Goal: Contribute content

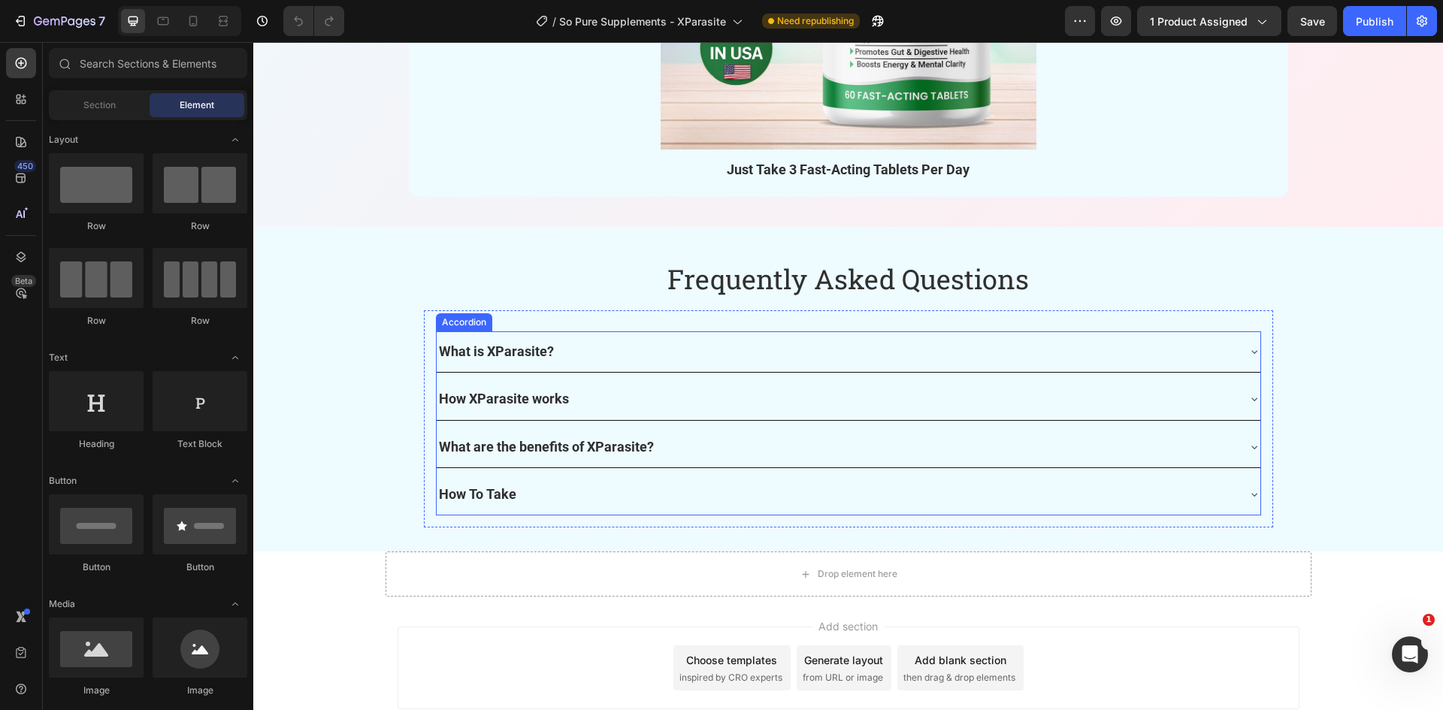
scroll to position [5027, 0]
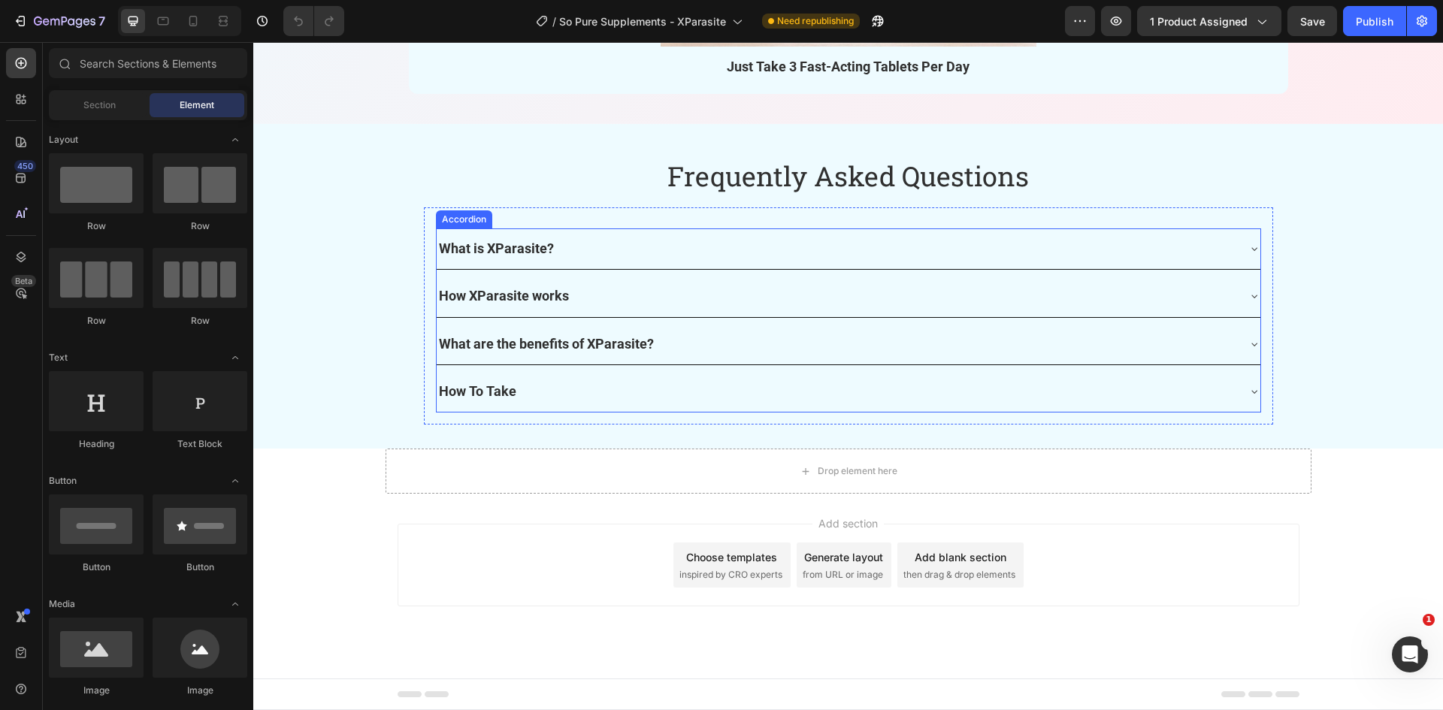
click at [476, 251] on p "What is XParasite?" at bounding box center [496, 249] width 115 height 24
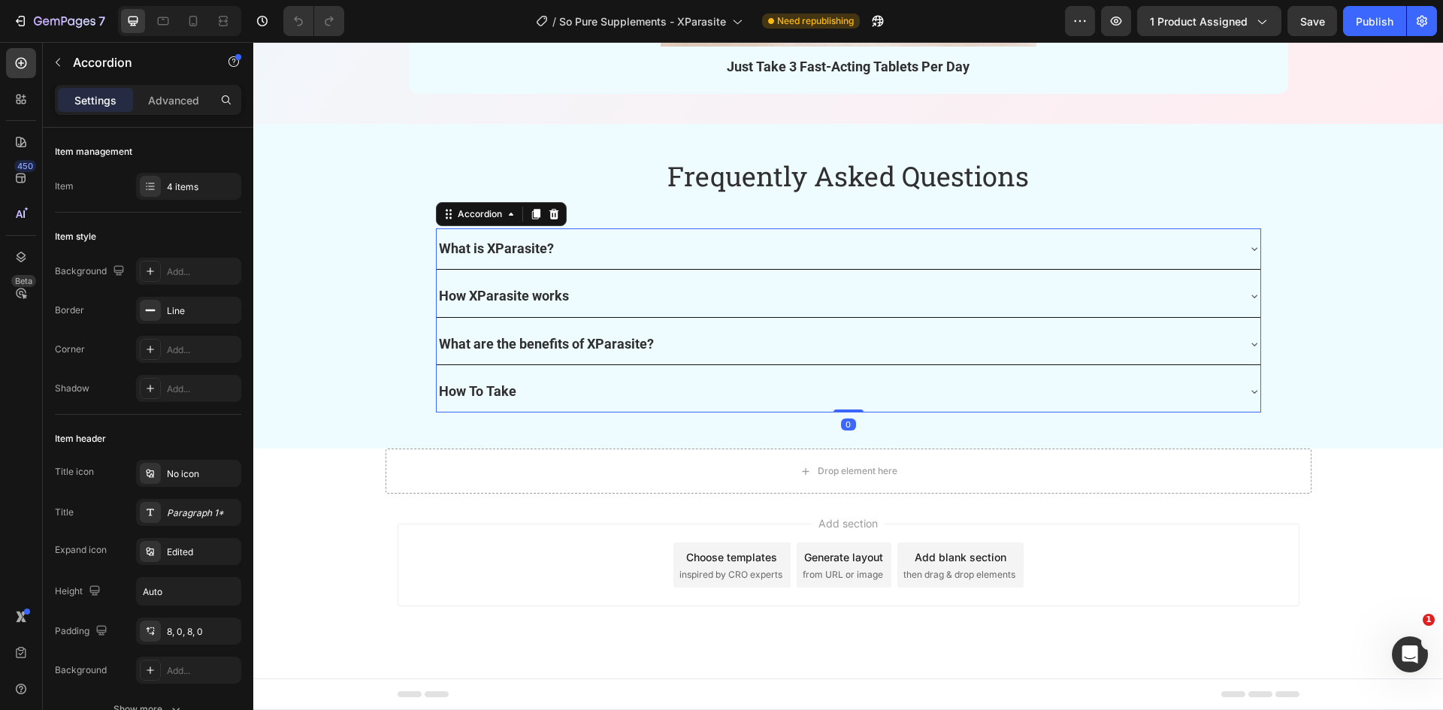
click at [612, 240] on div "What is XParasite?" at bounding box center [837, 248] width 800 height 29
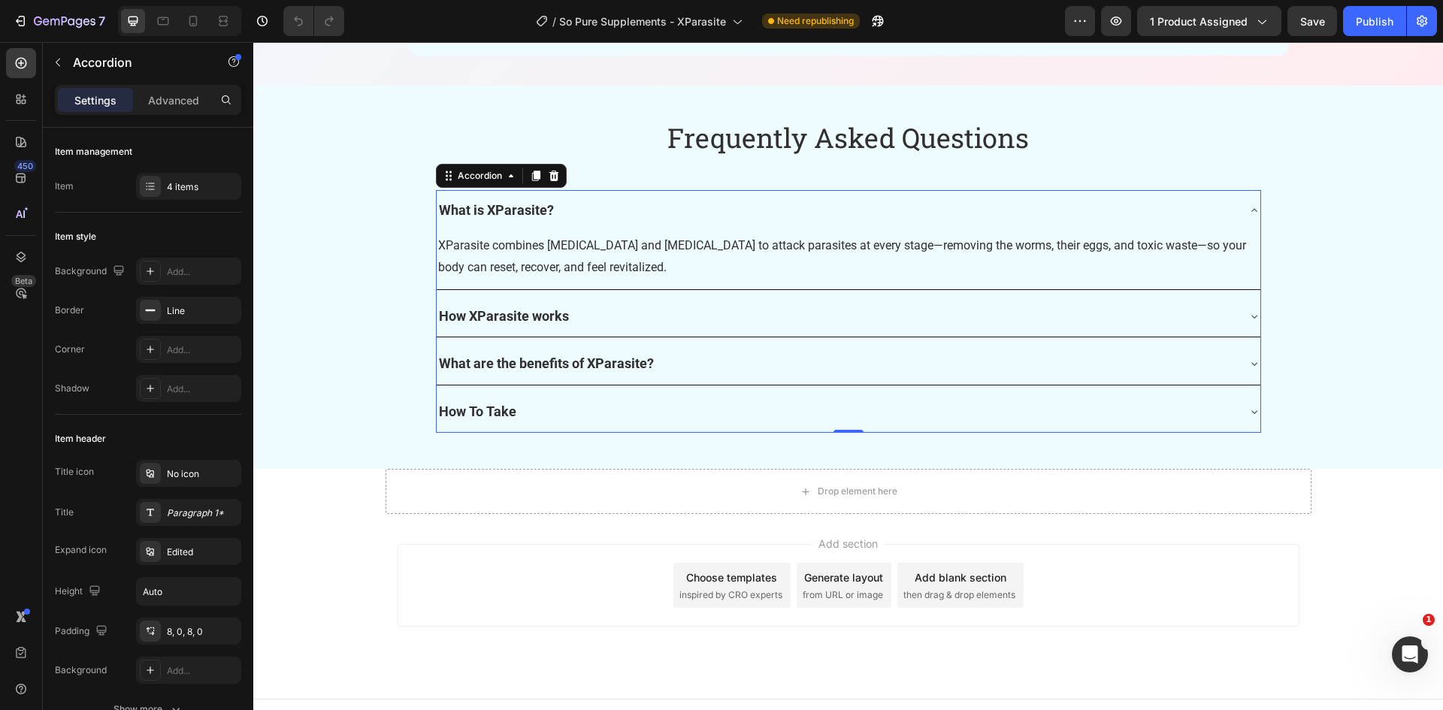
scroll to position [5085, 0]
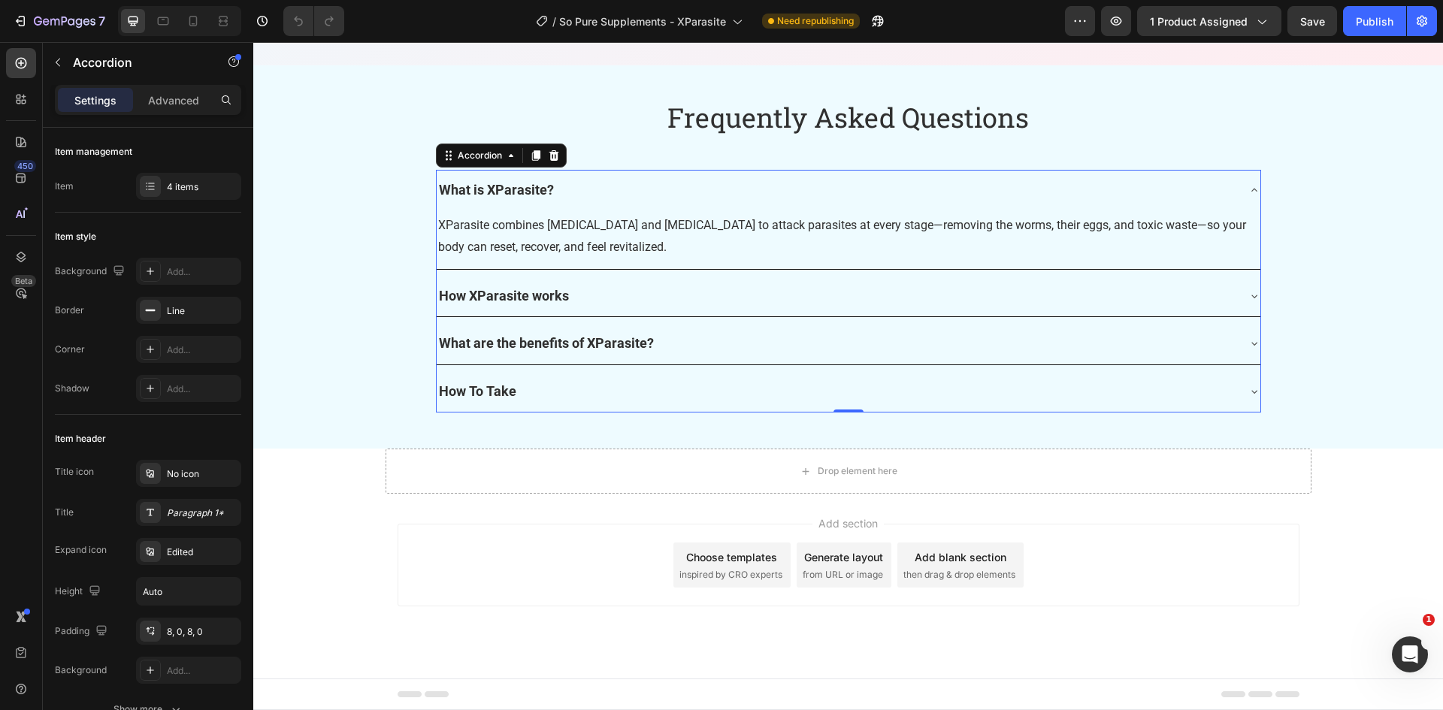
click at [884, 388] on div "How To Take" at bounding box center [837, 391] width 800 height 29
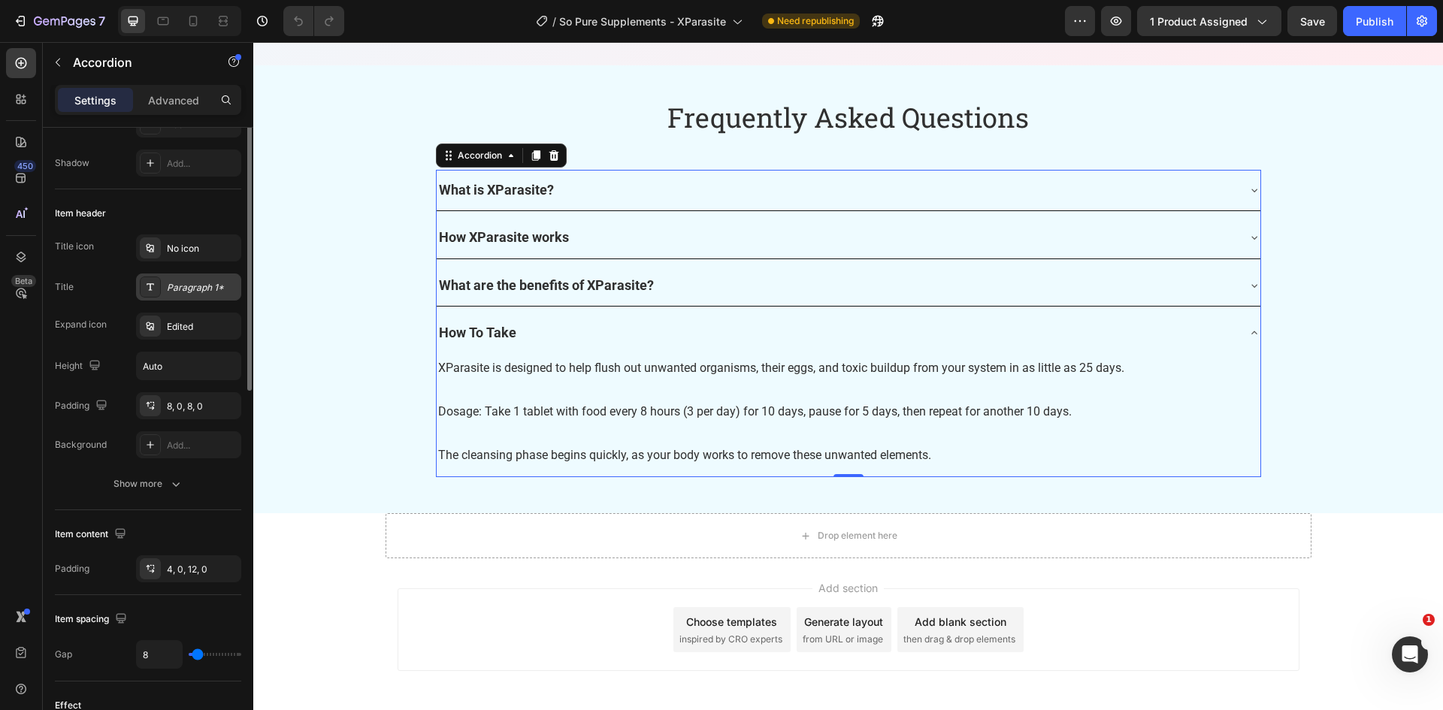
scroll to position [0, 0]
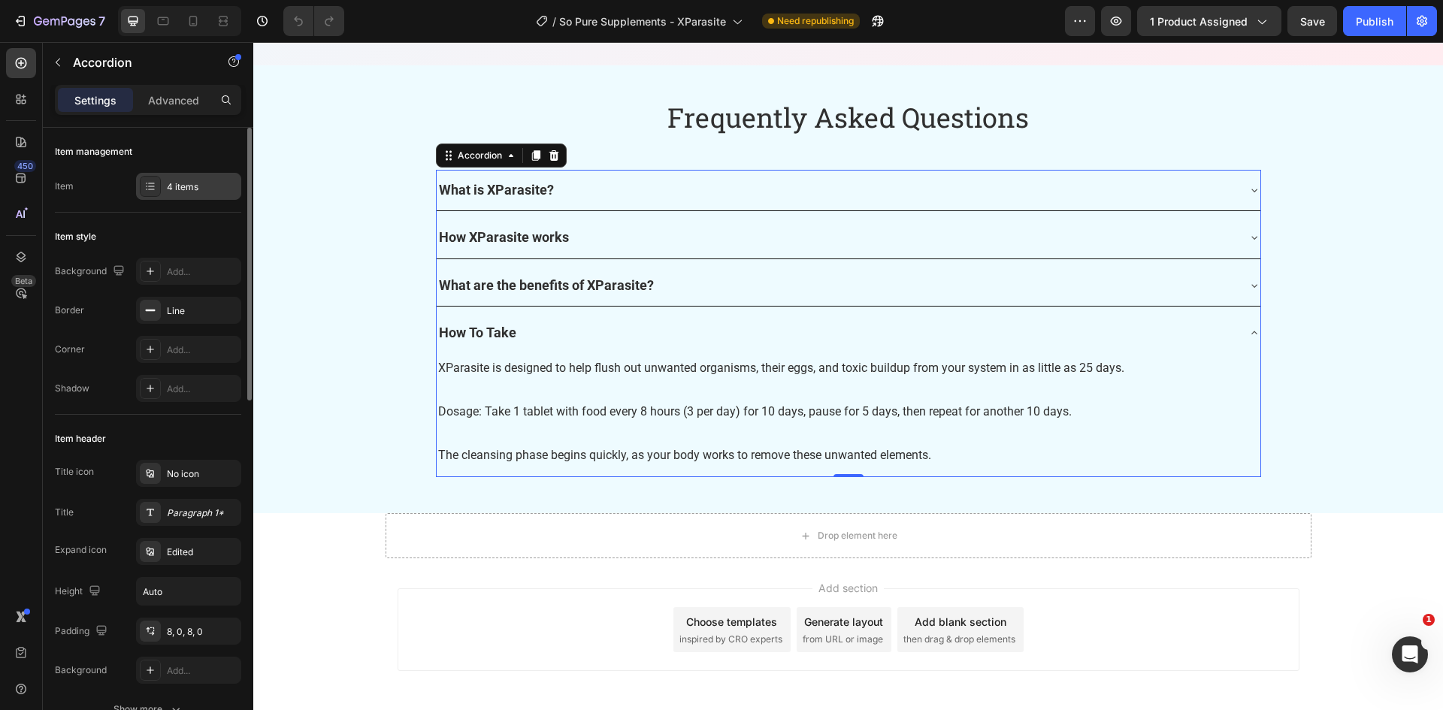
click at [152, 190] on icon at bounding box center [150, 186] width 12 height 12
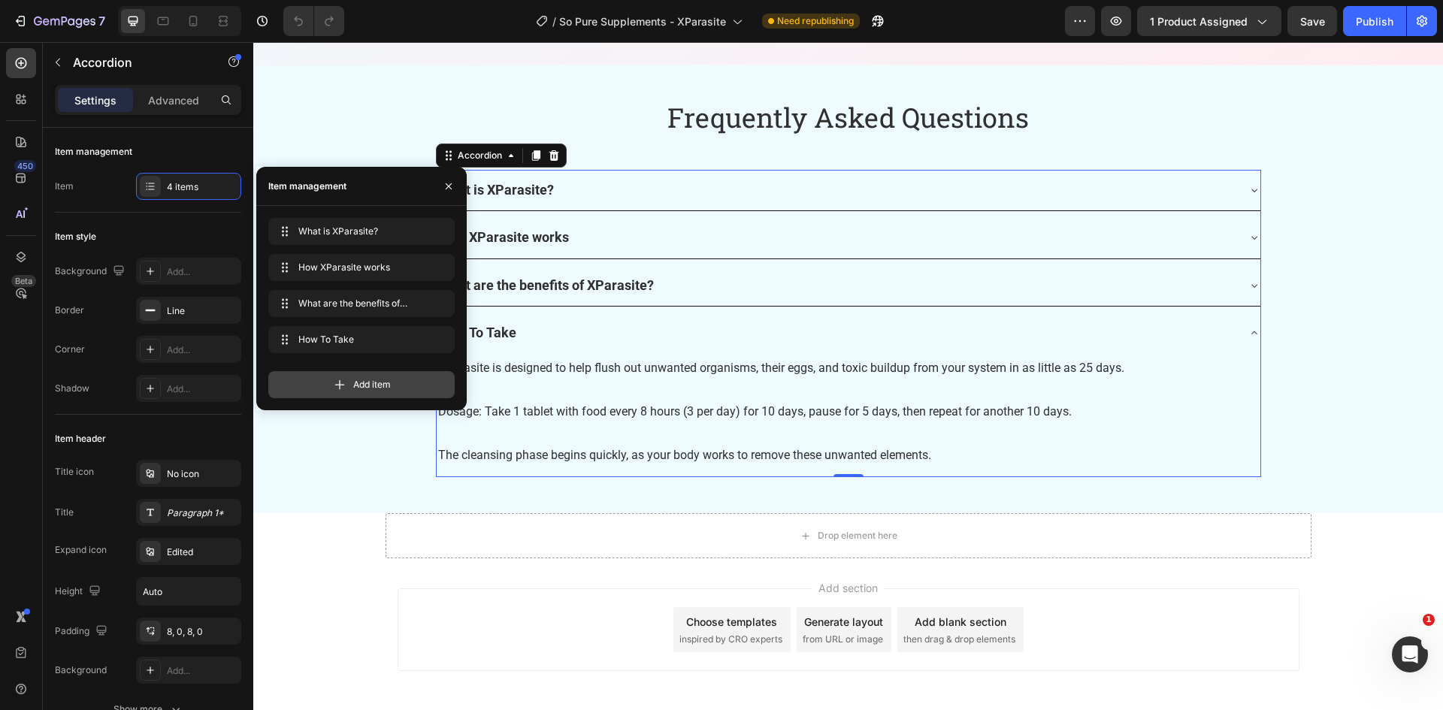
click at [354, 388] on span "Add item" at bounding box center [372, 385] width 38 height 14
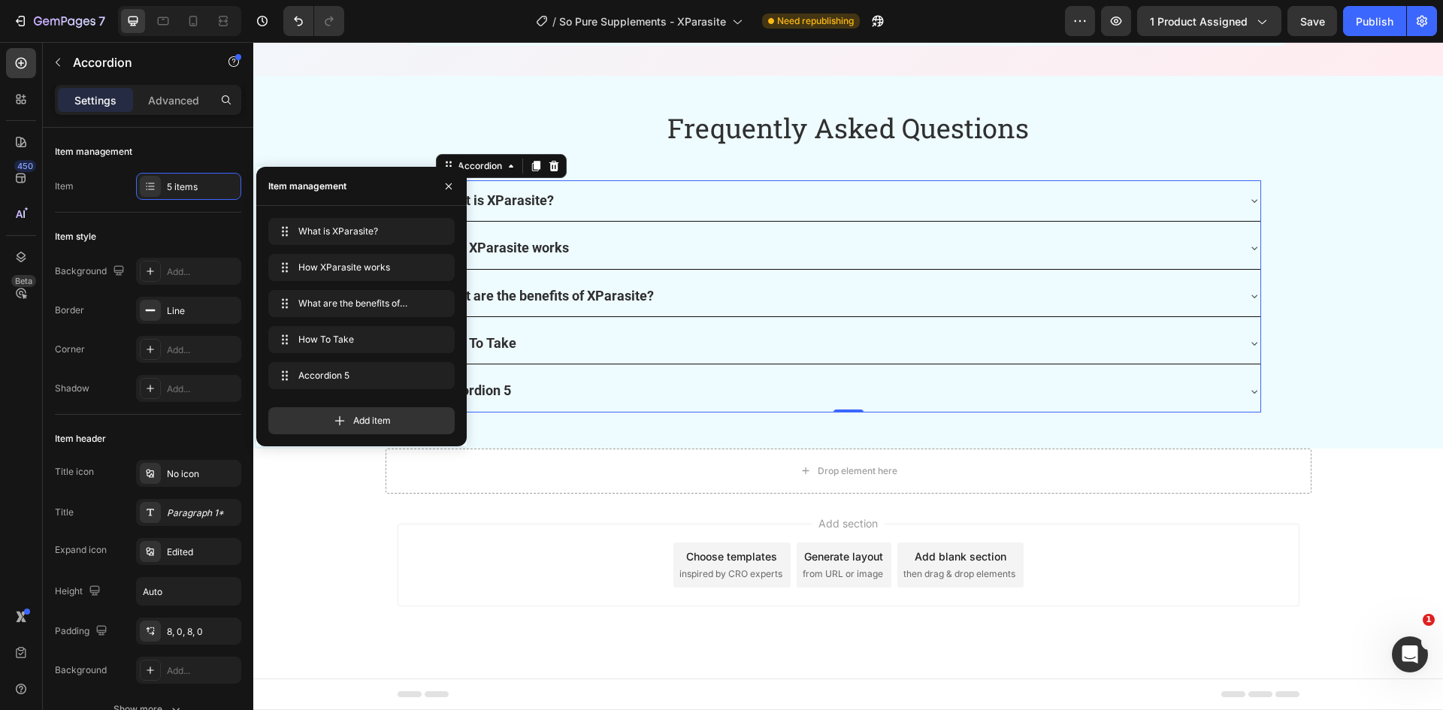
scroll to position [5074, 0]
drag, startPoint x: 285, startPoint y: 370, endPoint x: 289, endPoint y: 296, distance: 73.7
click at [324, 299] on span "Accordion 5" at bounding box center [340, 304] width 85 height 14
click at [324, 299] on span "Accordion 5" at bounding box center [350, 304] width 111 height 14
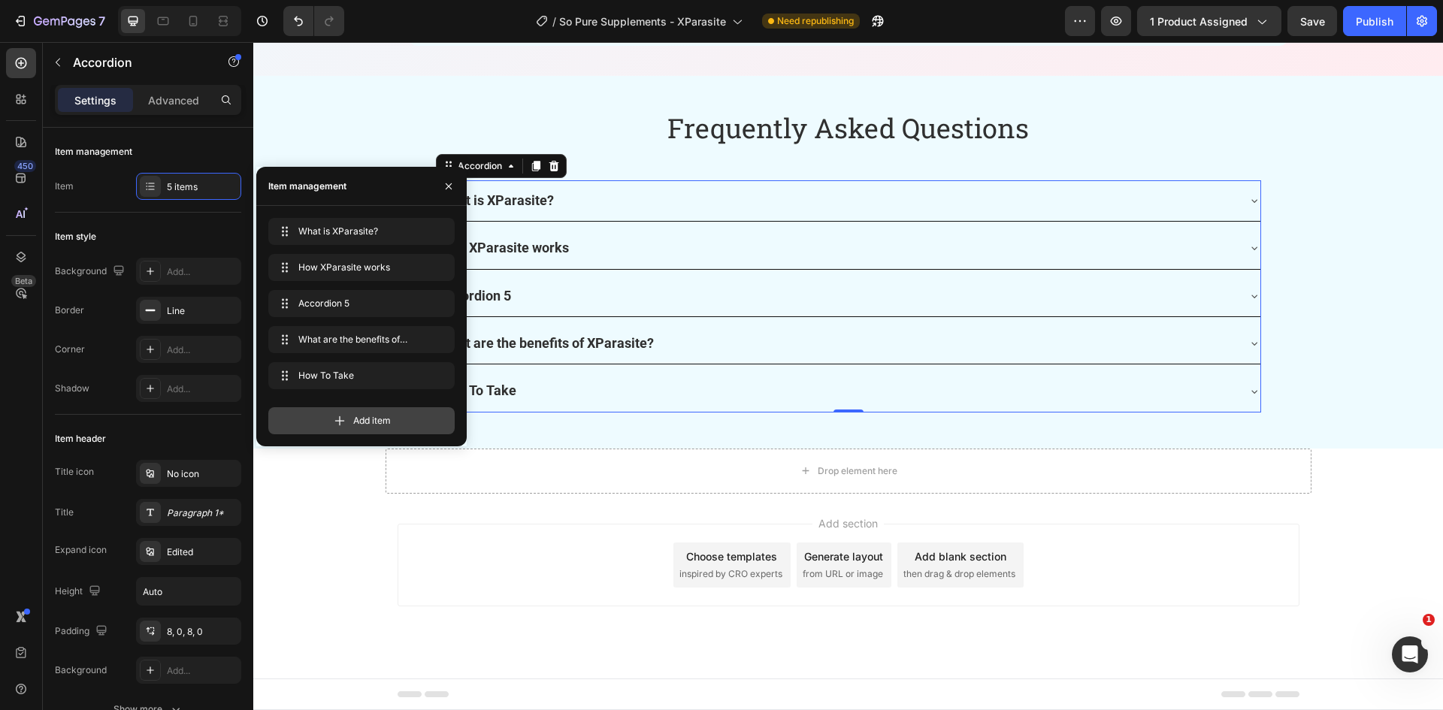
click at [351, 419] on div "Add item" at bounding box center [361, 420] width 186 height 27
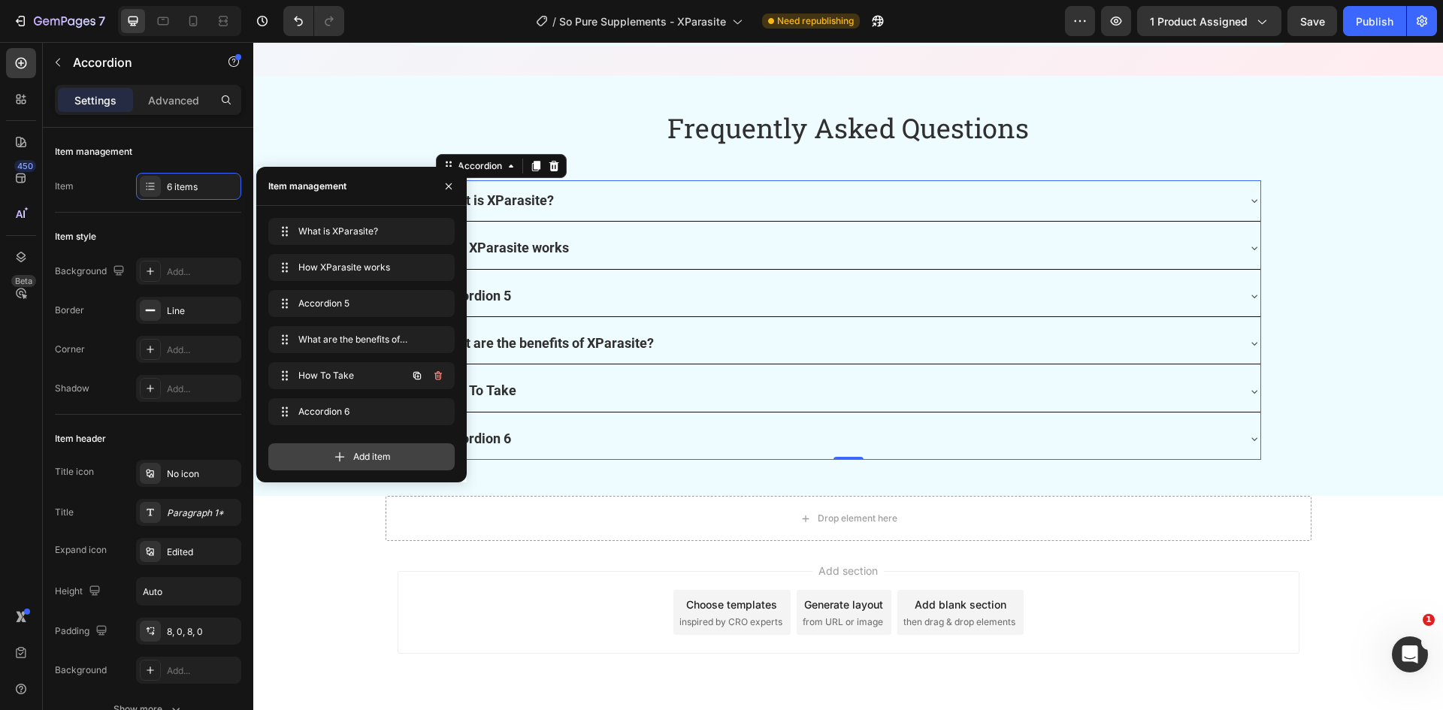
scroll to position [5085, 0]
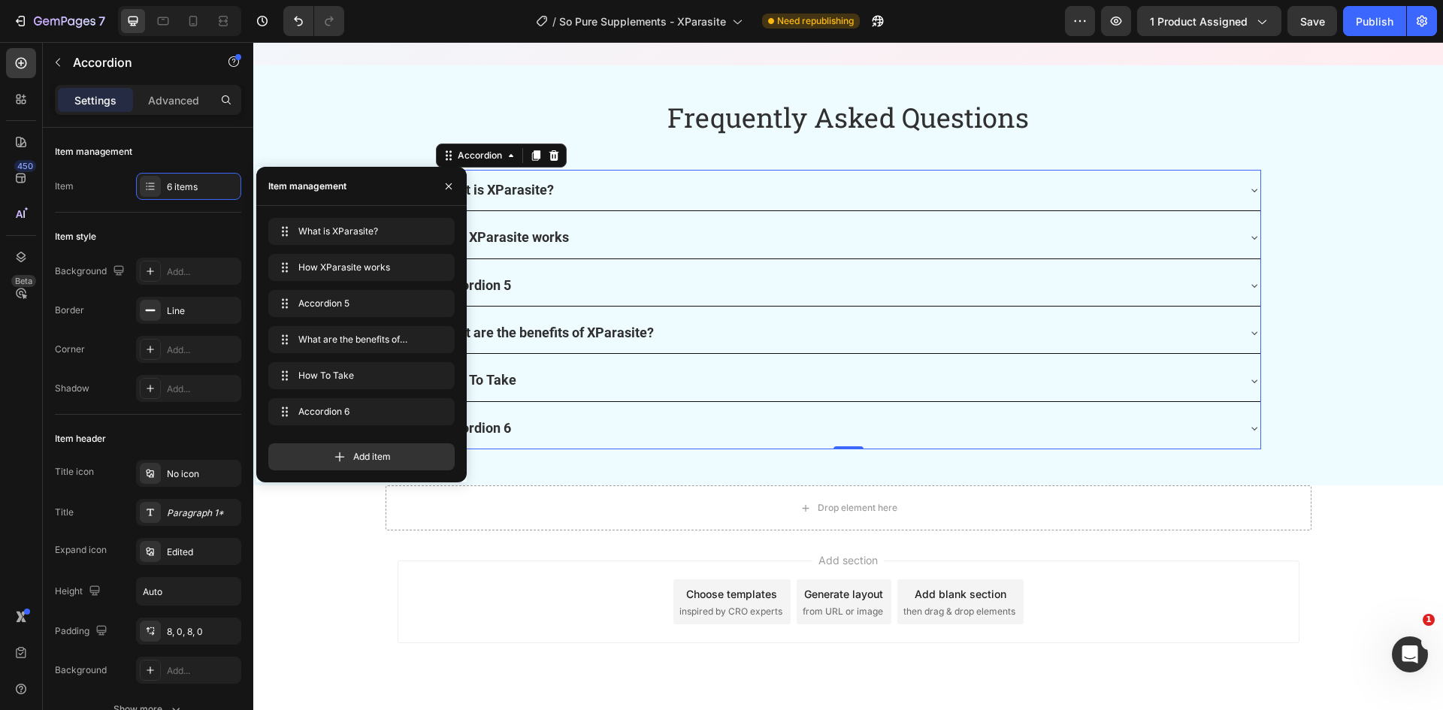
click at [527, 280] on div "Accordion 5" at bounding box center [837, 285] width 800 height 29
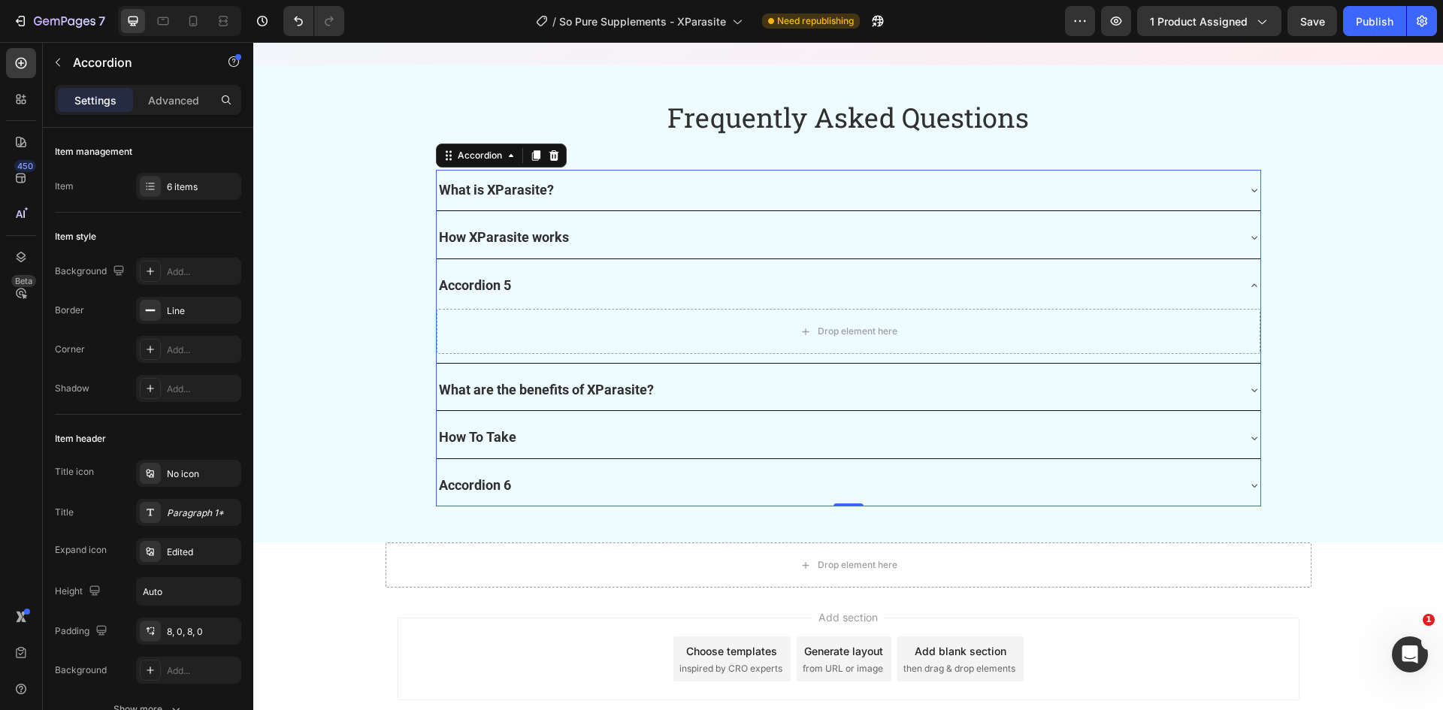
click at [500, 278] on div "Accordion 5" at bounding box center [475, 285] width 77 height 29
click at [500, 278] on p "Accordion 5" at bounding box center [475, 286] width 72 height 24
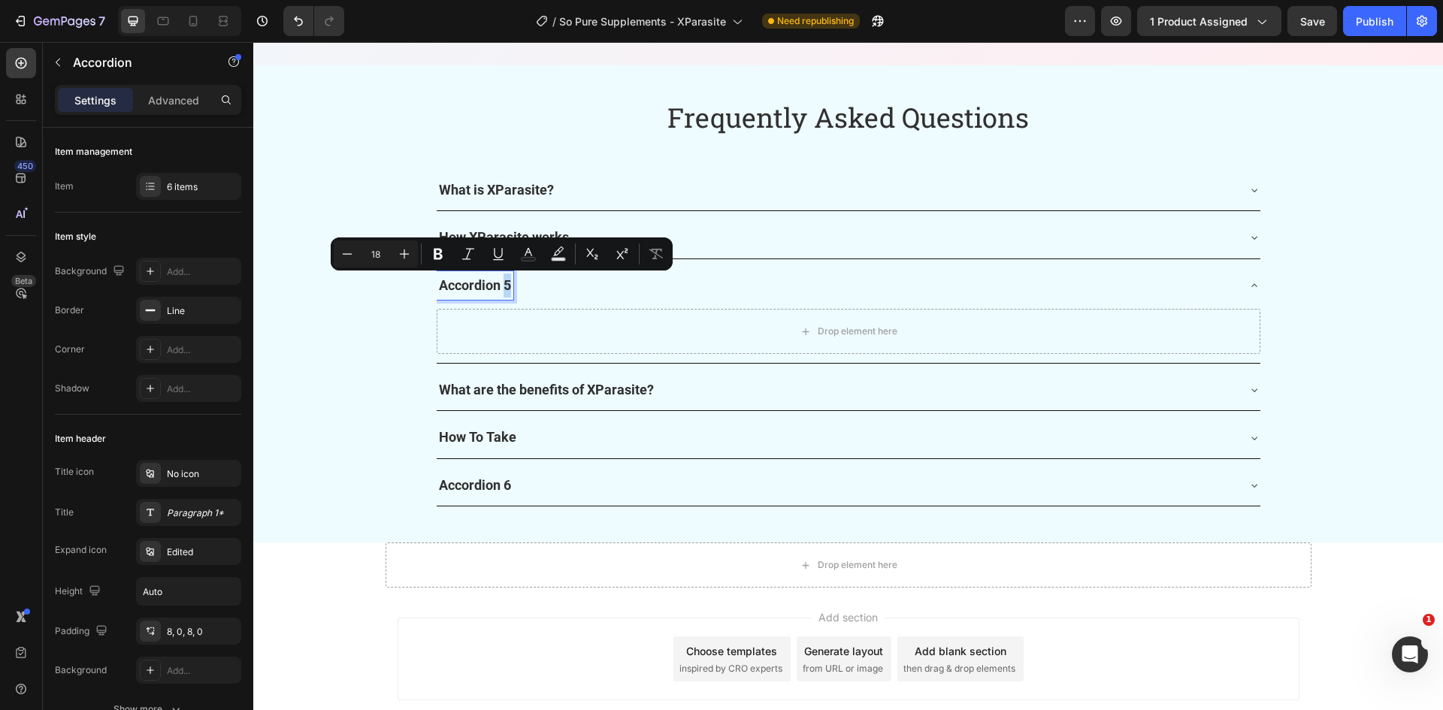
click at [500, 278] on p "Accordion 5" at bounding box center [475, 286] width 72 height 24
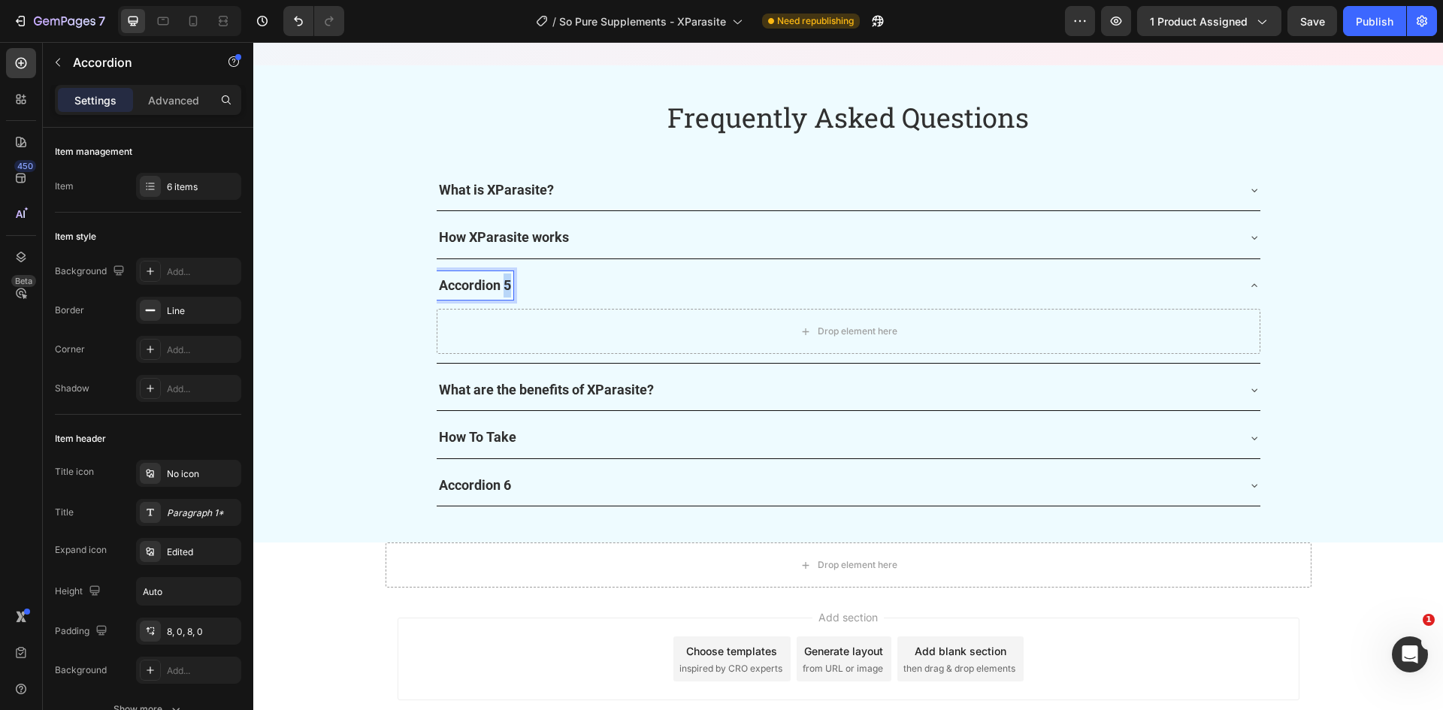
click at [500, 278] on p "Accordion 5" at bounding box center [475, 286] width 72 height 24
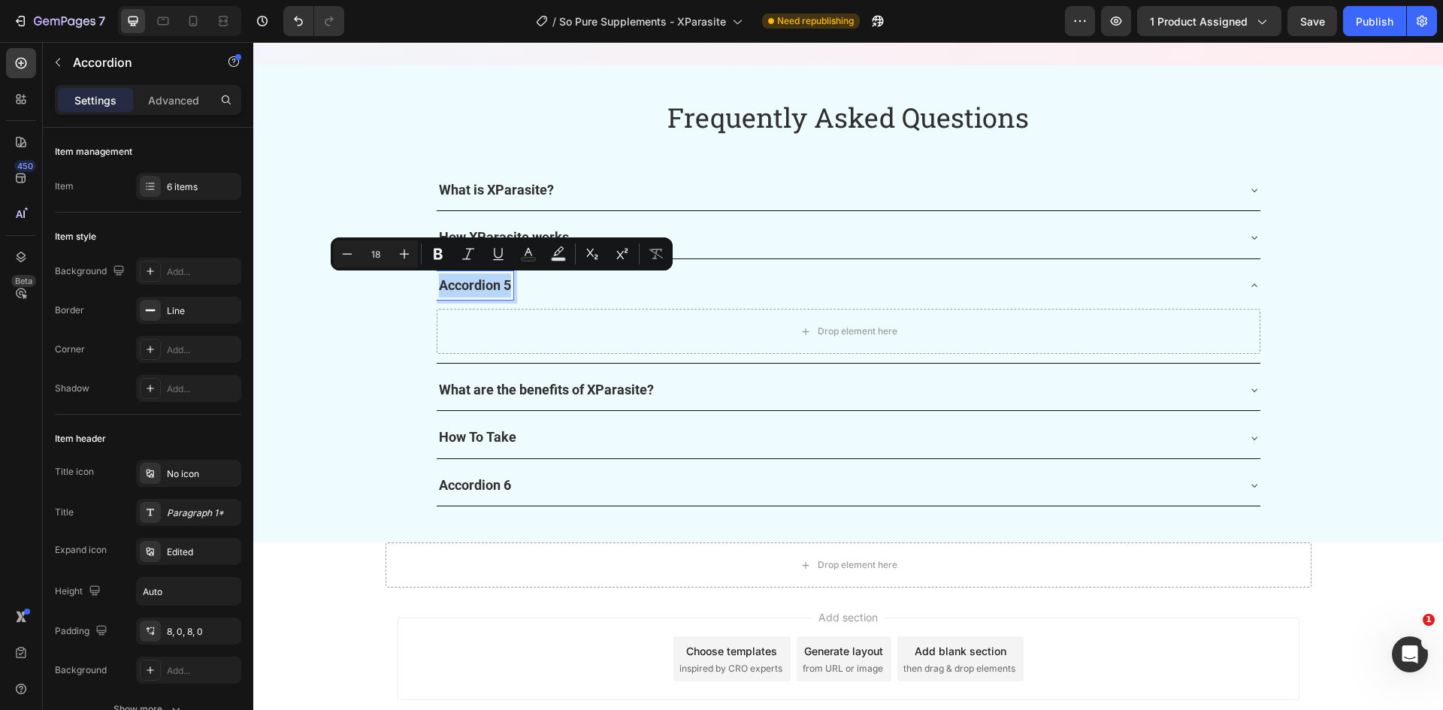
click at [500, 278] on p "Accordion 5" at bounding box center [475, 286] width 72 height 24
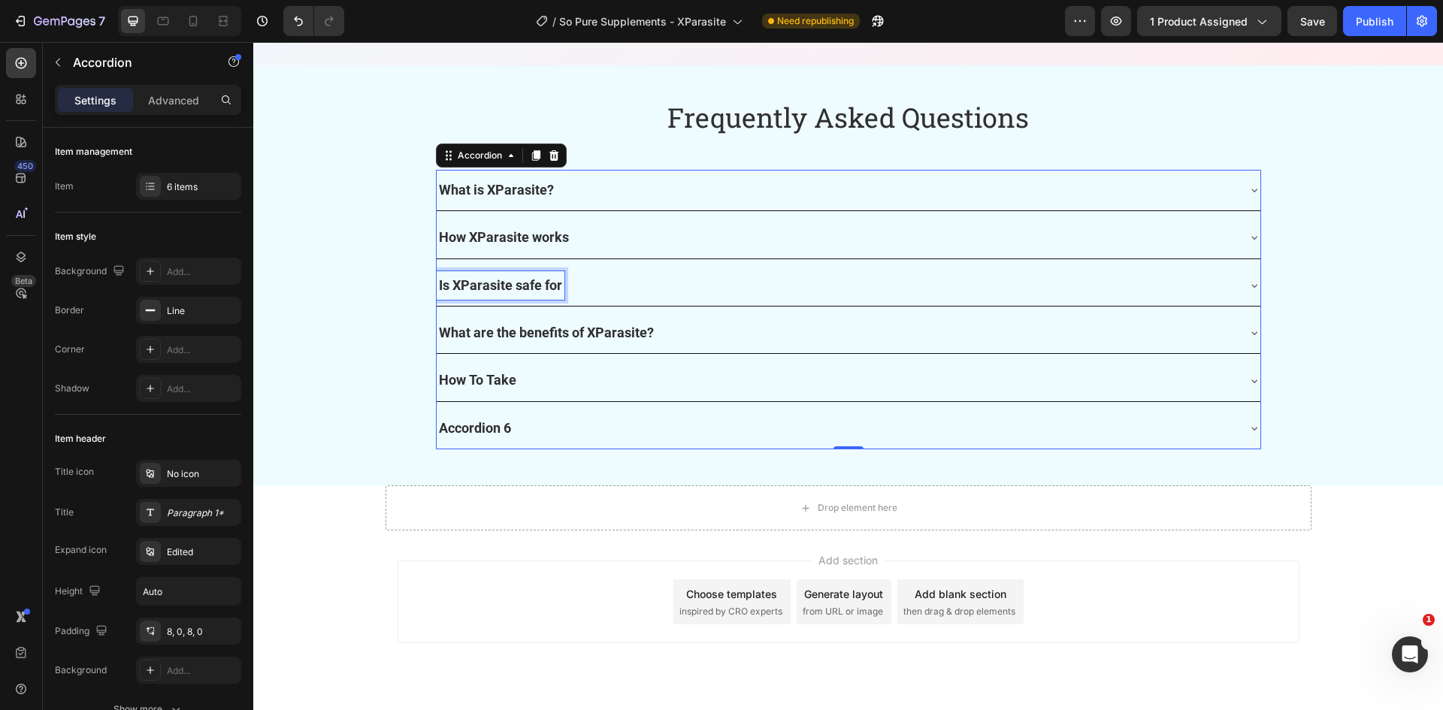
click at [552, 277] on p "Is XParasite safe for" at bounding box center [500, 286] width 123 height 24
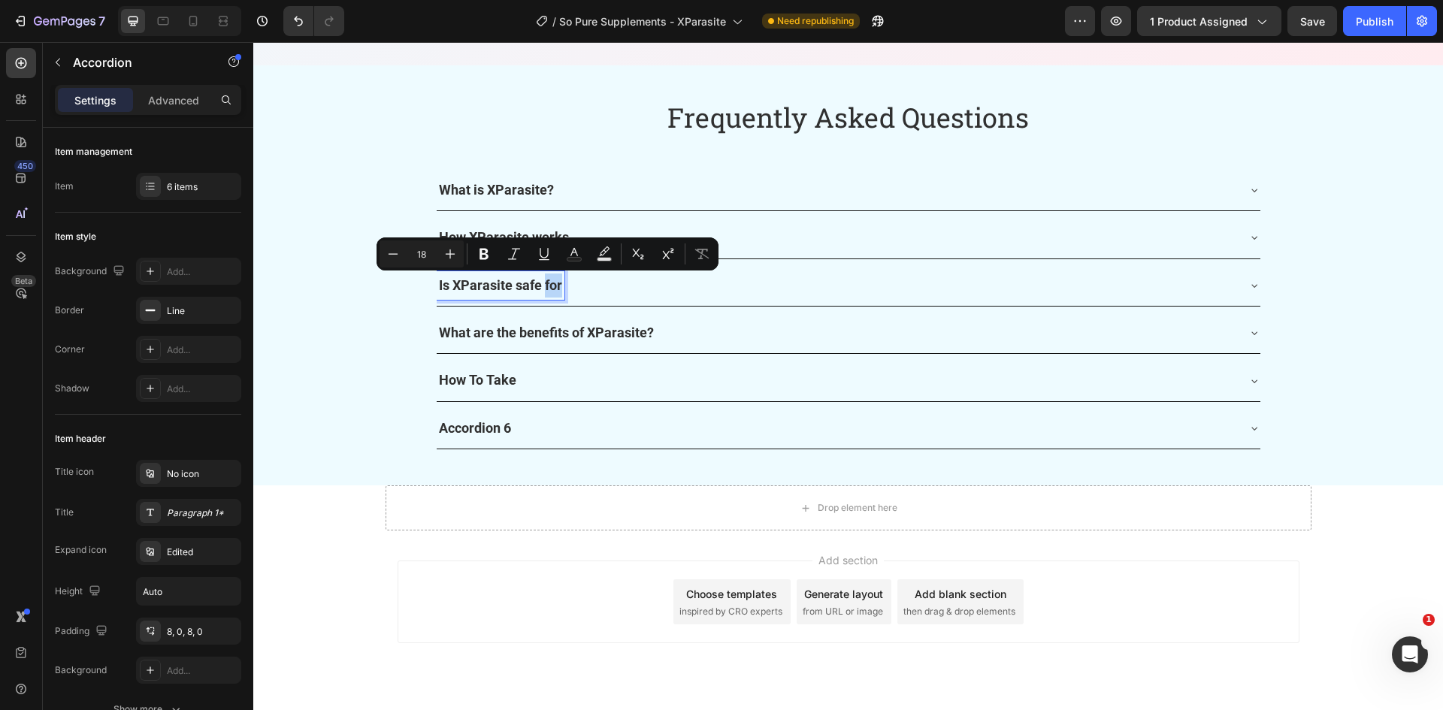
click at [552, 277] on p "Is XParasite safe for" at bounding box center [500, 286] width 123 height 24
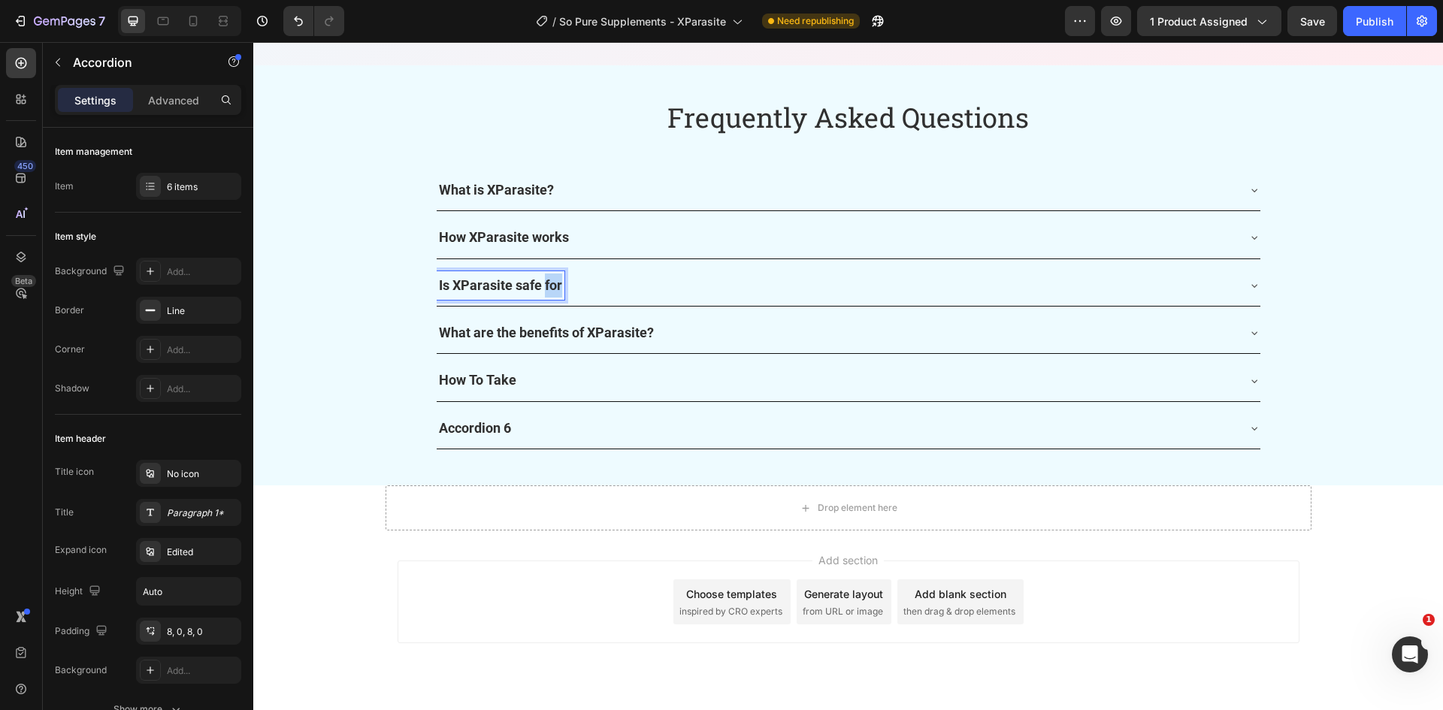
click at [551, 277] on p "Is XParasite safe for" at bounding box center [500, 286] width 123 height 24
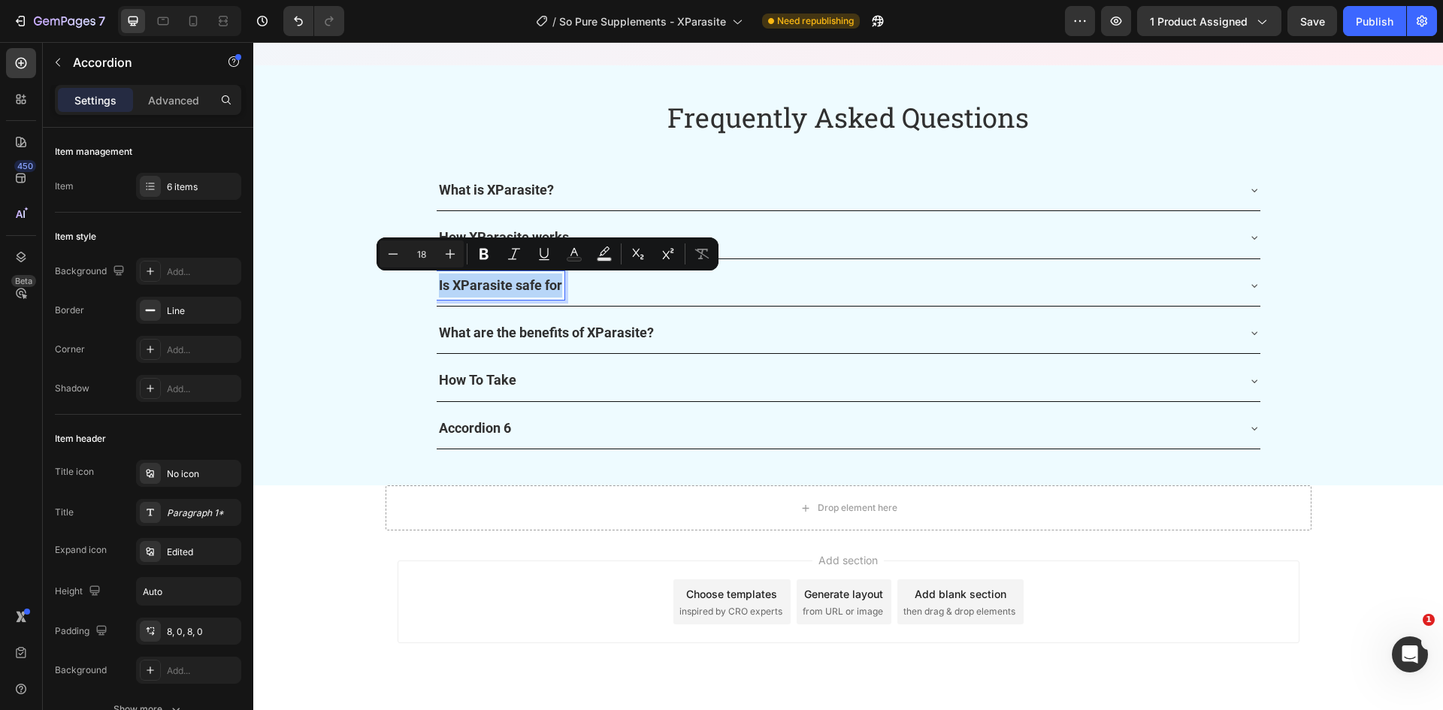
click at [551, 277] on p "Is XParasite safe for" at bounding box center [500, 286] width 123 height 24
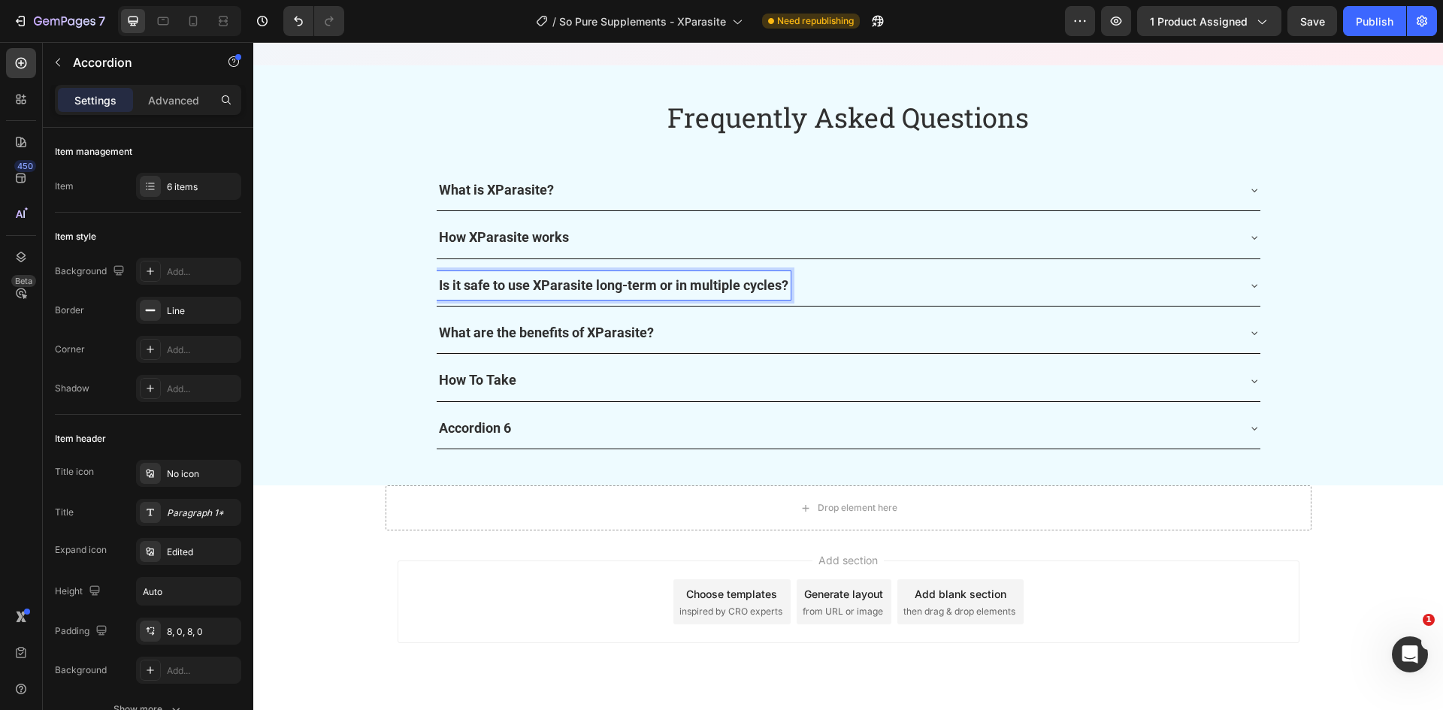
click at [922, 289] on div "Is it safe to use XParasite long-term or in multiple cycles?" at bounding box center [837, 285] width 800 height 29
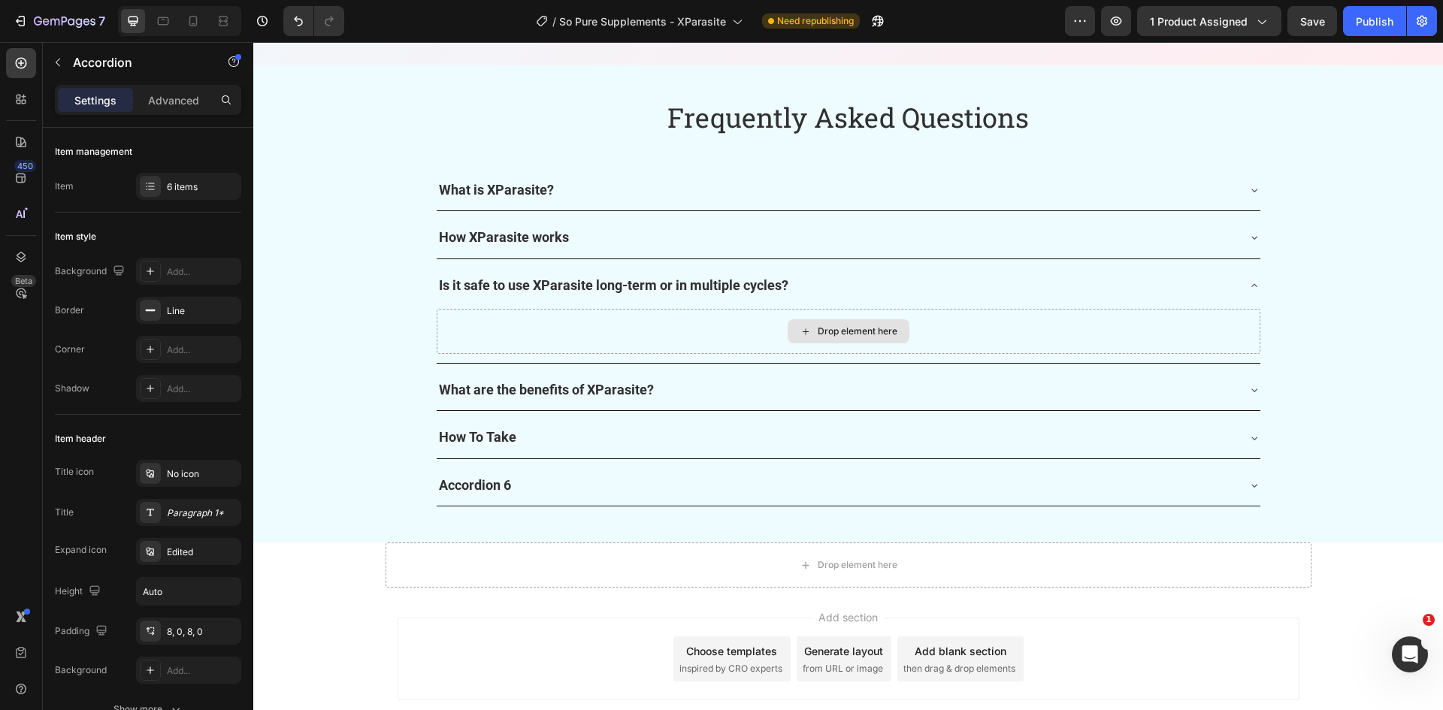
click at [826, 323] on div "Drop element here" at bounding box center [848, 331] width 122 height 24
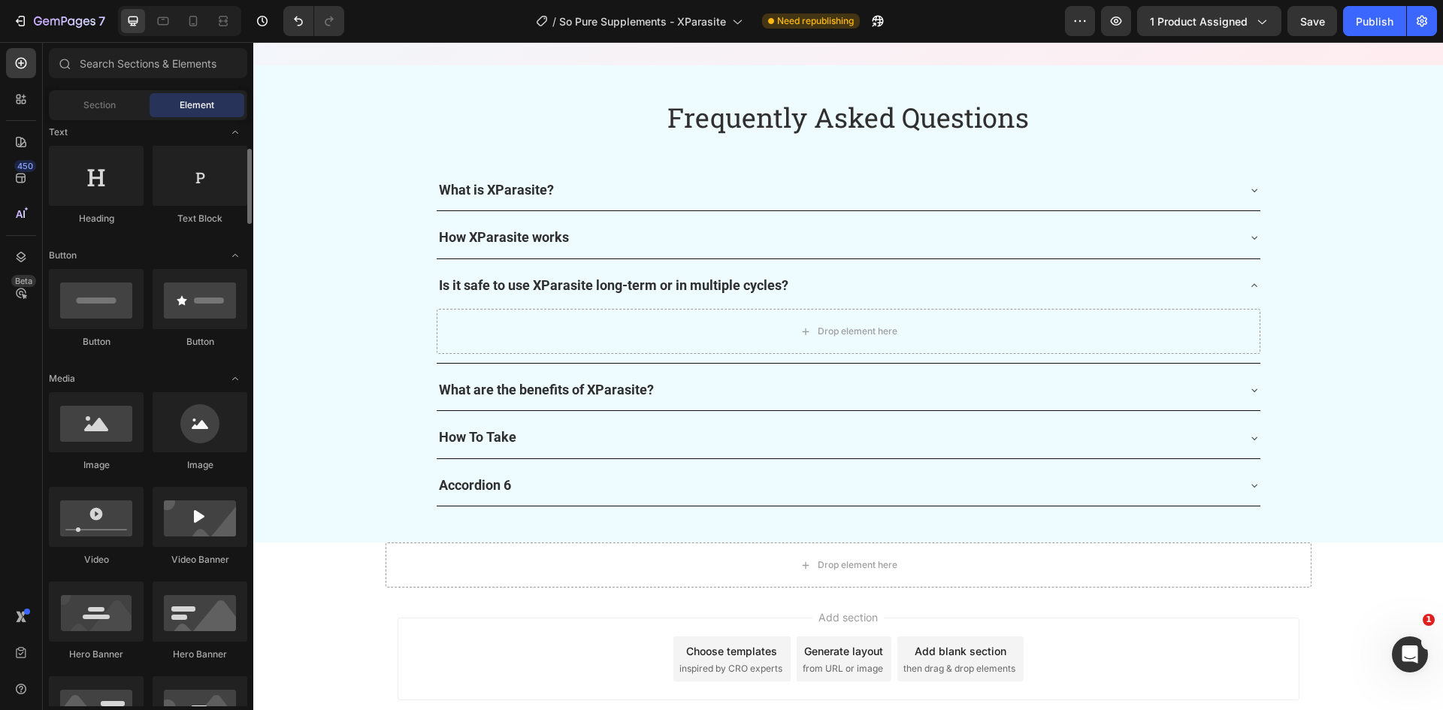
scroll to position [150, 0]
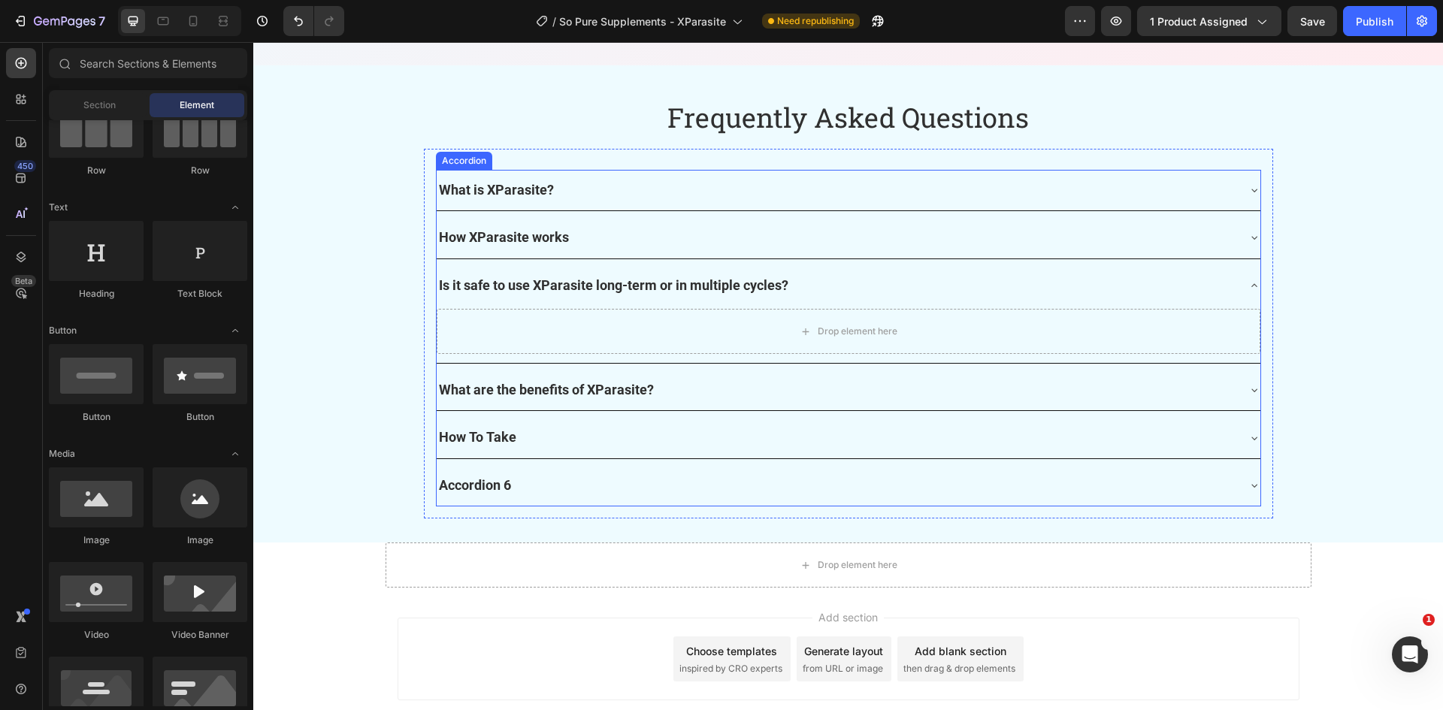
click at [671, 397] on div "What are the benefits of XParasite?" at bounding box center [837, 390] width 800 height 29
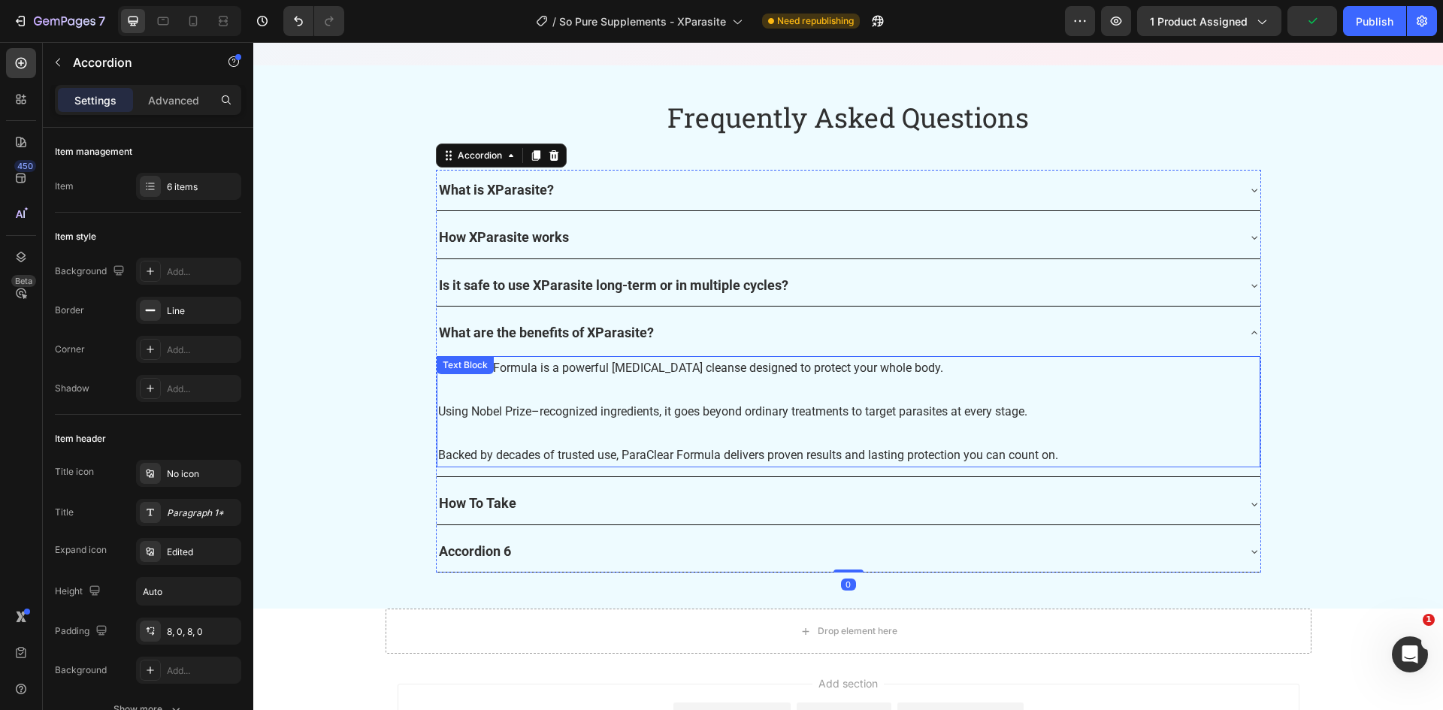
click at [715, 390] on p "ParaClear Formula is a powerful [MEDICAL_DATA] cleanse designed to protect your…" at bounding box center [848, 412] width 821 height 108
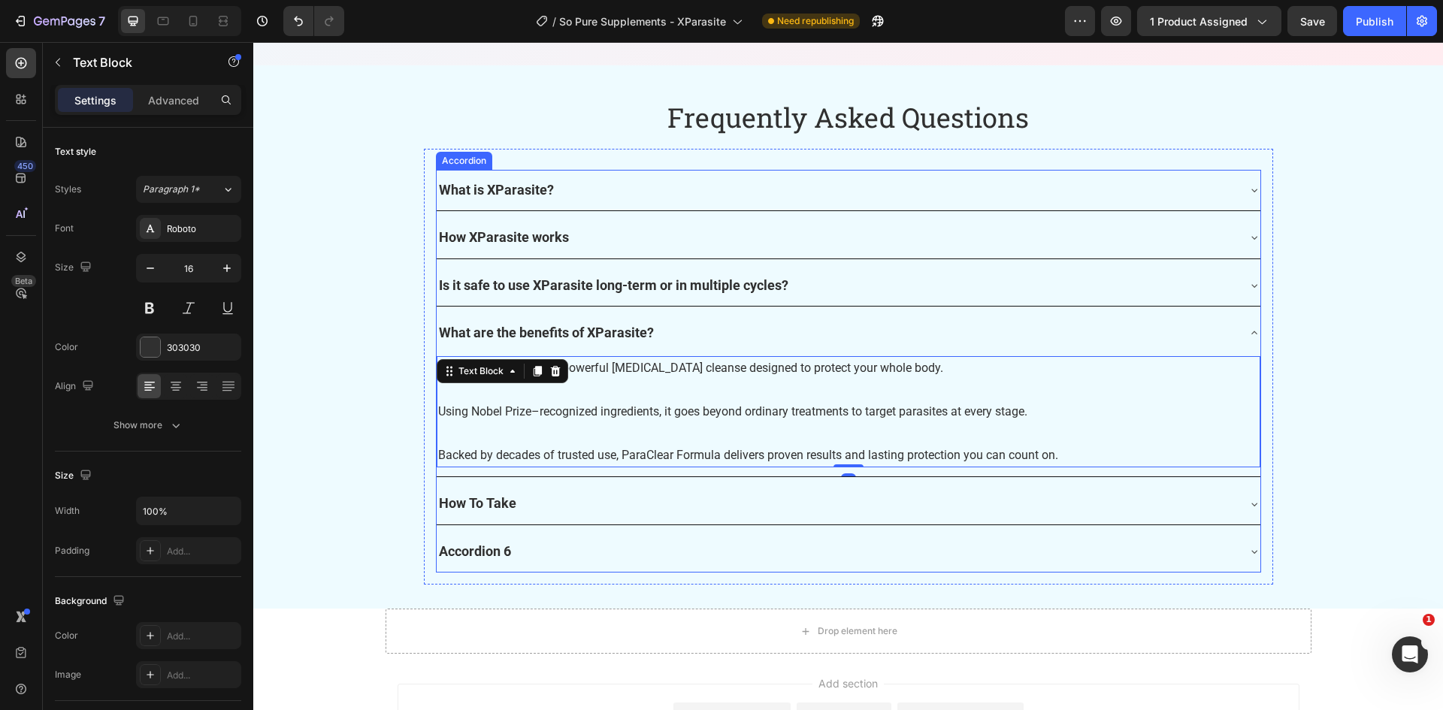
click at [712, 296] on p "Is it safe to use XParasite long-term or in multiple cycles?" at bounding box center [613, 286] width 349 height 24
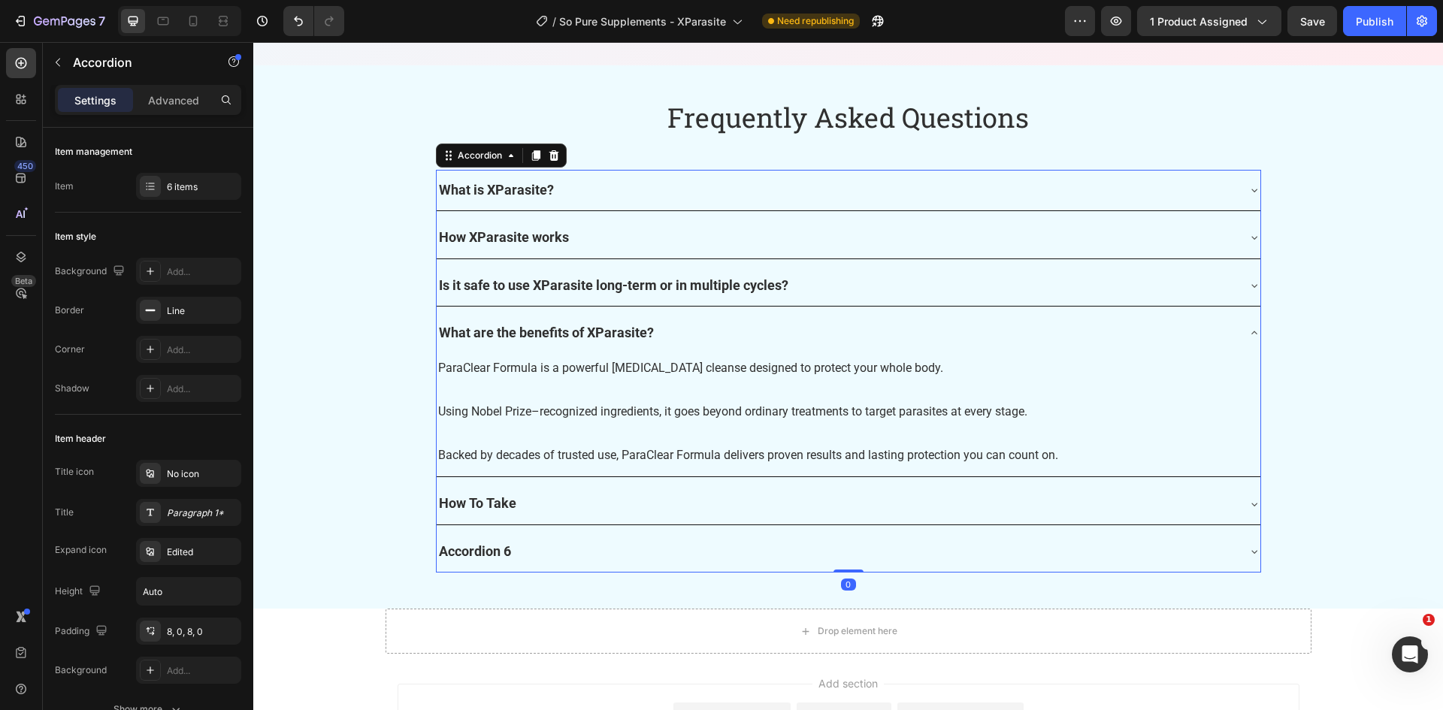
click at [848, 283] on div "Is it safe to use XParasite long-term or in multiple cycles?" at bounding box center [837, 285] width 800 height 29
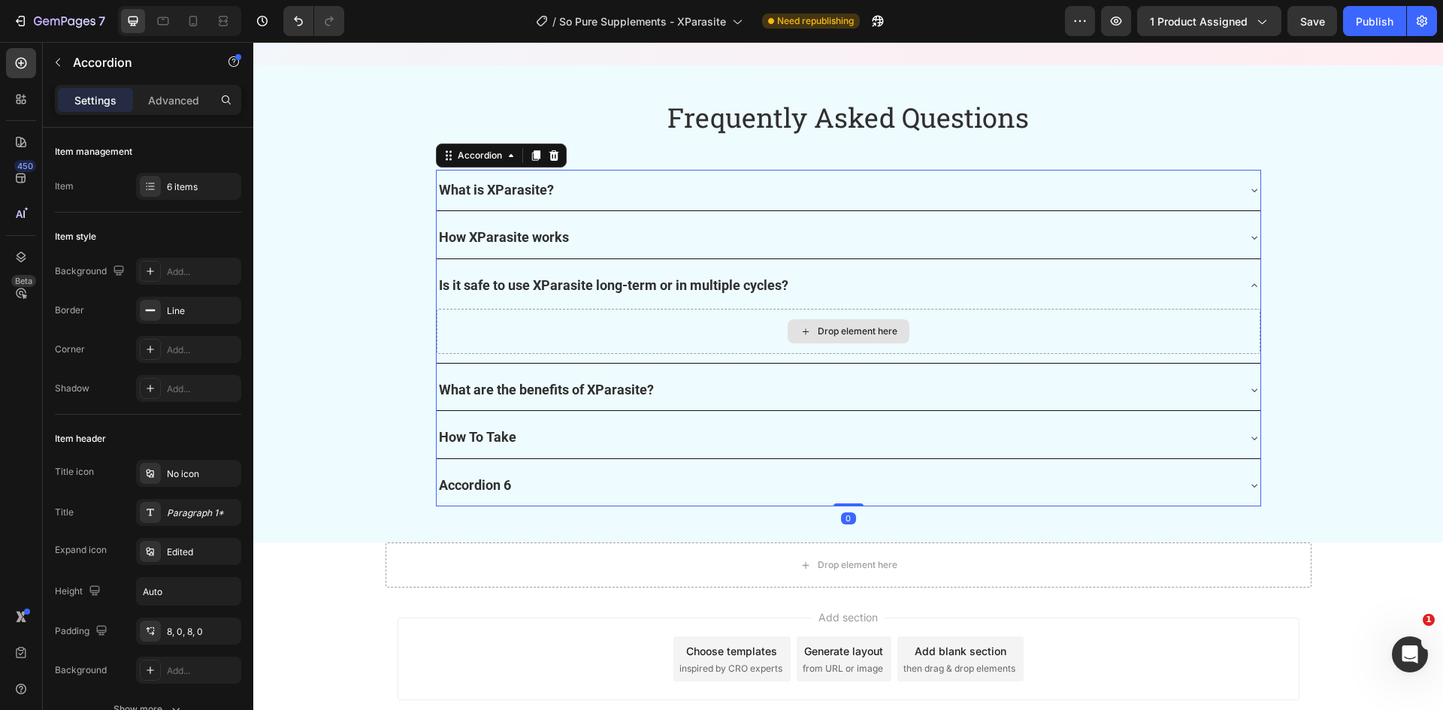
click at [839, 332] on div "Drop element here" at bounding box center [858, 331] width 80 height 12
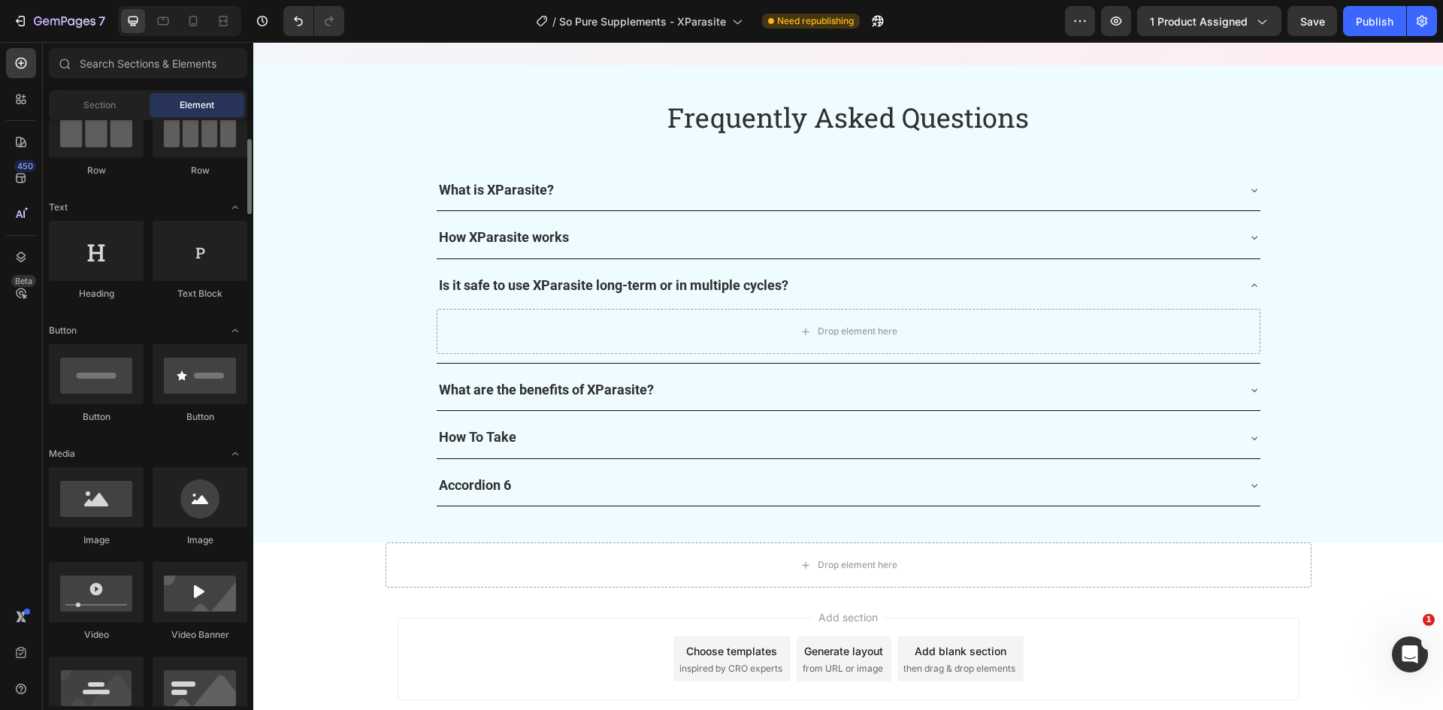
scroll to position [0, 0]
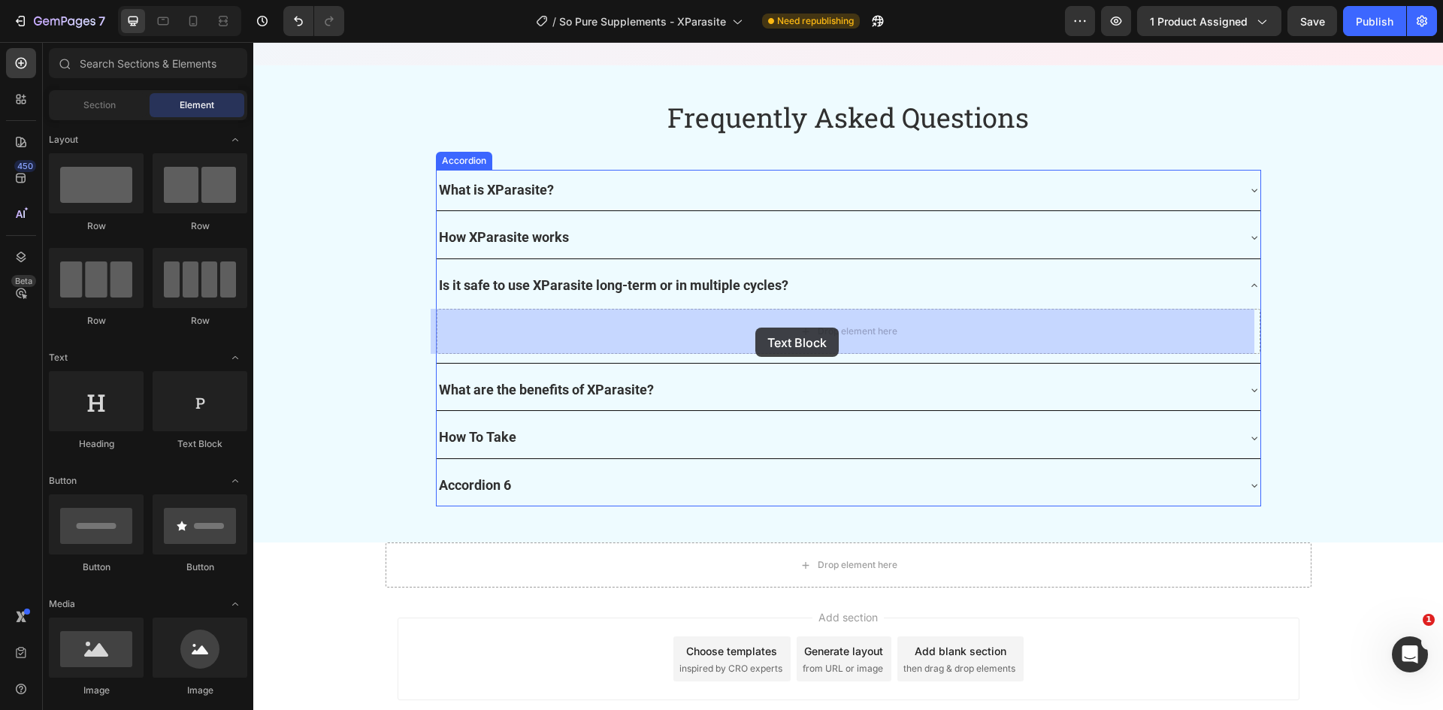
drag, startPoint x: 452, startPoint y: 440, endPoint x: 755, endPoint y: 327, distance: 323.4
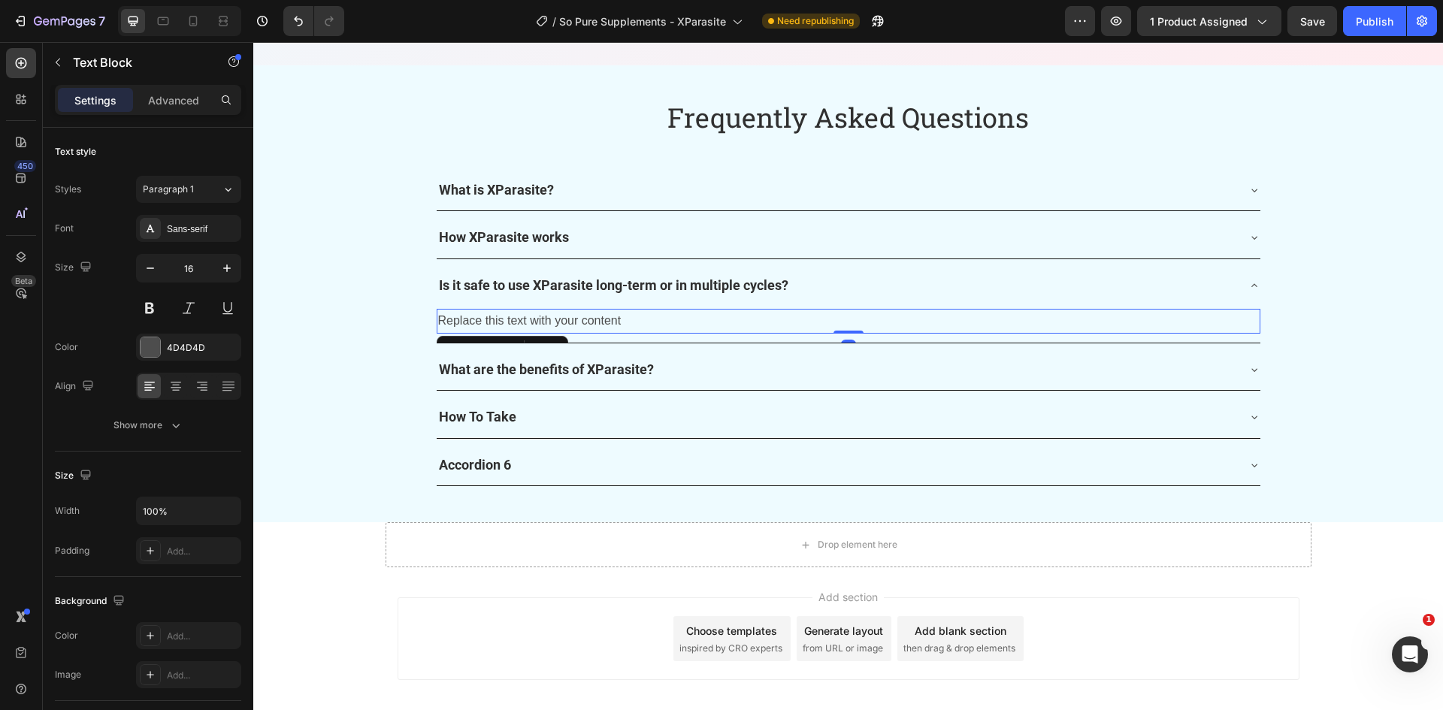
click at [674, 322] on div "Replace this text with your content" at bounding box center [849, 321] width 824 height 25
click at [674, 321] on p "Replace this text with your content" at bounding box center [848, 321] width 821 height 22
click at [563, 319] on p "Replace this text with your content" at bounding box center [848, 321] width 821 height 22
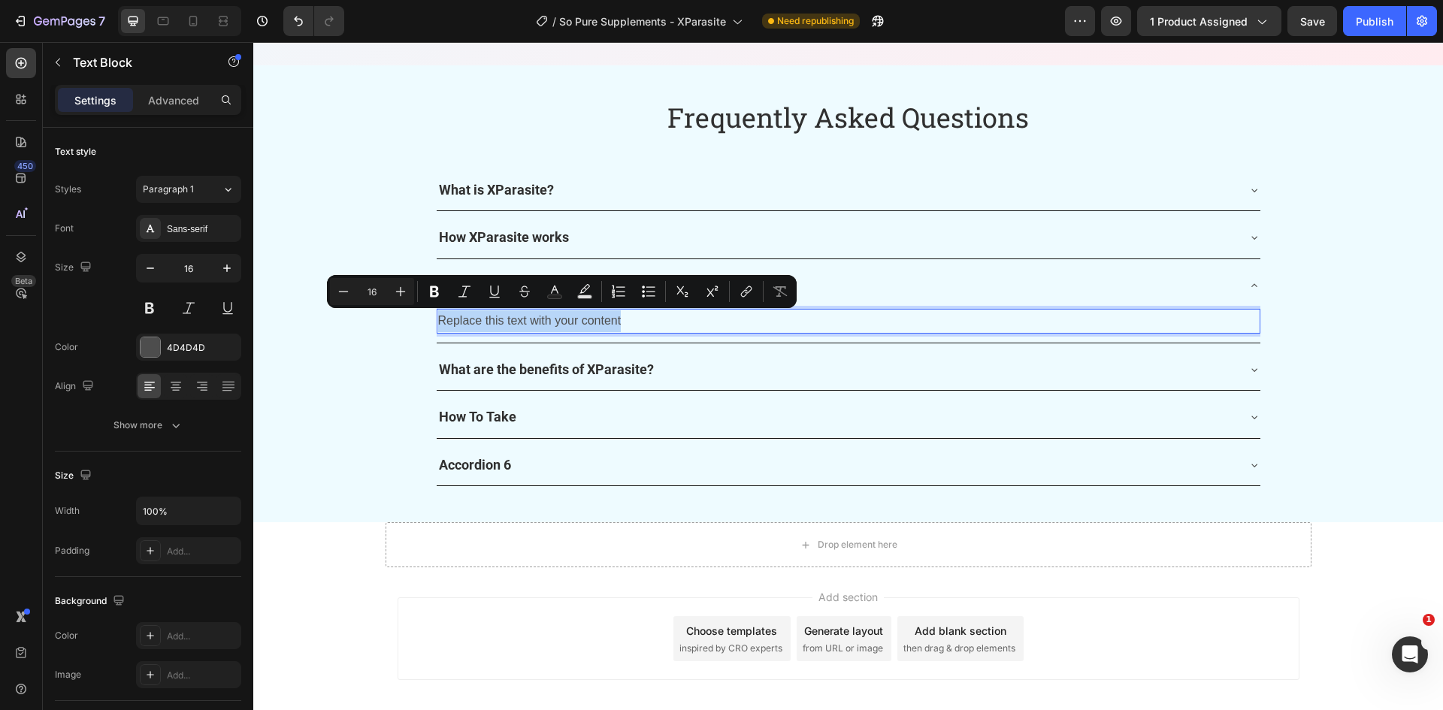
click at [563, 319] on p "Replace this text with your content" at bounding box center [848, 321] width 821 height 22
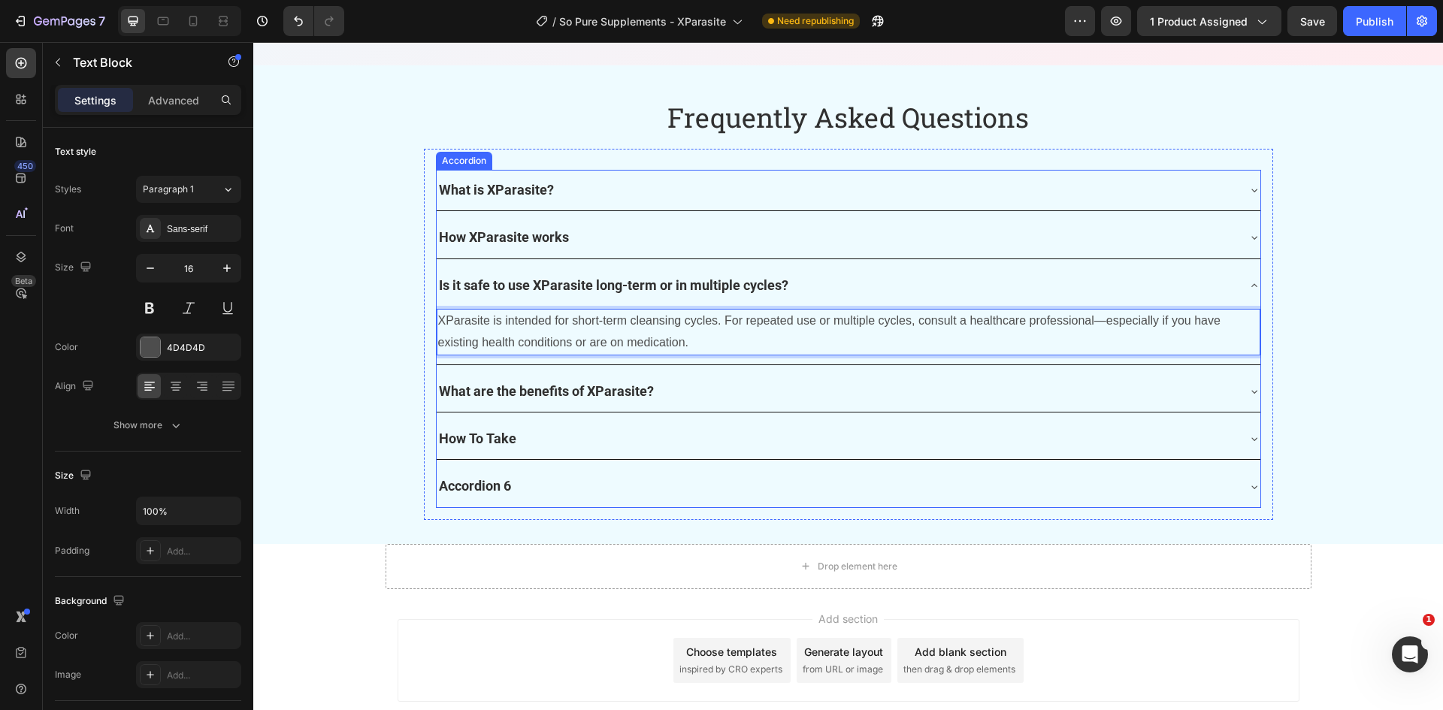
click at [537, 231] on p "How XParasite works" at bounding box center [504, 237] width 130 height 24
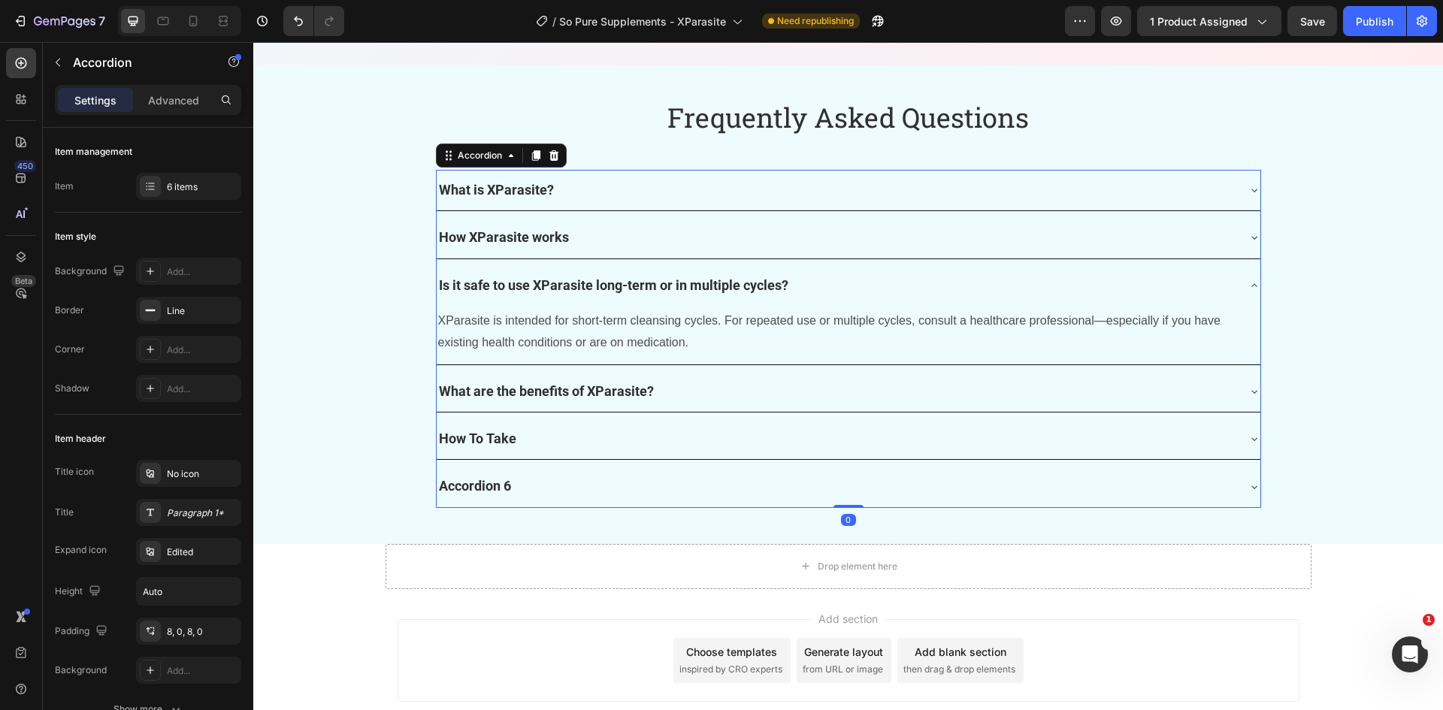
click at [629, 251] on div "How XParasite works" at bounding box center [837, 237] width 800 height 29
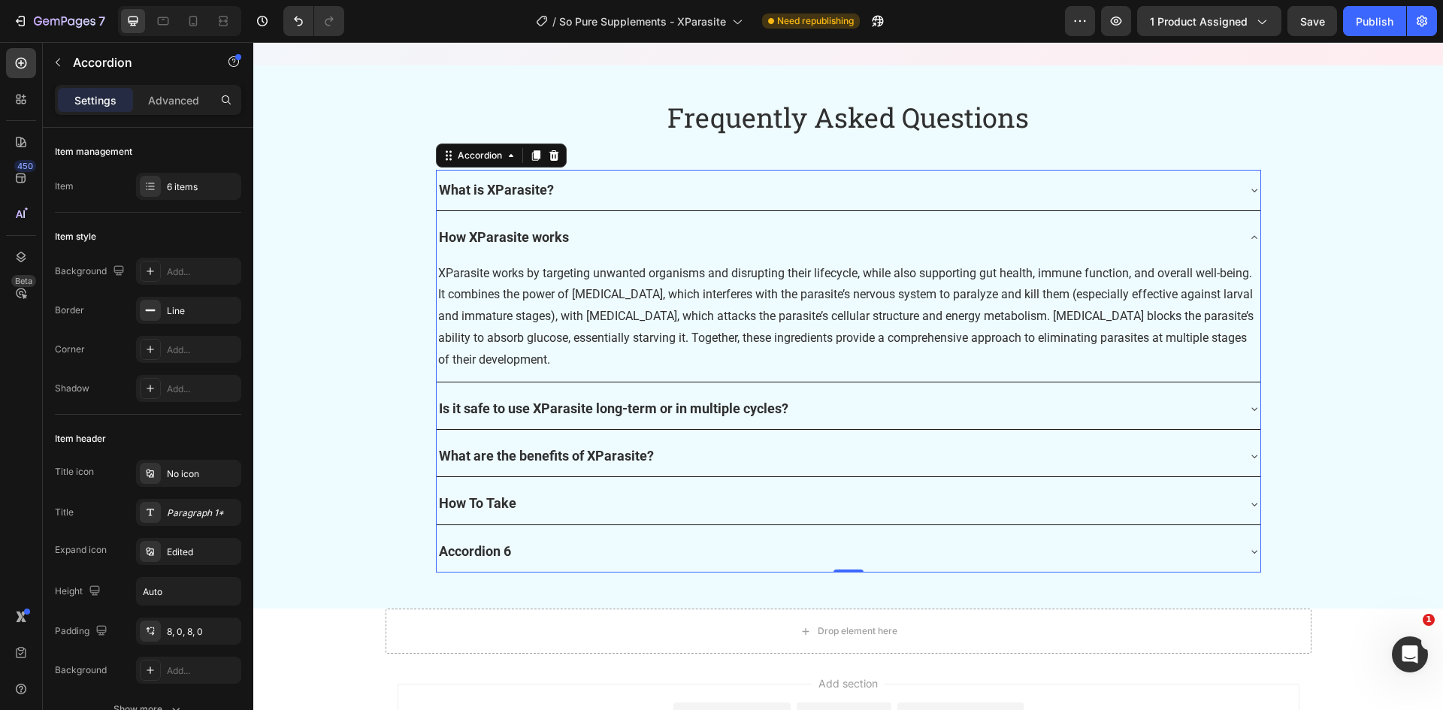
click at [943, 401] on div "Is it safe to use XParasite long-term or in multiple cycles?" at bounding box center [837, 408] width 800 height 29
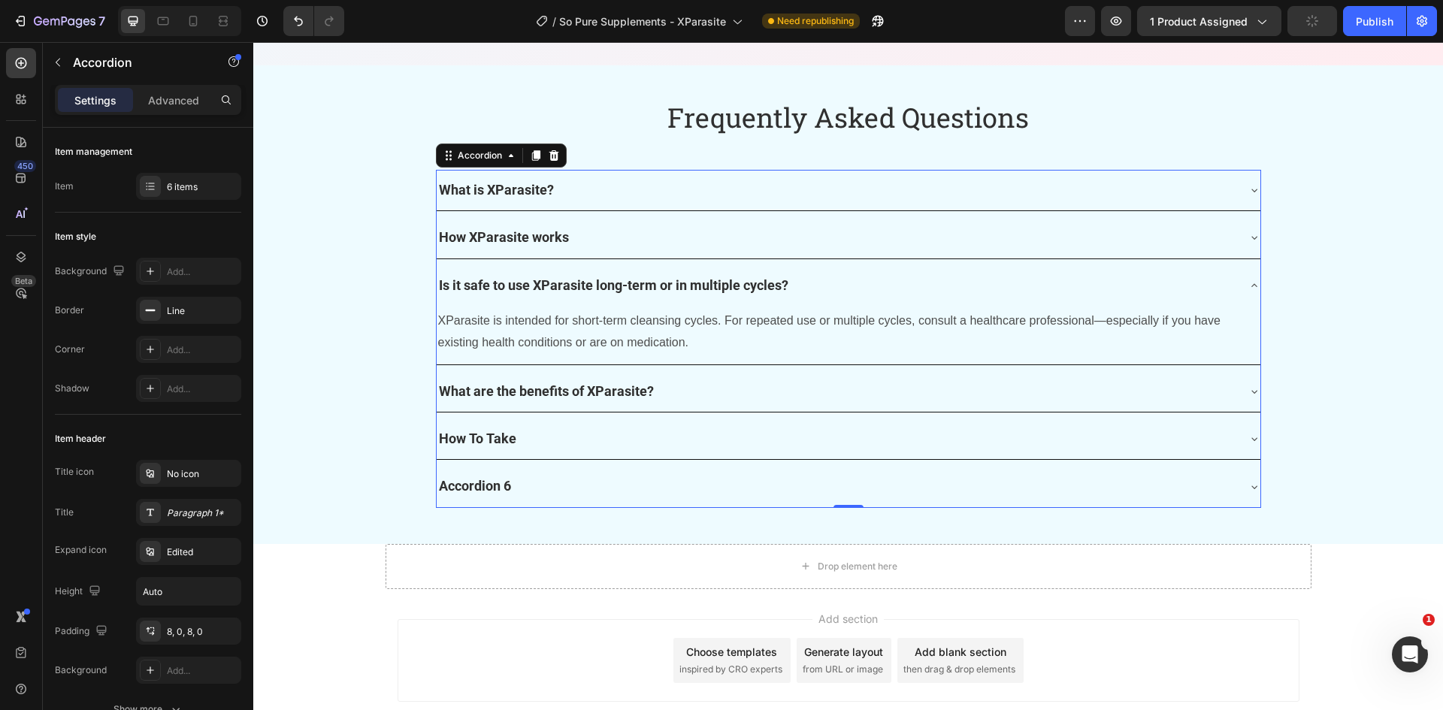
click at [873, 445] on div "How To Take" at bounding box center [837, 439] width 800 height 29
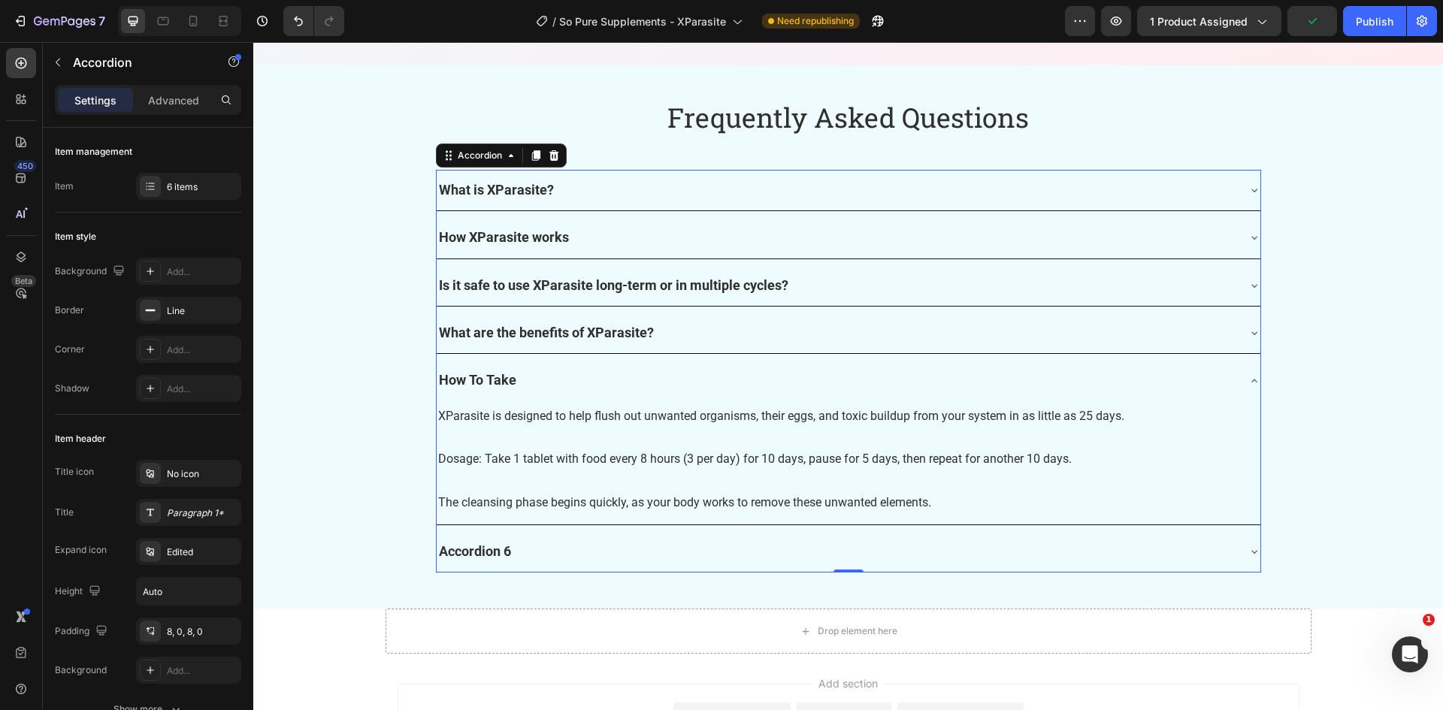
click at [659, 391] on div "How To Take" at bounding box center [837, 380] width 800 height 29
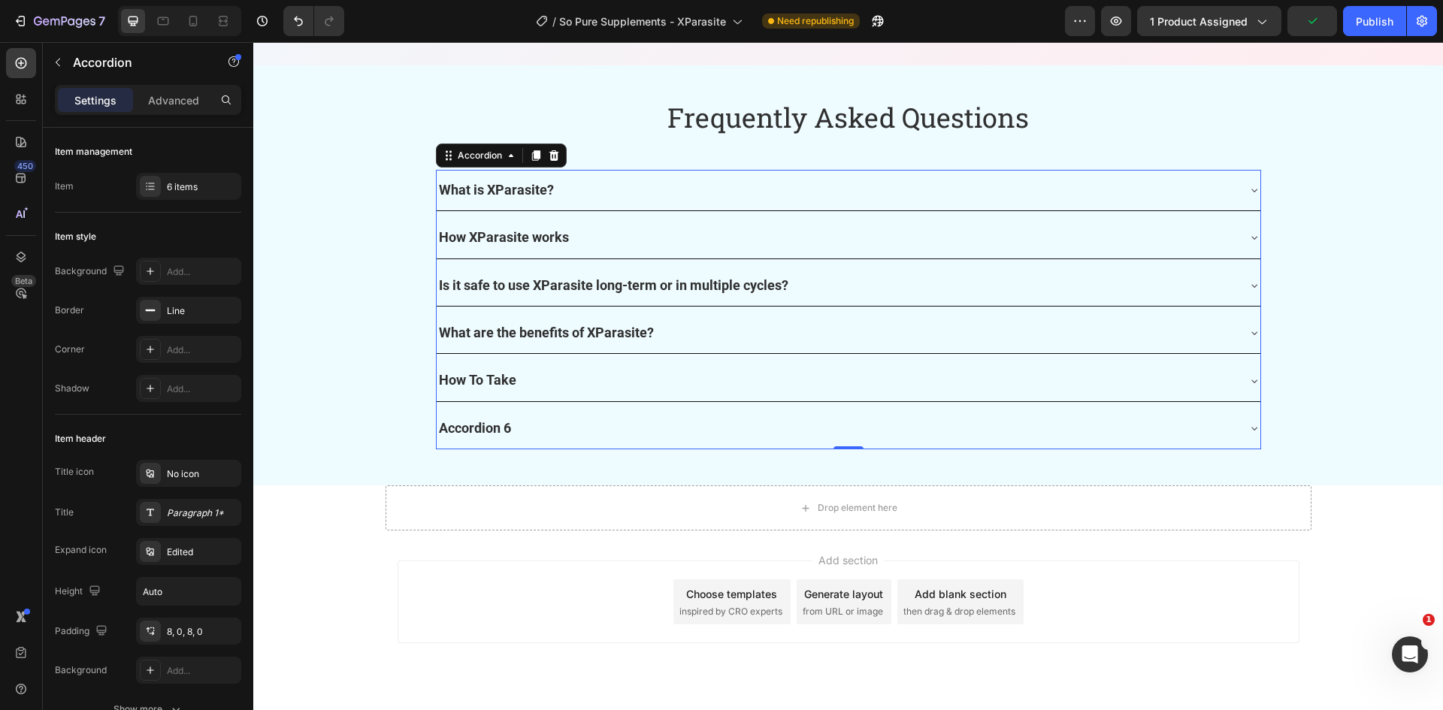
click at [659, 391] on div "How To Take" at bounding box center [837, 380] width 800 height 29
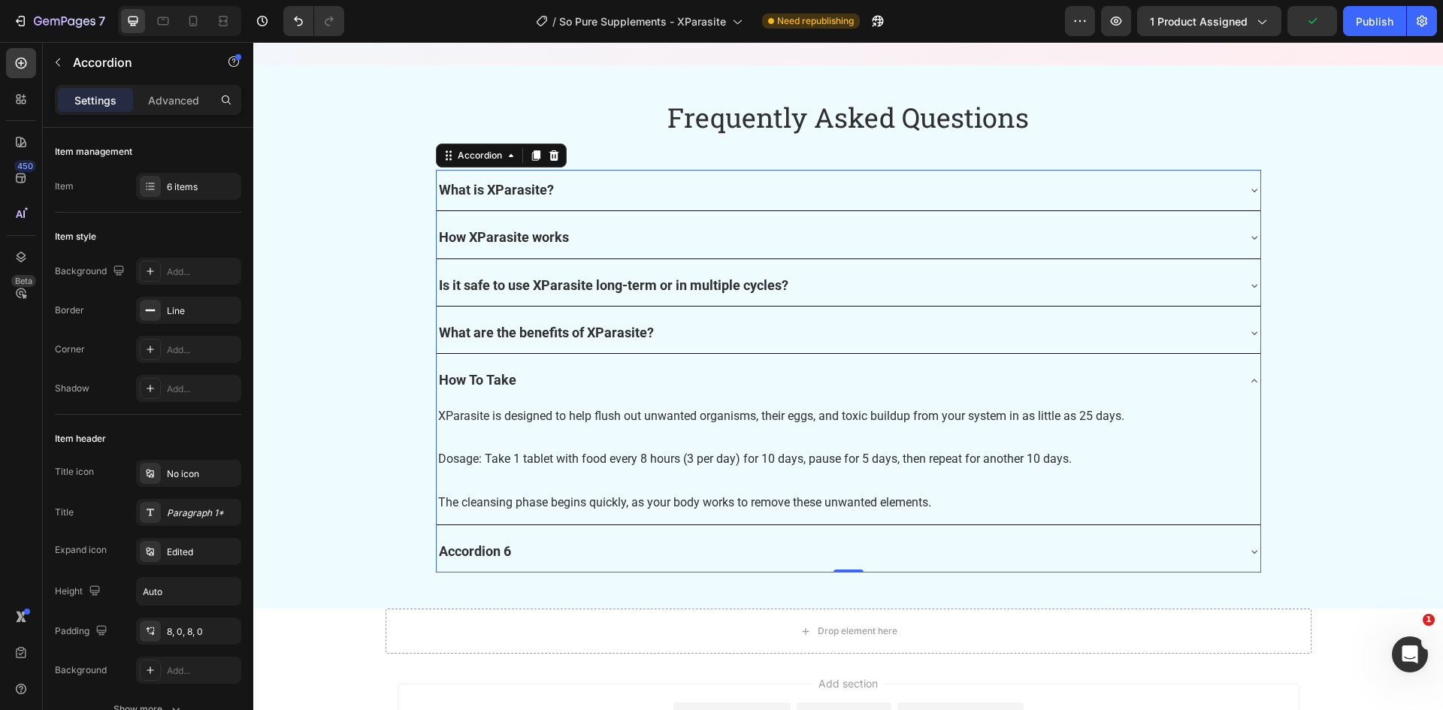
click at [655, 381] on div "How To Take" at bounding box center [837, 380] width 800 height 29
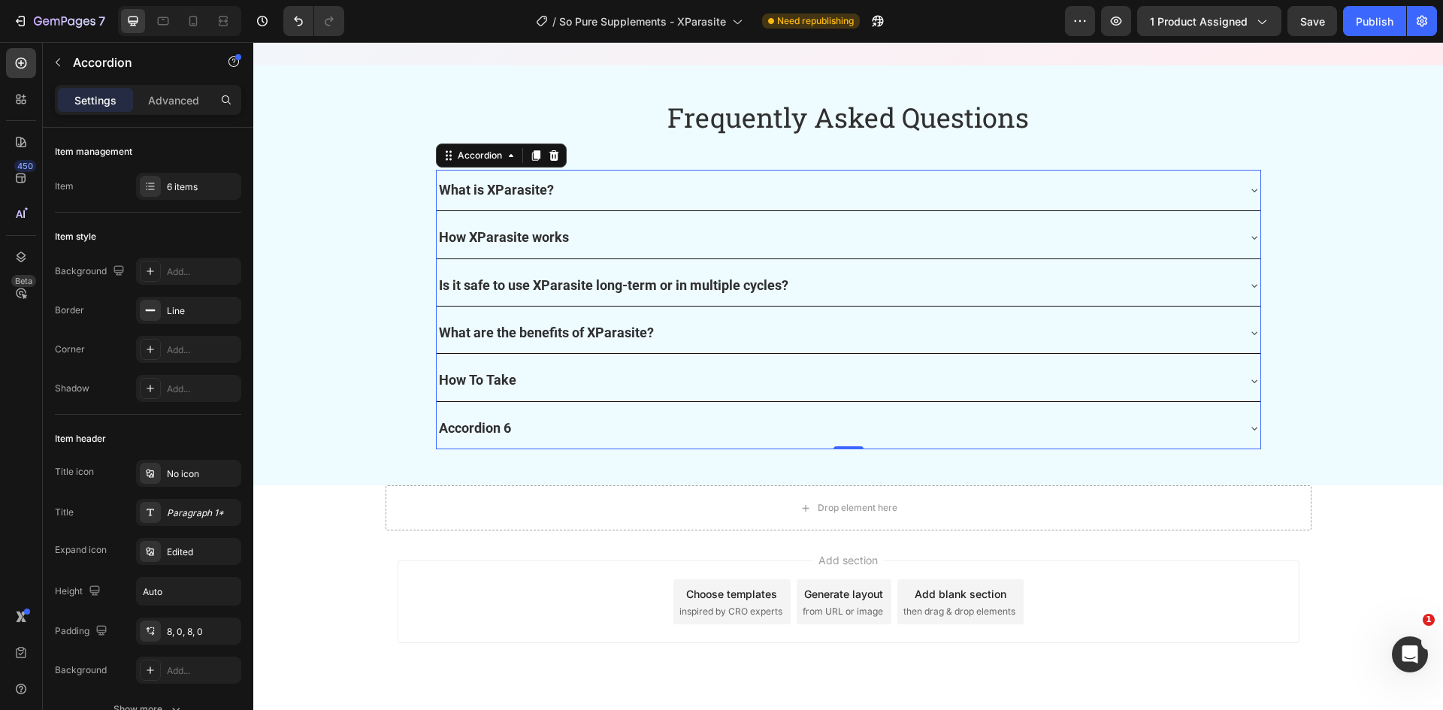
click at [654, 379] on div "How To Take" at bounding box center [837, 380] width 800 height 29
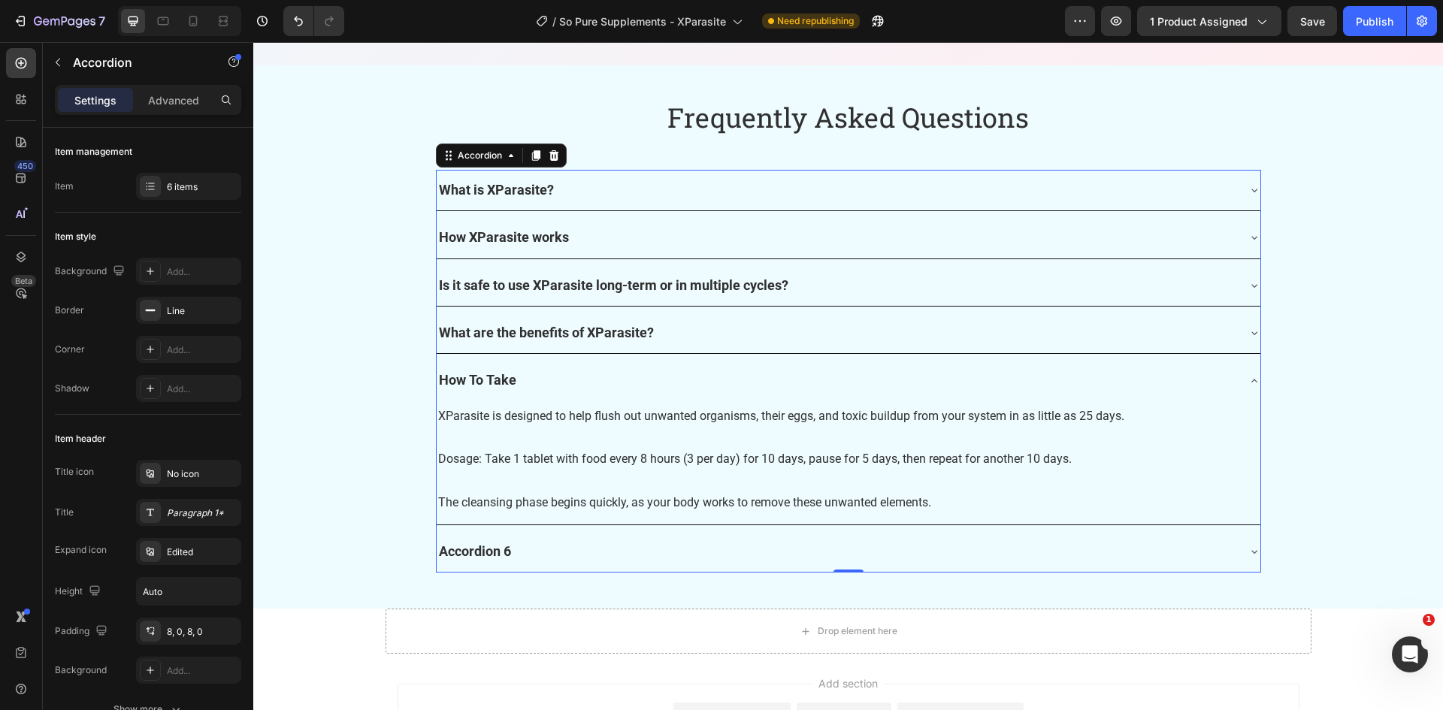
drag, startPoint x: 552, startPoint y: 376, endPoint x: 544, endPoint y: 370, distance: 9.6
click at [549, 375] on div "How To Take" at bounding box center [837, 380] width 800 height 29
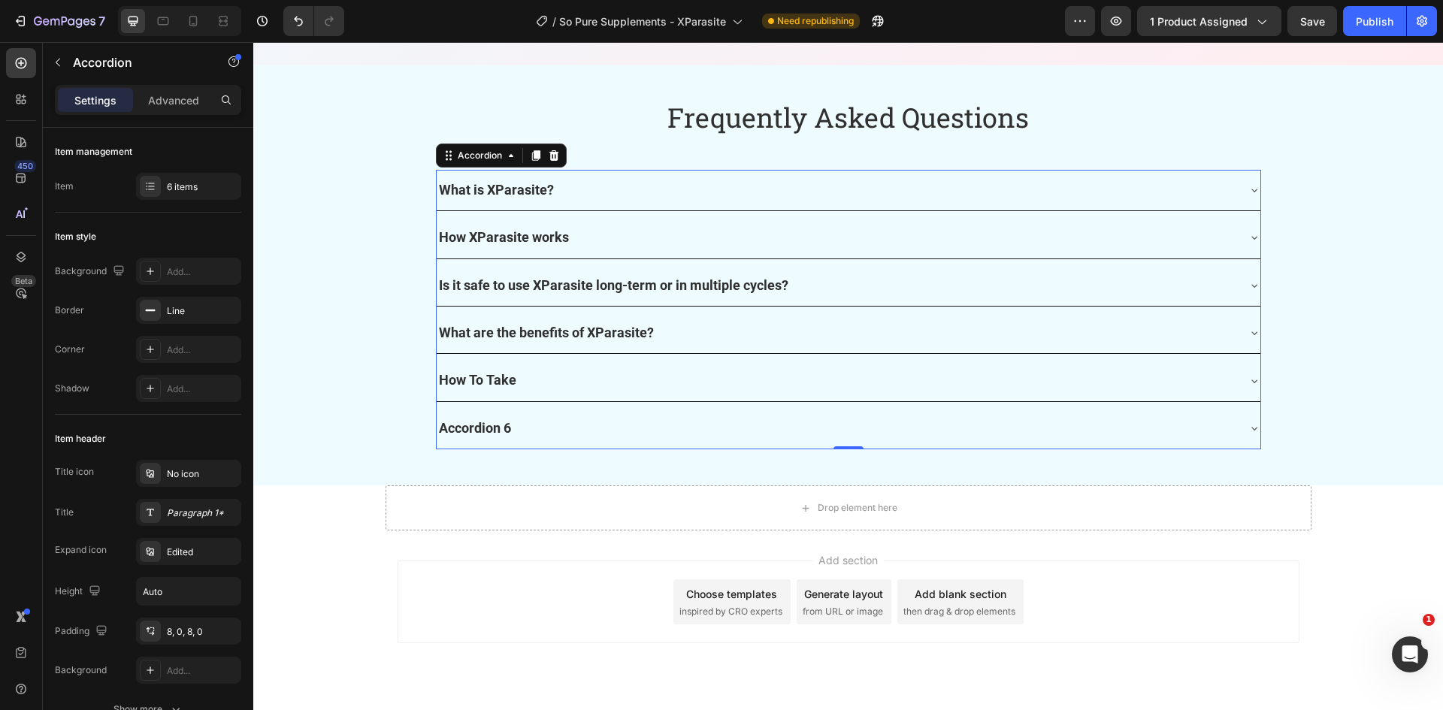
click at [536, 370] on div "How To Take" at bounding box center [837, 380] width 800 height 29
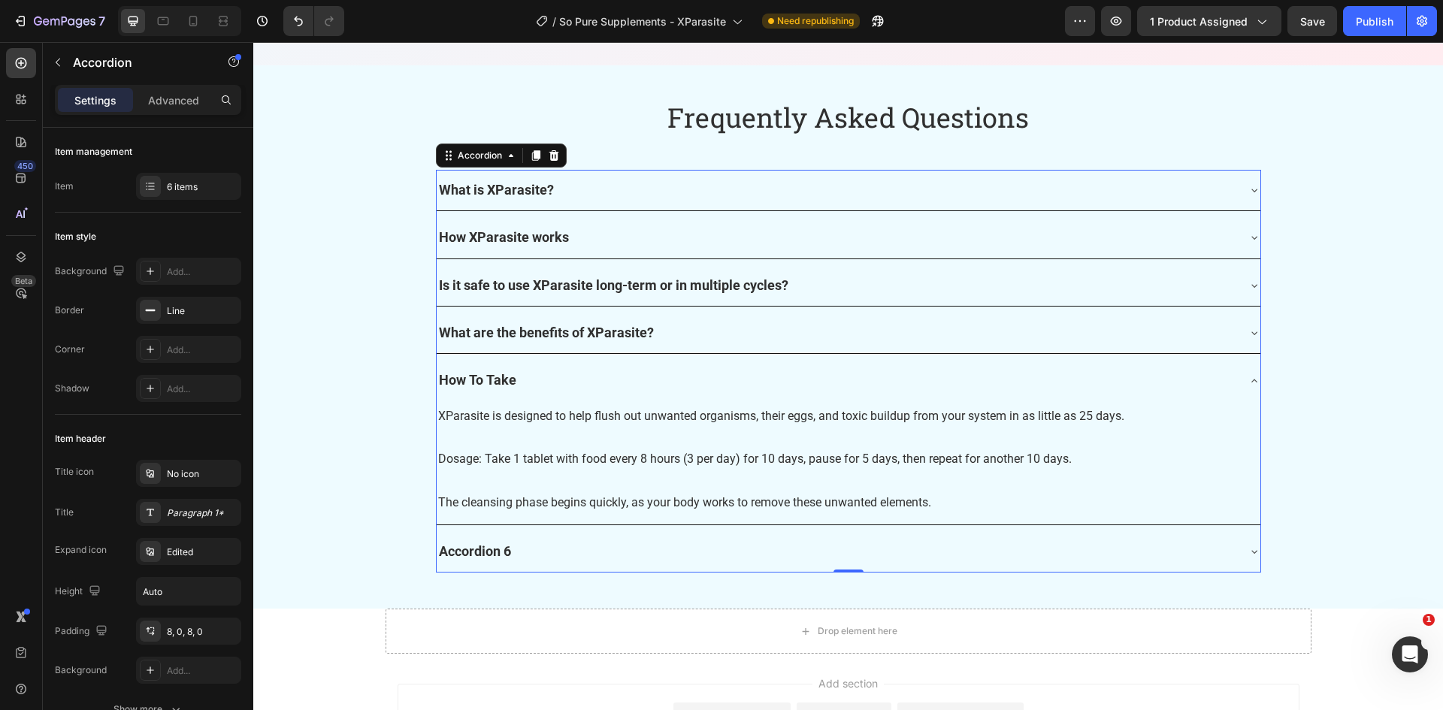
click at [535, 369] on div "How To Take" at bounding box center [837, 380] width 800 height 29
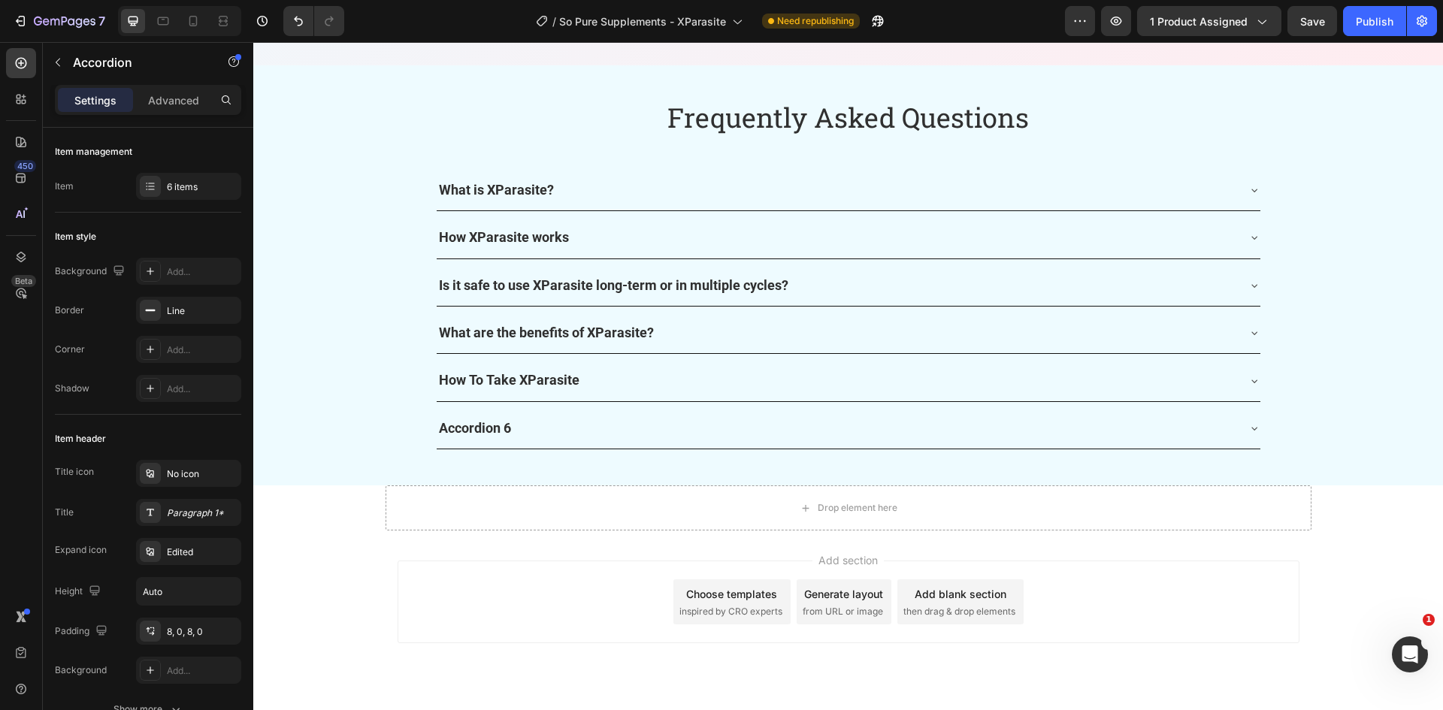
click at [558, 427] on div "Accordion 6" at bounding box center [837, 428] width 800 height 29
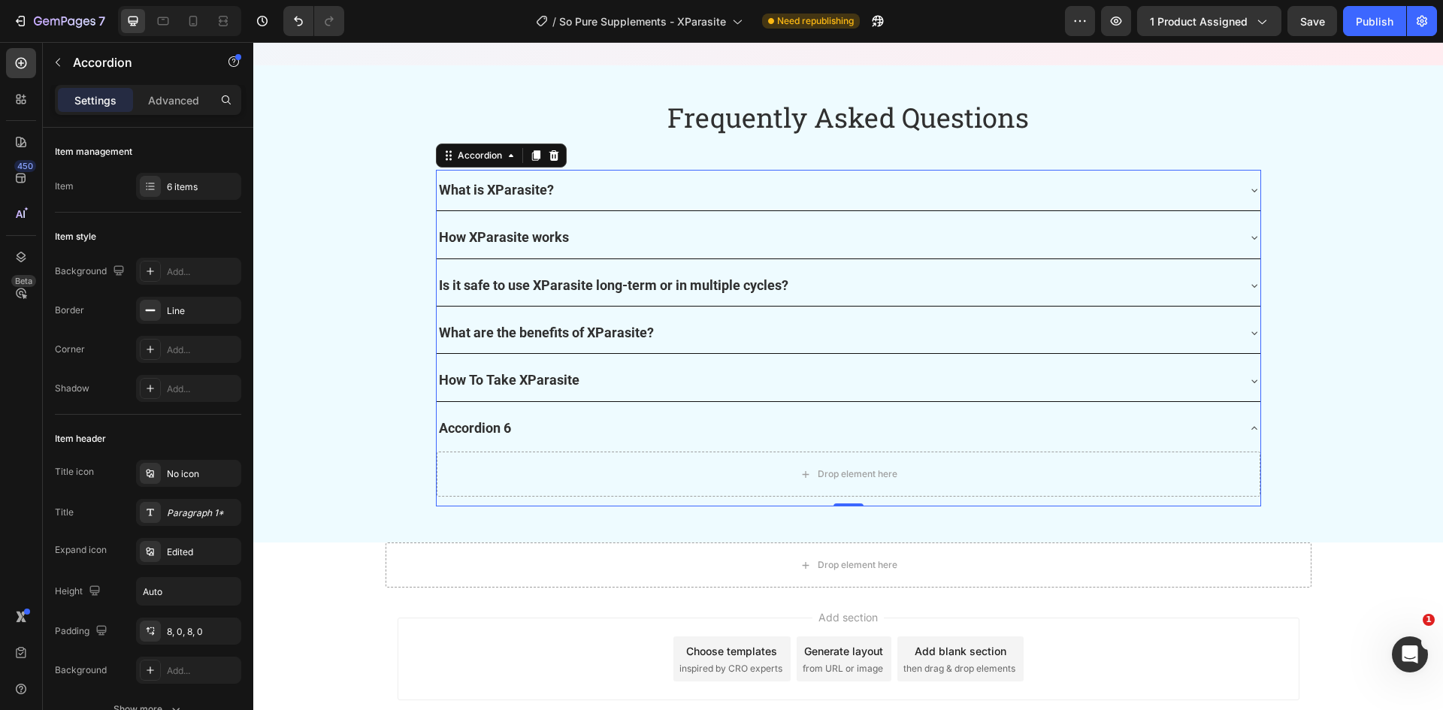
click at [594, 382] on div "How To Take XParasite" at bounding box center [837, 380] width 800 height 29
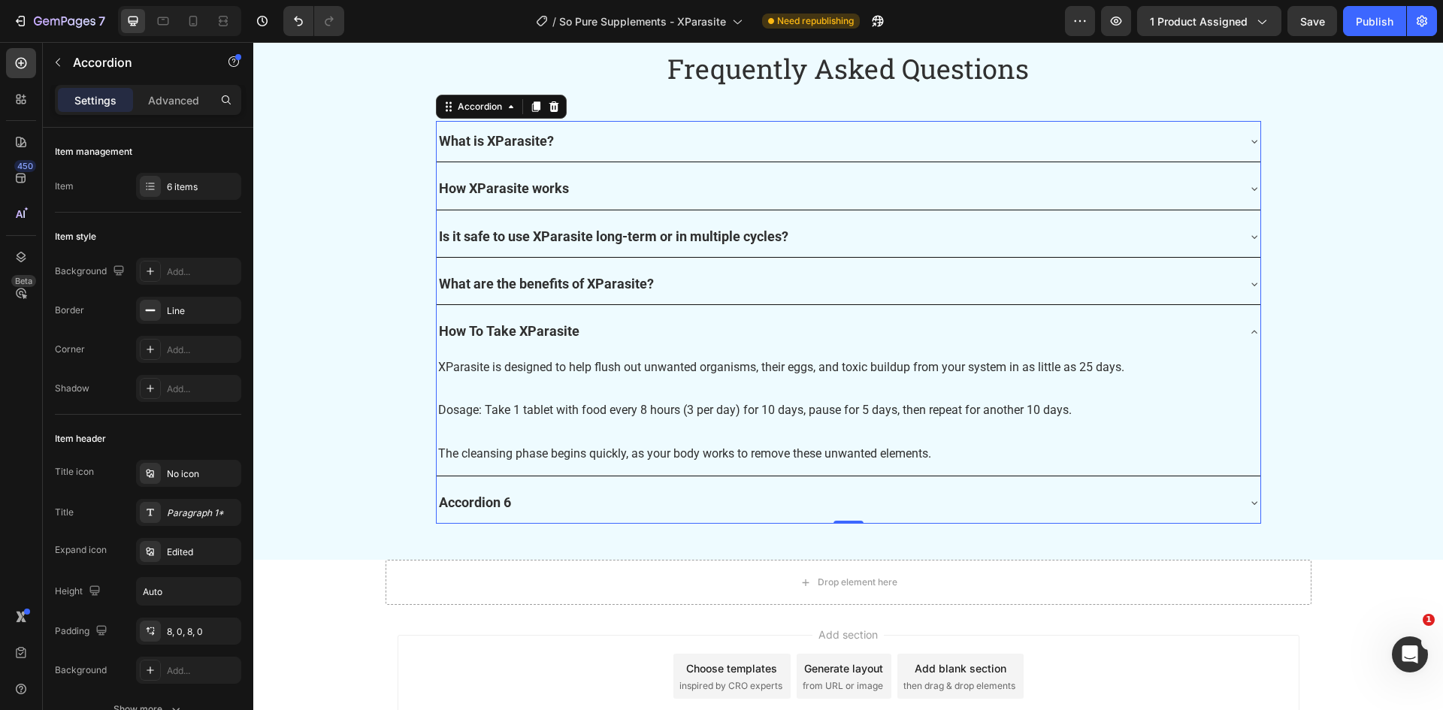
scroll to position [5160, 0]
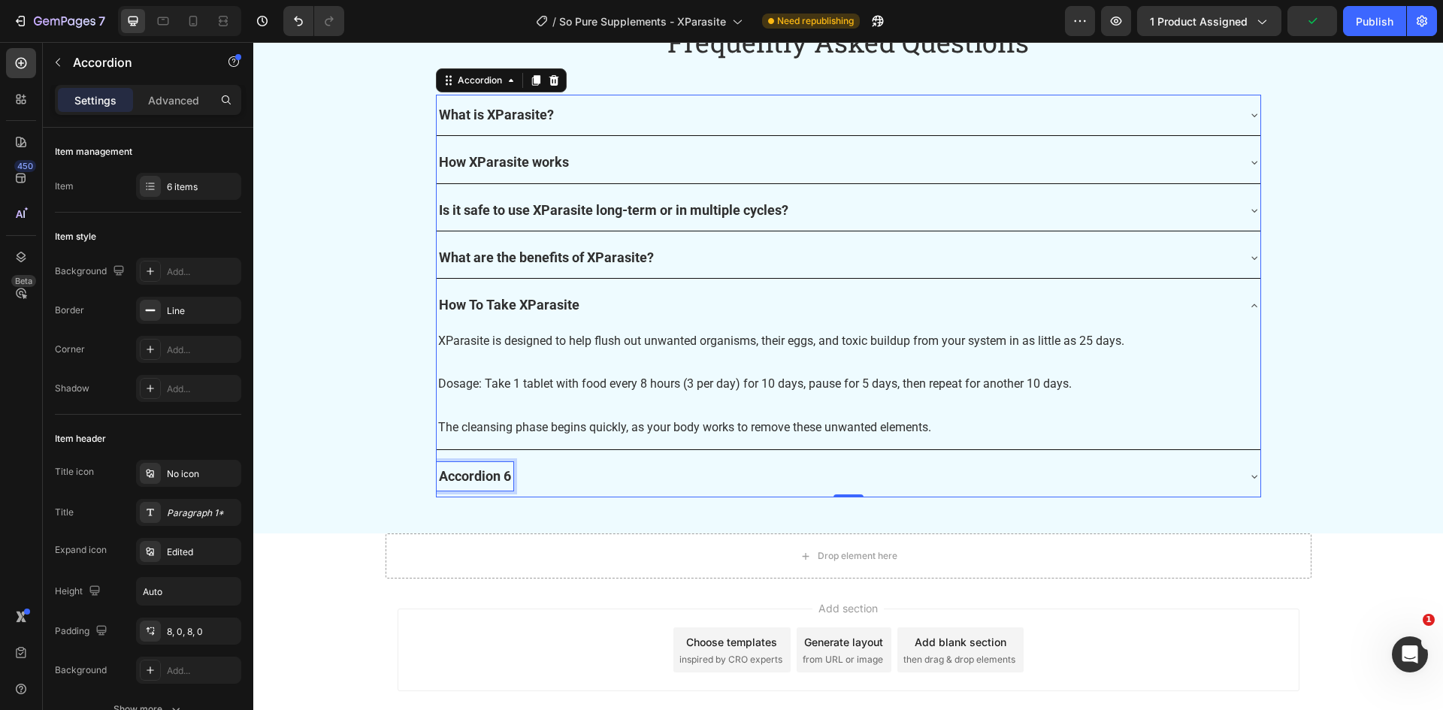
click at [476, 471] on p "Accordion 6" at bounding box center [475, 476] width 72 height 24
click at [477, 471] on p "Accordion 6" at bounding box center [475, 476] width 72 height 24
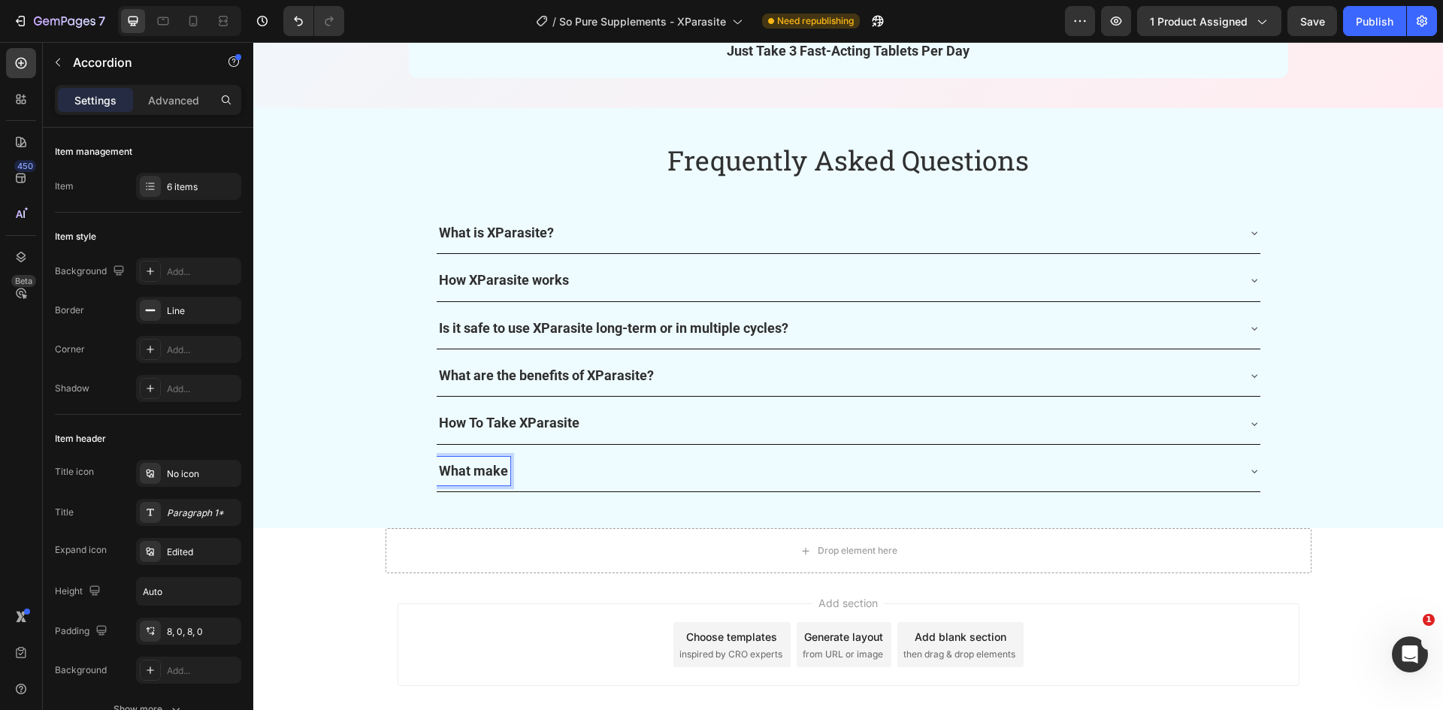
scroll to position [5037, 0]
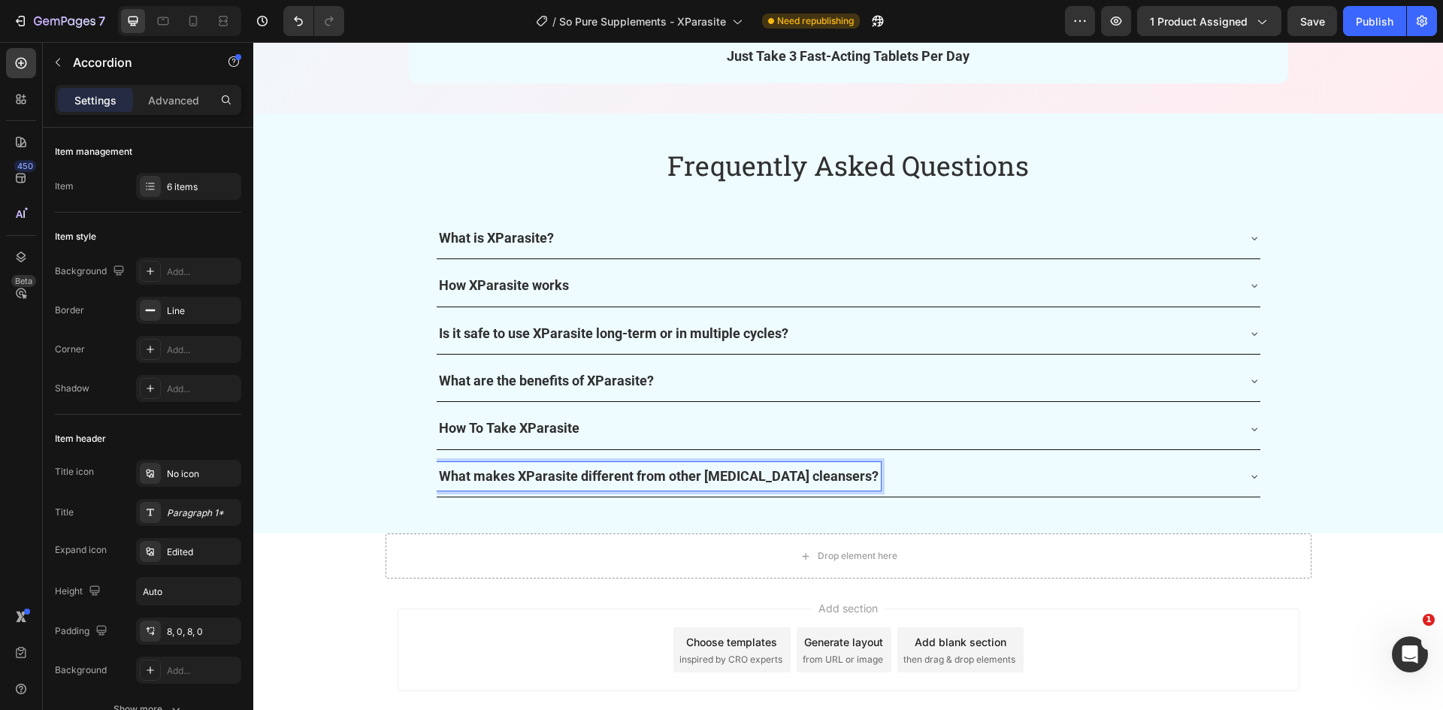
click at [884, 474] on div "What makes XParasite different from other [MEDICAL_DATA] cleansers?" at bounding box center [837, 476] width 800 height 29
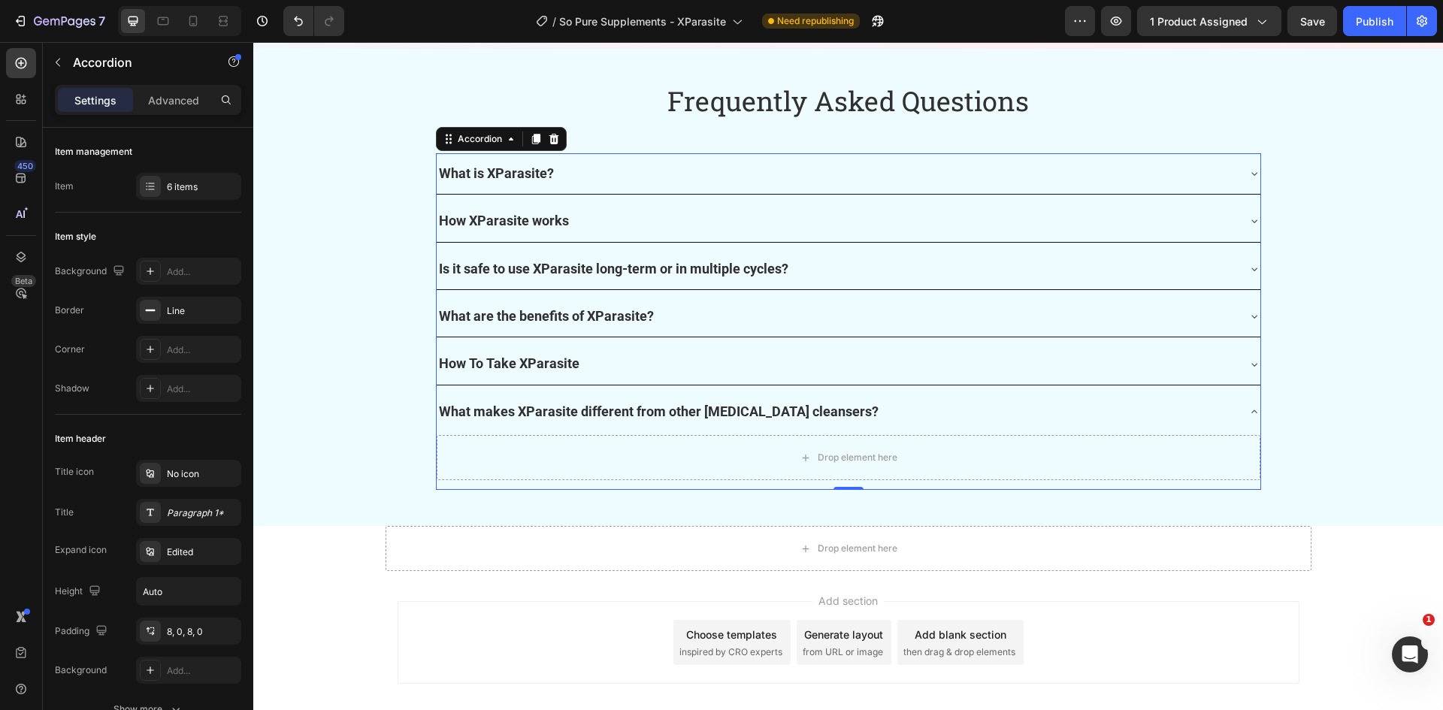
scroll to position [5112, 0]
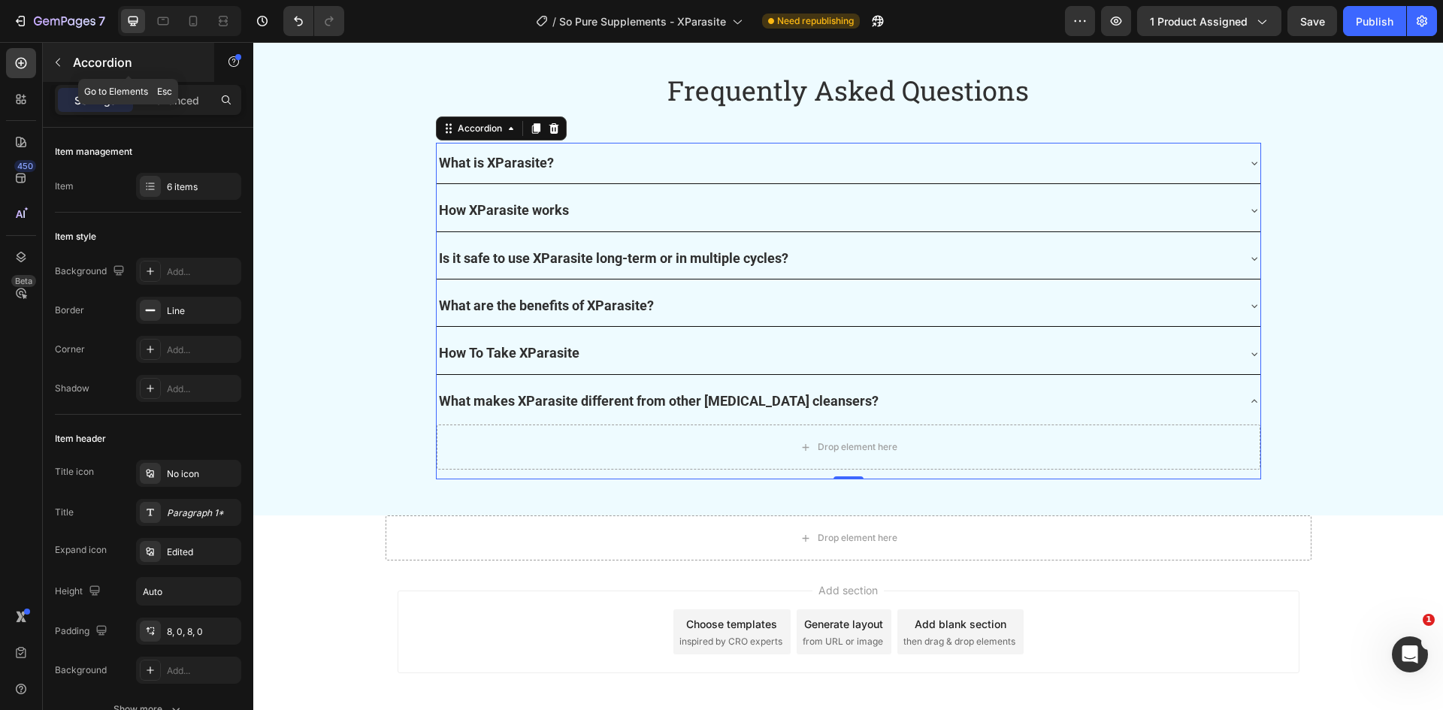
click at [61, 64] on icon "button" at bounding box center [58, 62] width 12 height 12
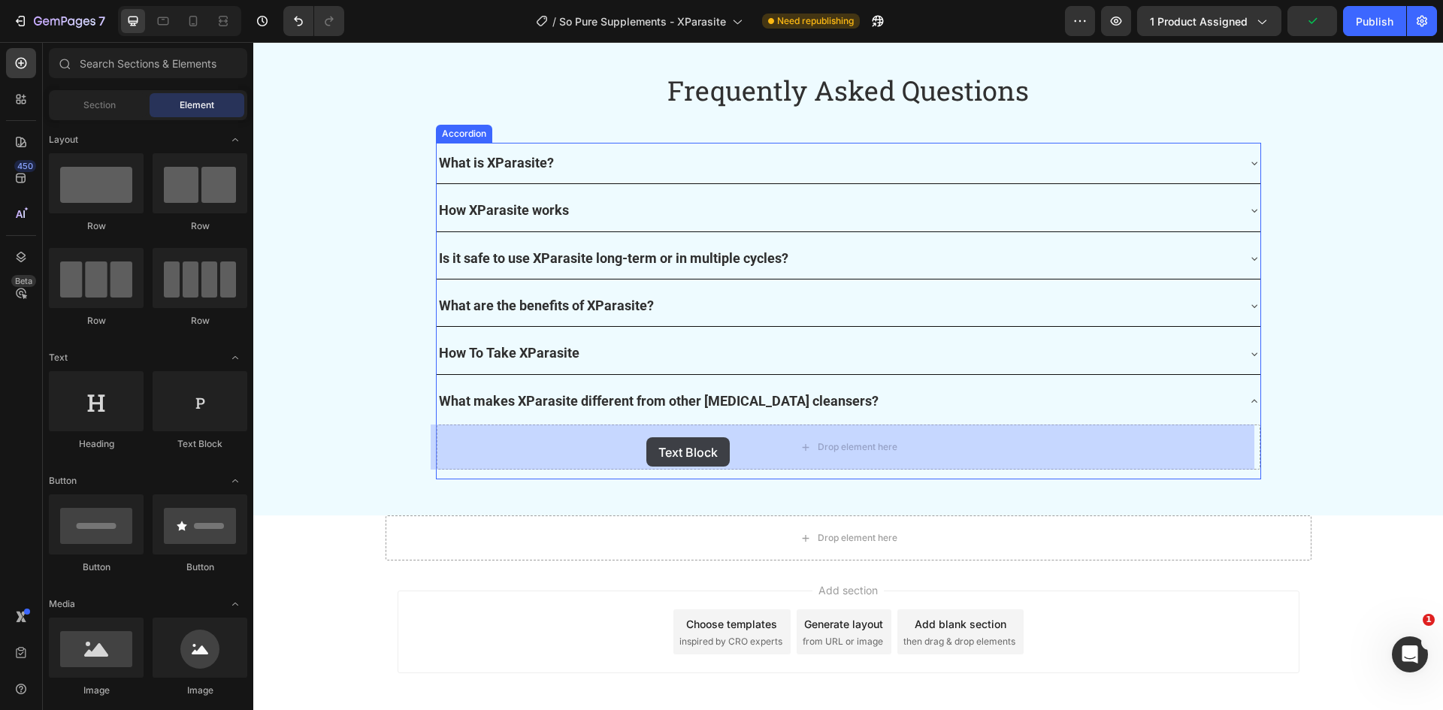
drag, startPoint x: 455, startPoint y: 443, endPoint x: 646, endPoint y: 437, distance: 191.7
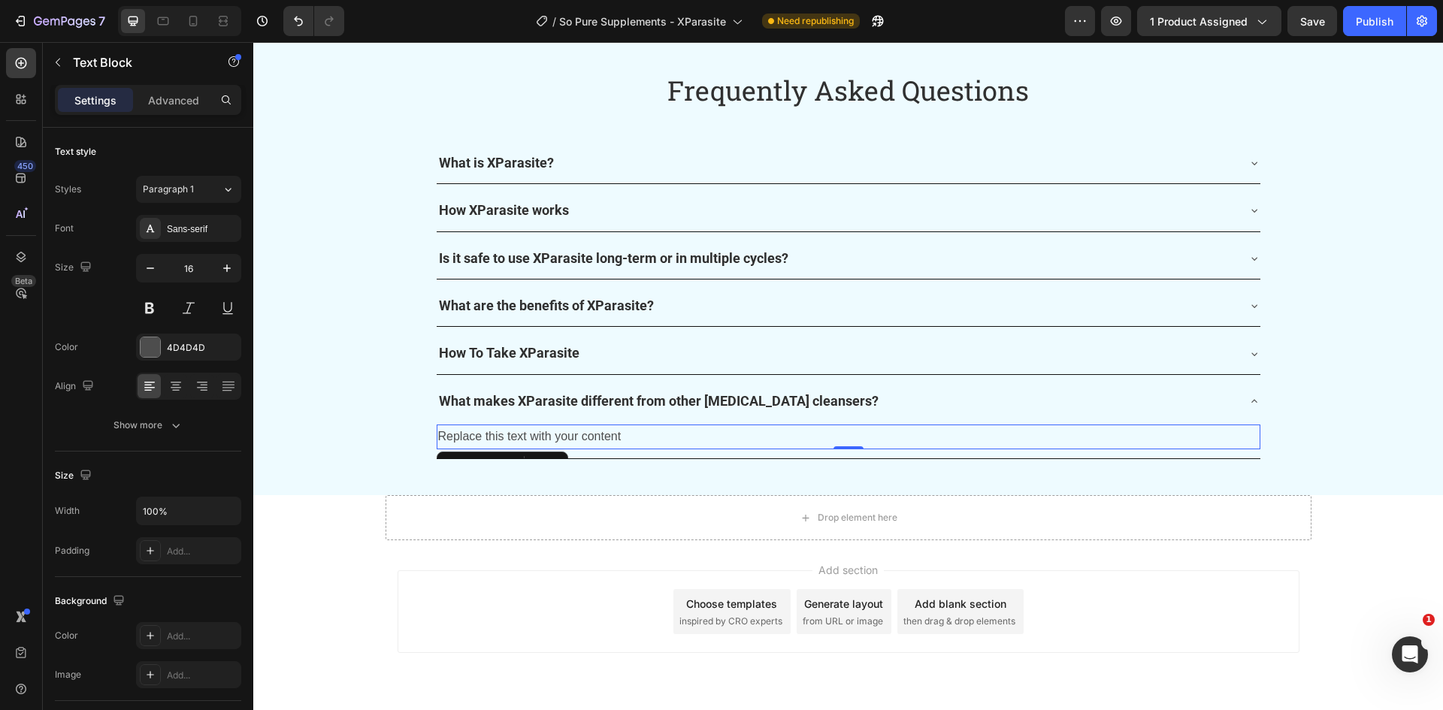
click at [594, 434] on div "Replace this text with your content" at bounding box center [849, 437] width 824 height 25
click at [598, 434] on p "Replace this text with your content" at bounding box center [848, 437] width 821 height 22
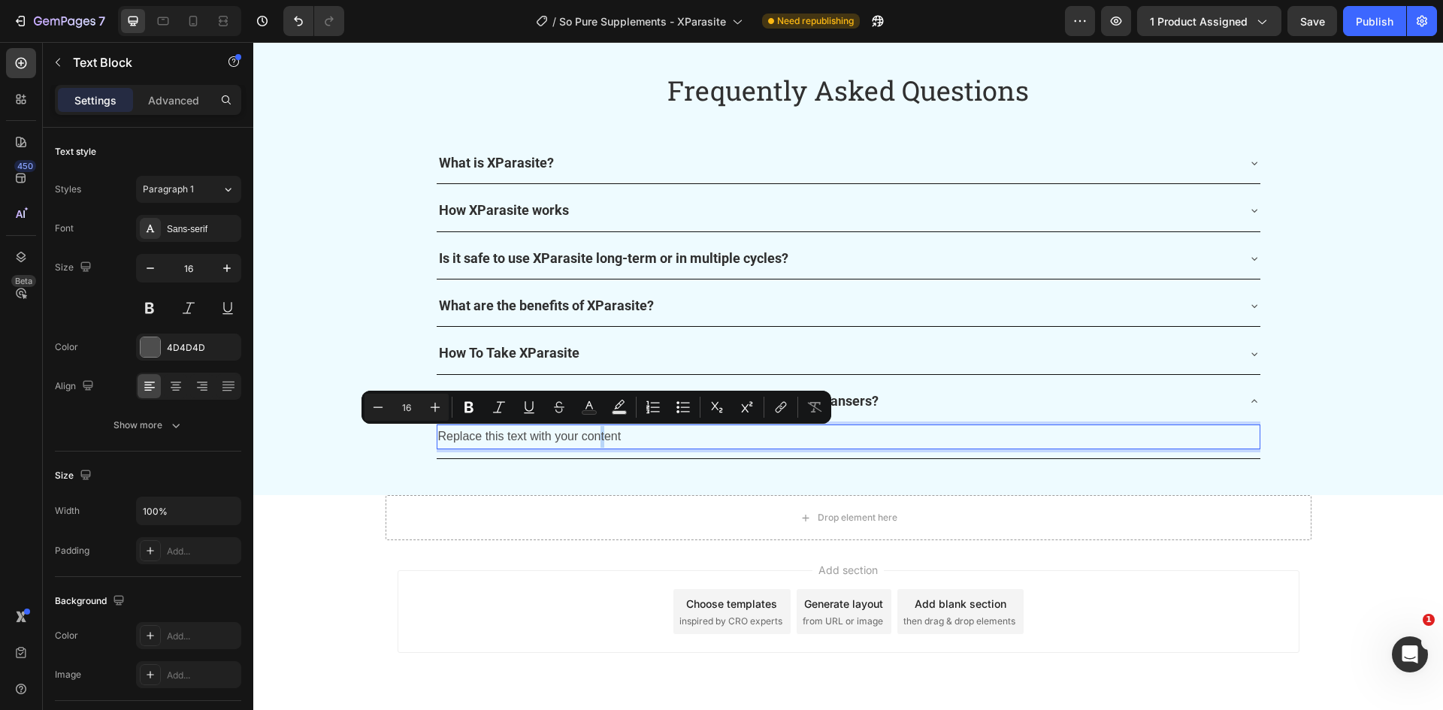
click at [598, 434] on p "Replace this text with your content" at bounding box center [848, 437] width 821 height 22
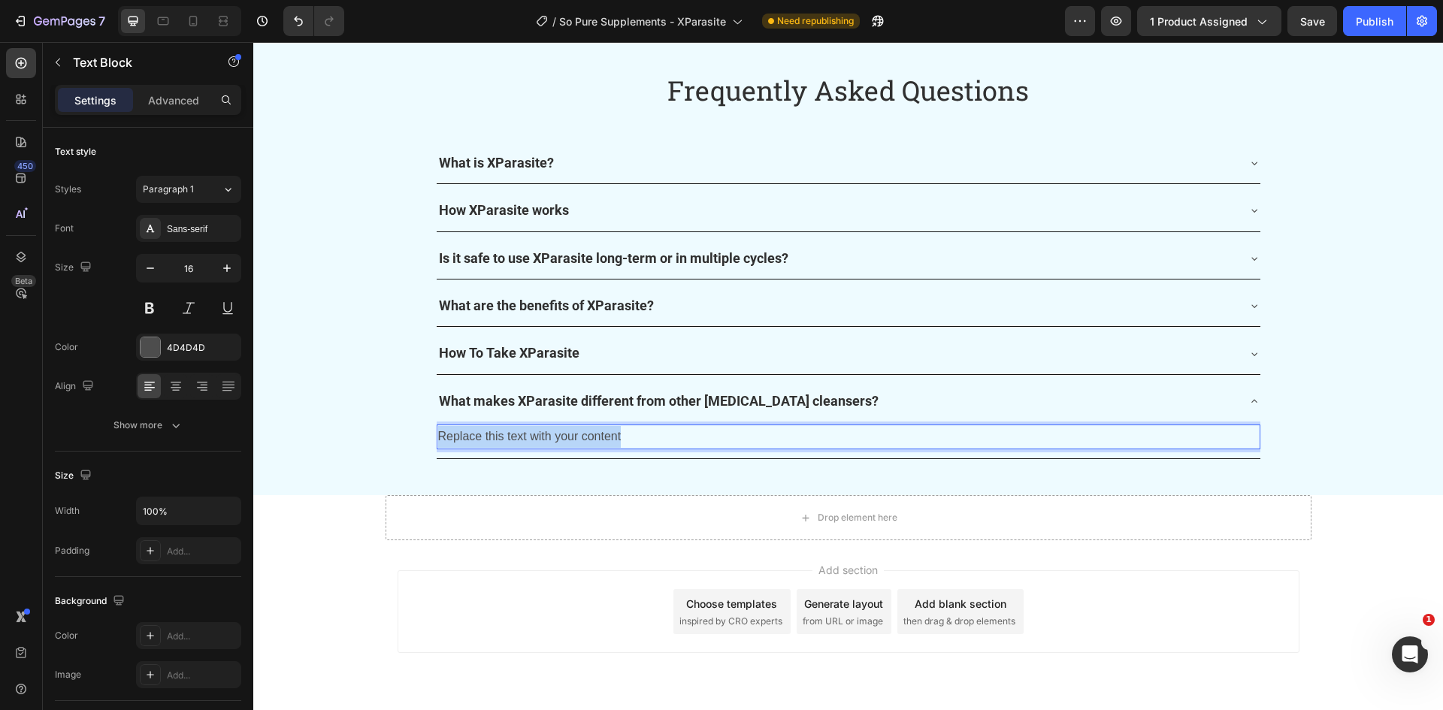
click at [599, 434] on p "Replace this text with your content" at bounding box center [848, 437] width 821 height 22
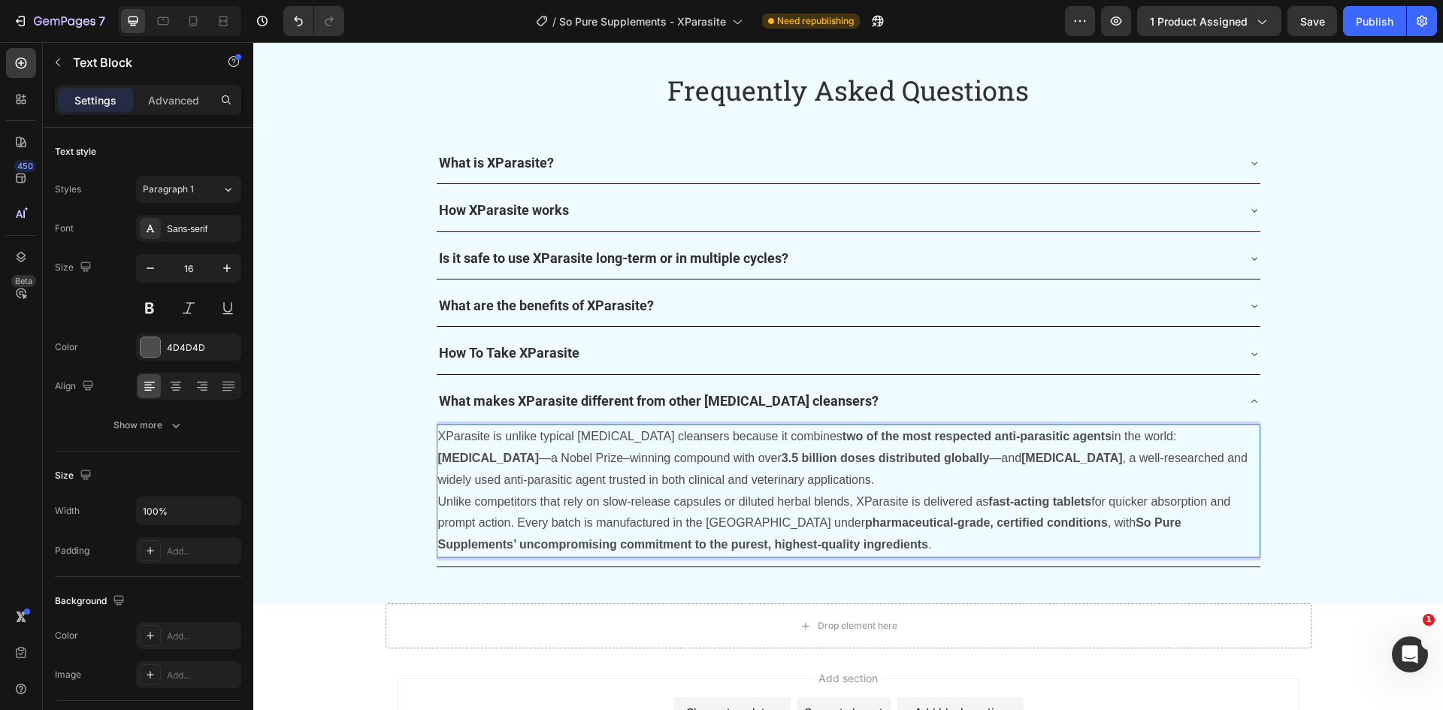
click at [742, 483] on p "XParasite is unlike typical [MEDICAL_DATA] cleansers because it combines two of…" at bounding box center [848, 458] width 821 height 65
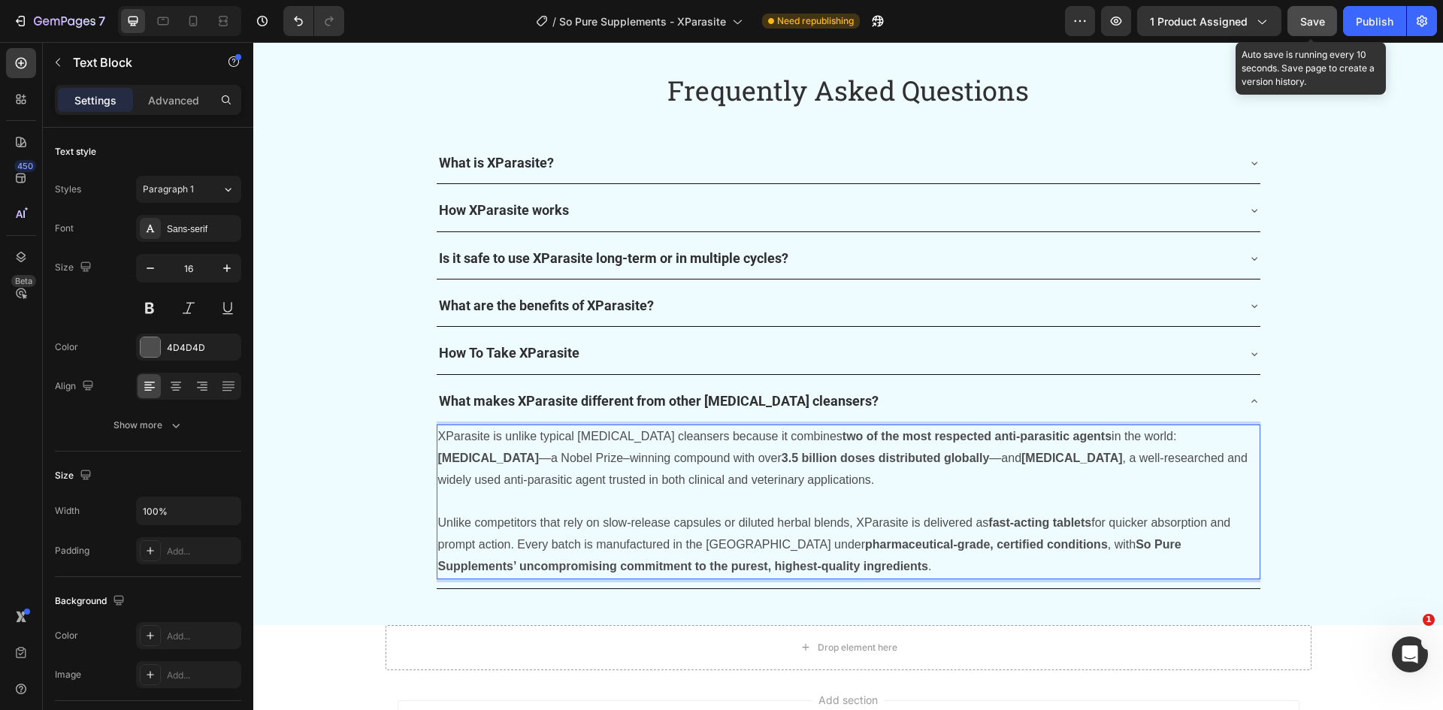
click at [1308, 24] on span "Save" at bounding box center [1312, 21] width 25 height 13
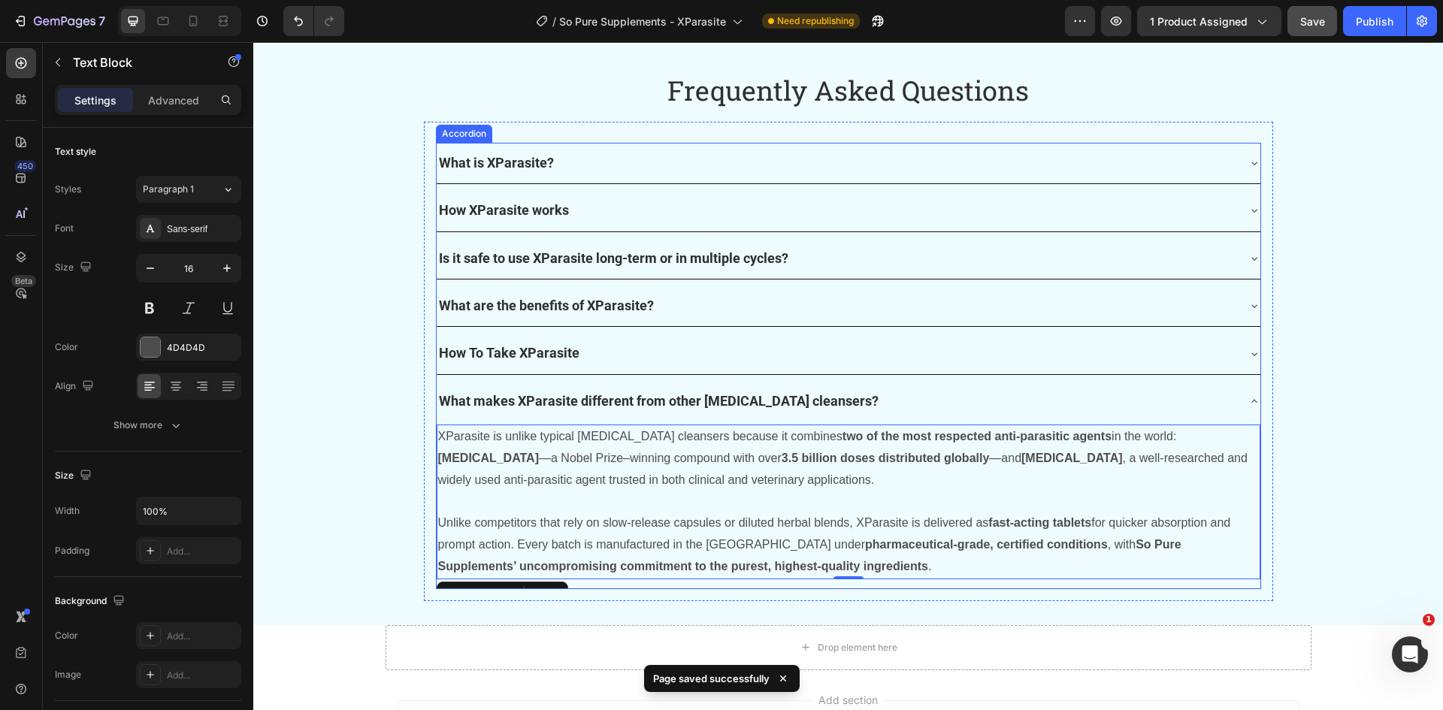
click at [445, 401] on p "What makes XParasite different from other [MEDICAL_DATA] cleansers?" at bounding box center [659, 401] width 440 height 24
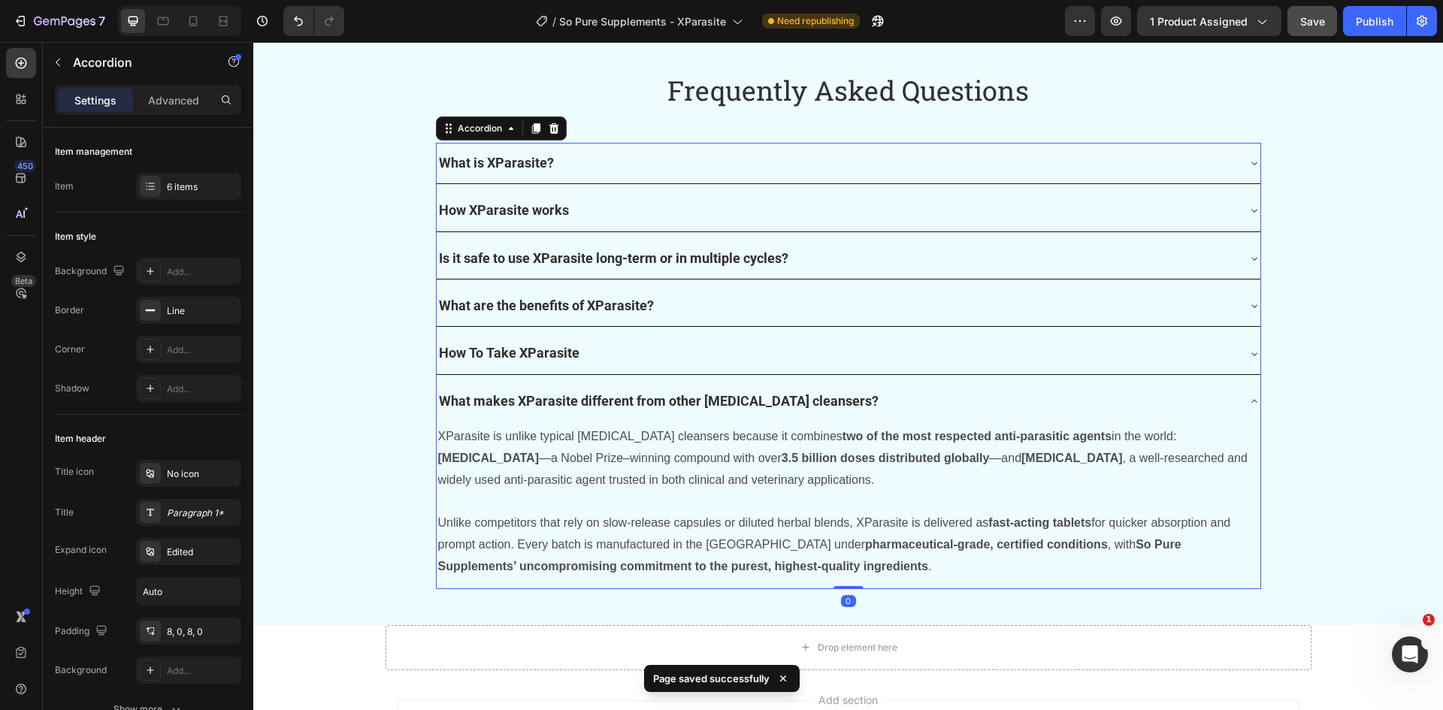
click at [851, 407] on div "What makes XParasite different from other [MEDICAL_DATA] cleansers?" at bounding box center [837, 401] width 800 height 29
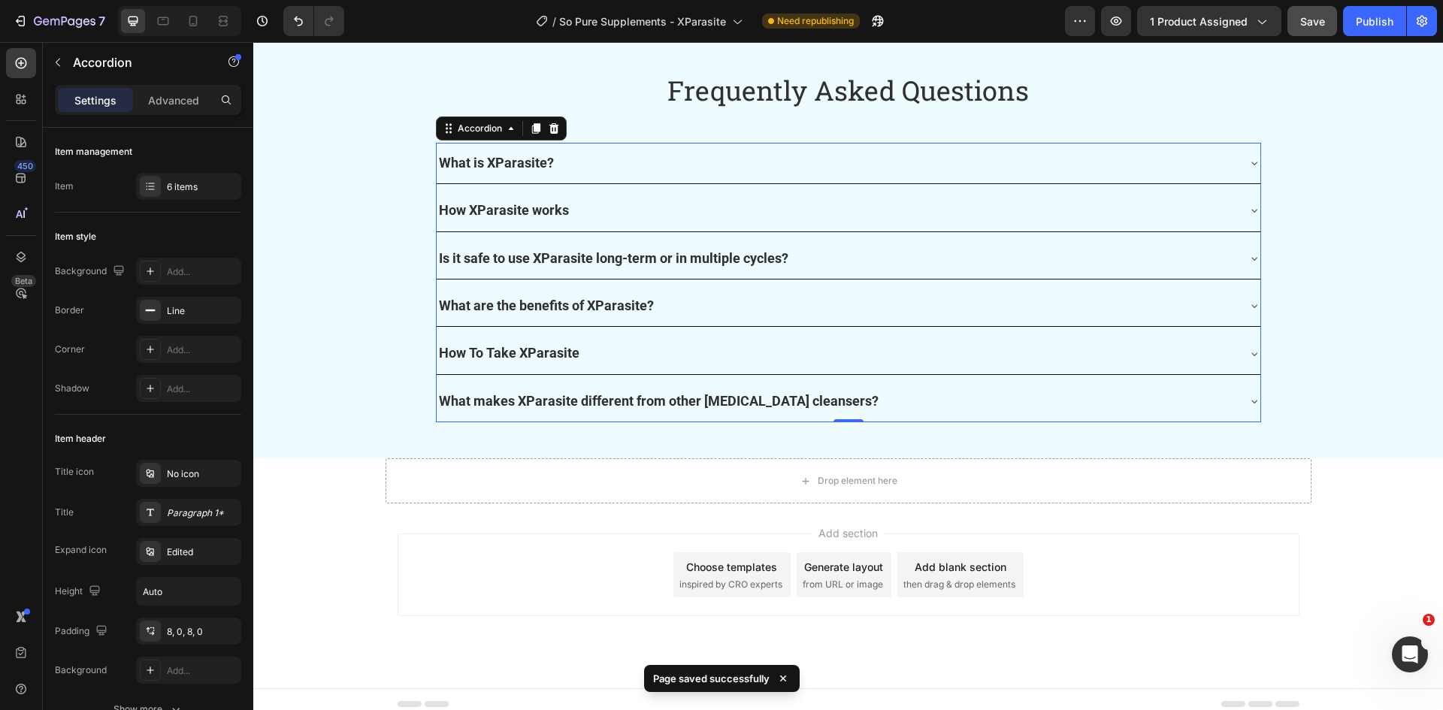
click at [896, 397] on div "What makes XParasite different from other [MEDICAL_DATA] cleansers?" at bounding box center [837, 401] width 800 height 29
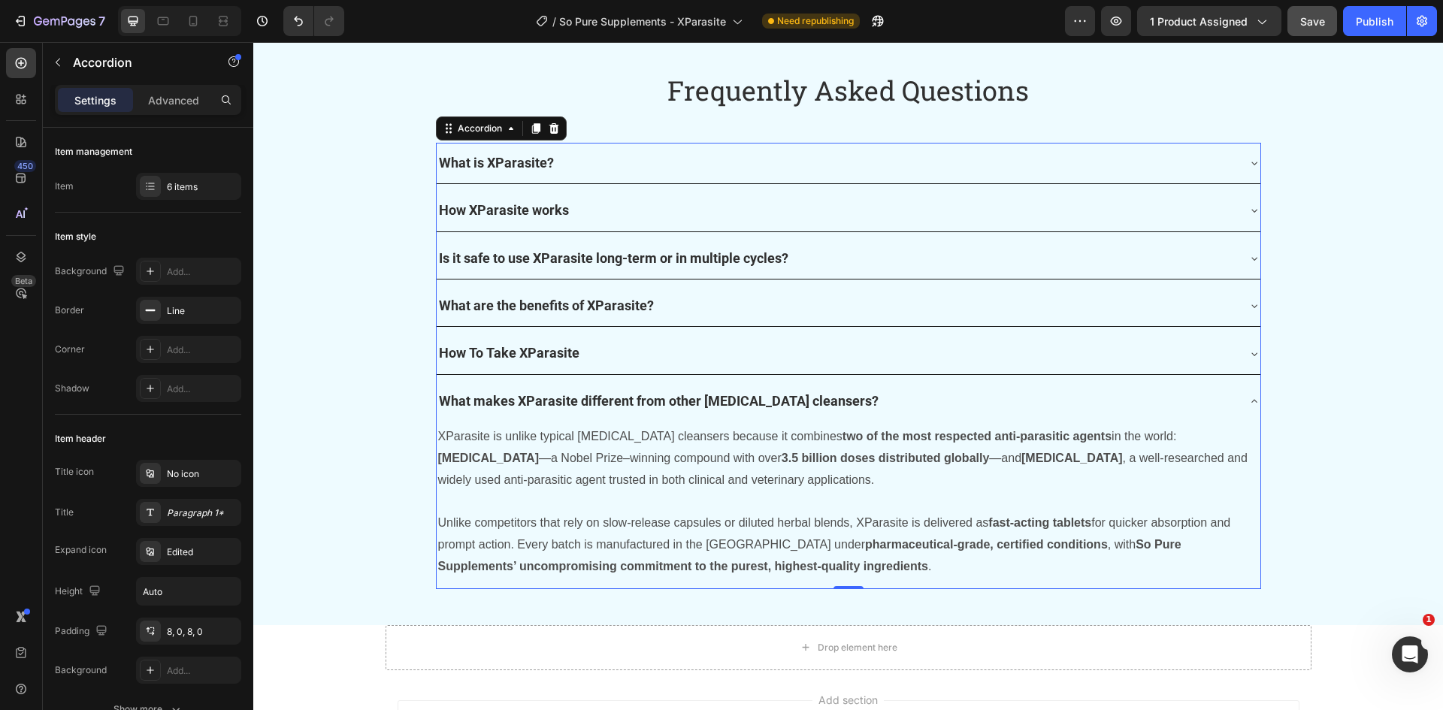
click at [436, 378] on div "What is XParasite? How XParasite works Is it safe to use XParasite long-term or…" at bounding box center [848, 366] width 825 height 446
click at [449, 384] on div "What makes XParasite different from other [MEDICAL_DATA] cleansers?" at bounding box center [849, 401] width 824 height 41
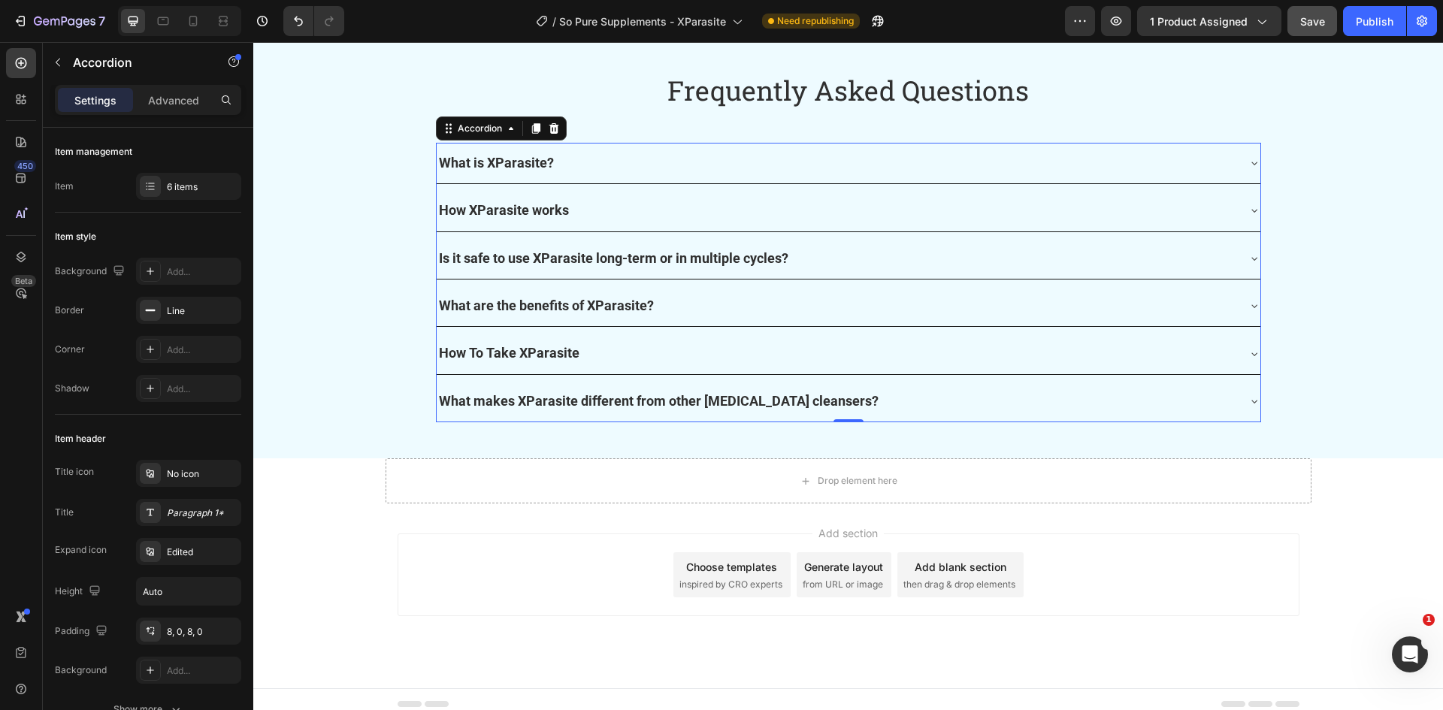
click at [451, 381] on div "What makes XParasite different from other [MEDICAL_DATA] cleansers?" at bounding box center [849, 401] width 824 height 41
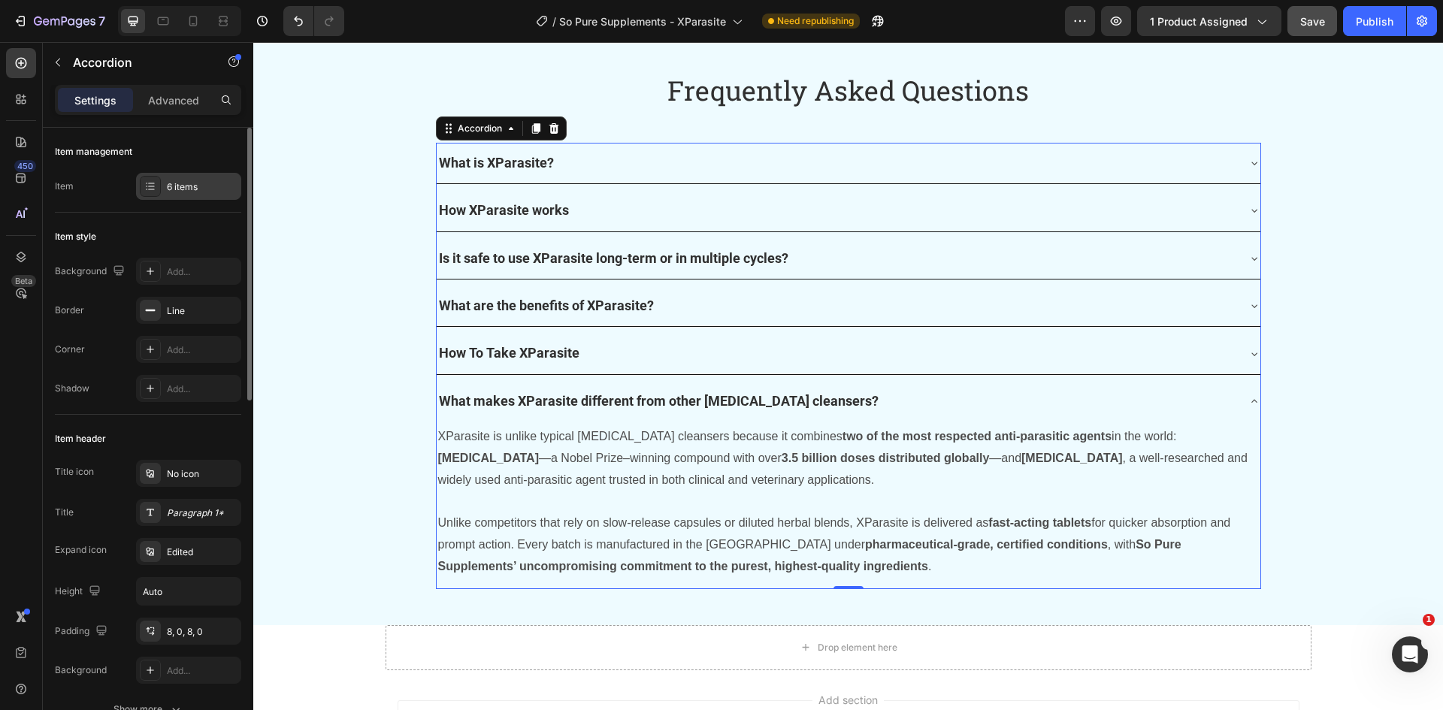
click at [159, 191] on div at bounding box center [150, 186] width 21 height 21
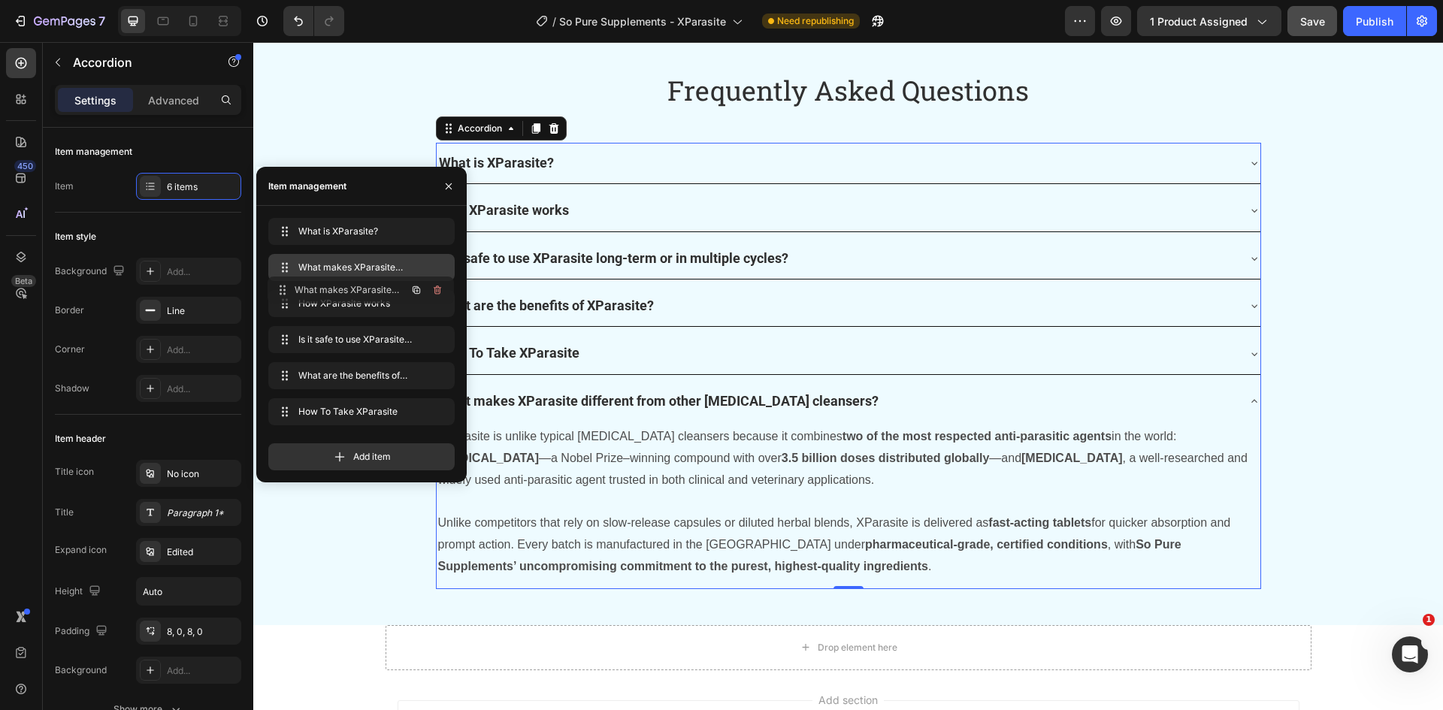
drag, startPoint x: 284, startPoint y: 407, endPoint x: 283, endPoint y: 286, distance: 121.7
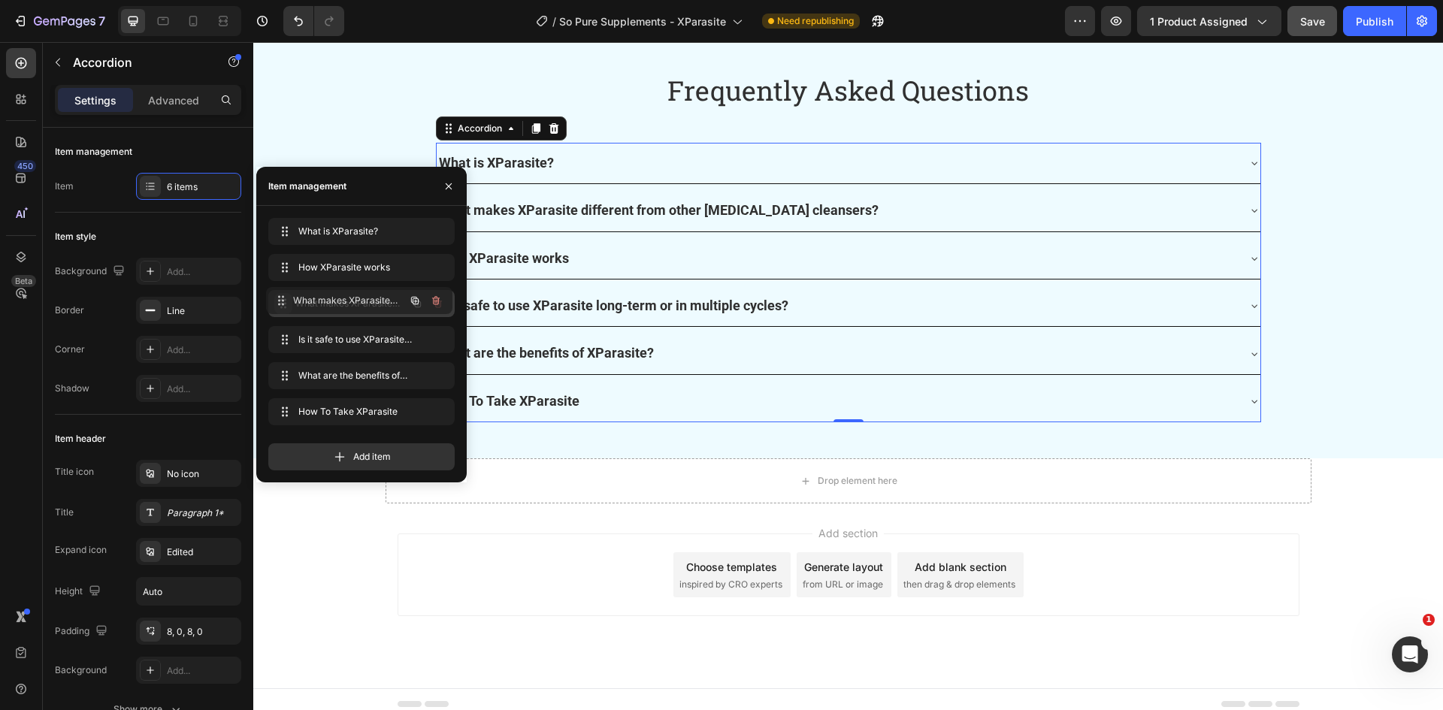
drag, startPoint x: 285, startPoint y: 271, endPoint x: 282, endPoint y: 303, distance: 32.5
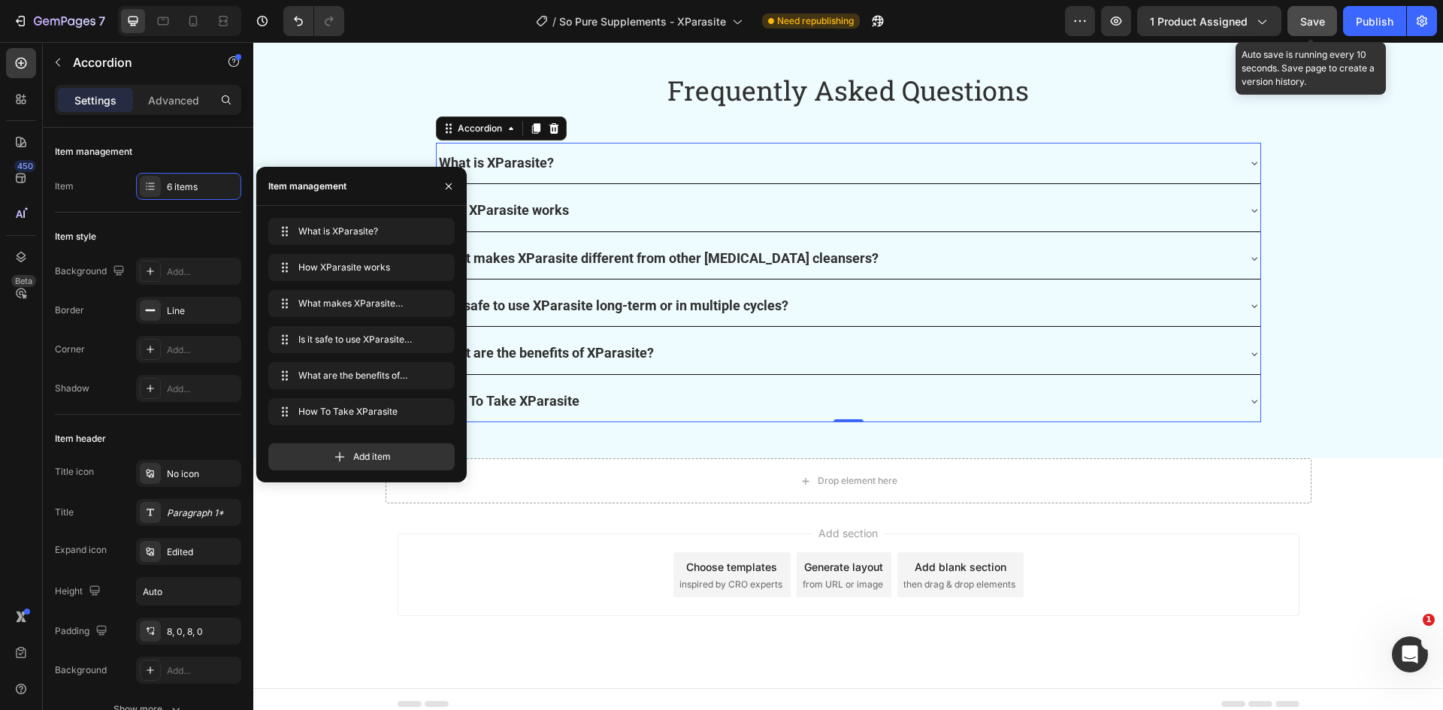
click at [1324, 32] on button "Save" at bounding box center [1312, 21] width 50 height 30
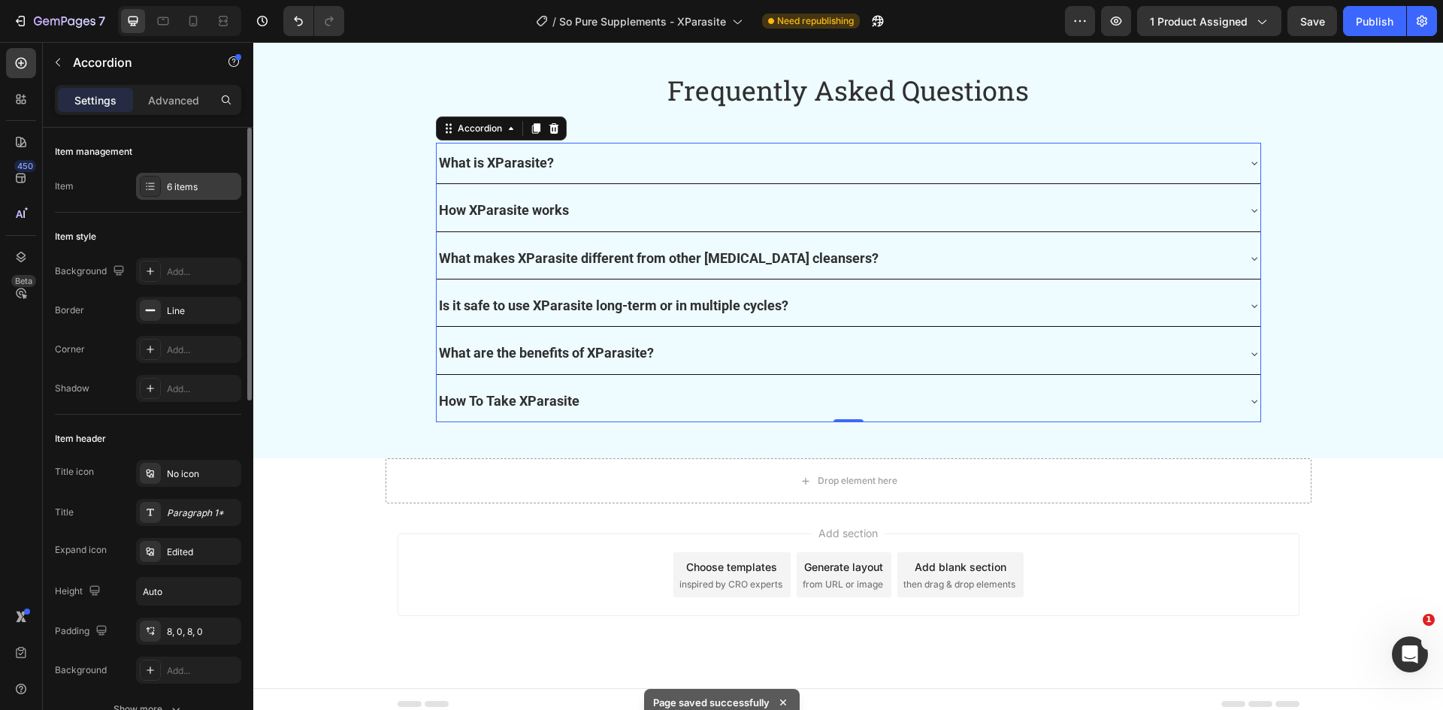
click at [192, 177] on div "6 items" at bounding box center [188, 186] width 105 height 27
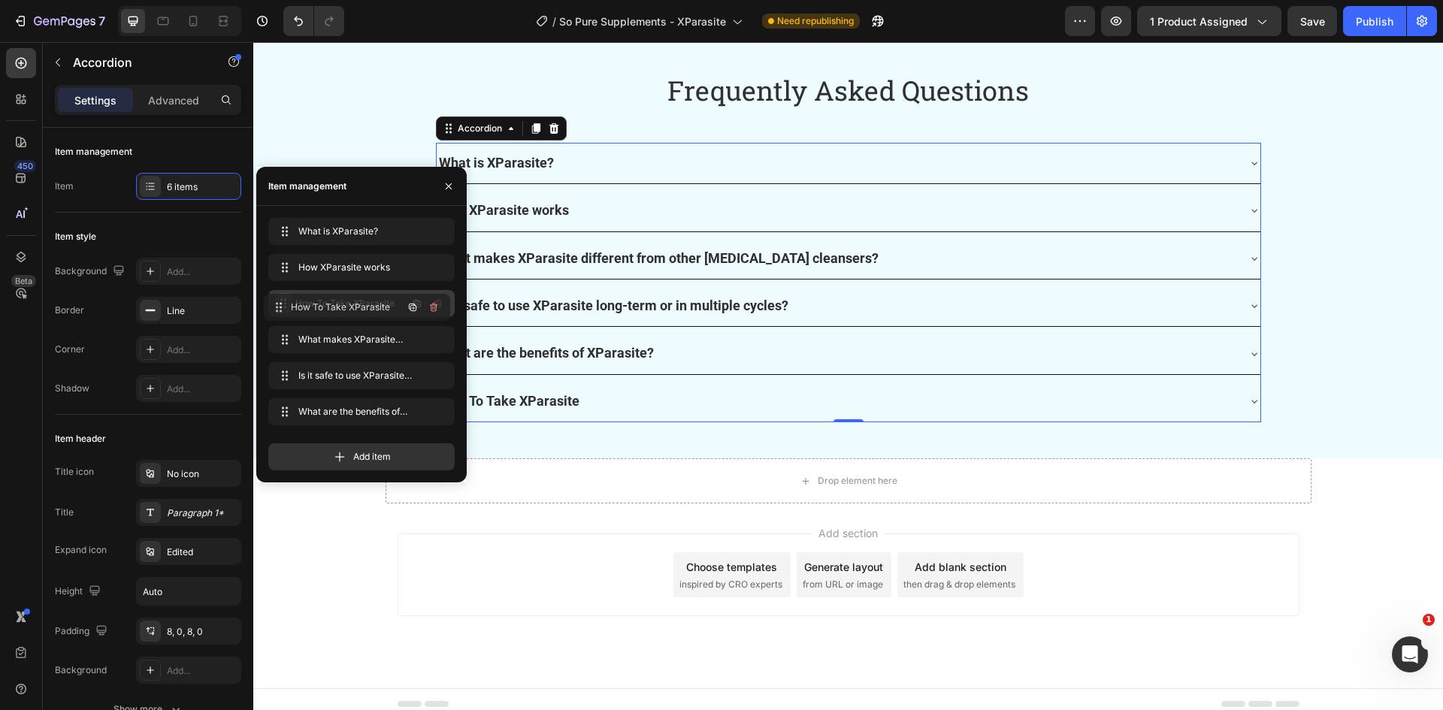
drag, startPoint x: 286, startPoint y: 415, endPoint x: 281, endPoint y: 310, distance: 104.5
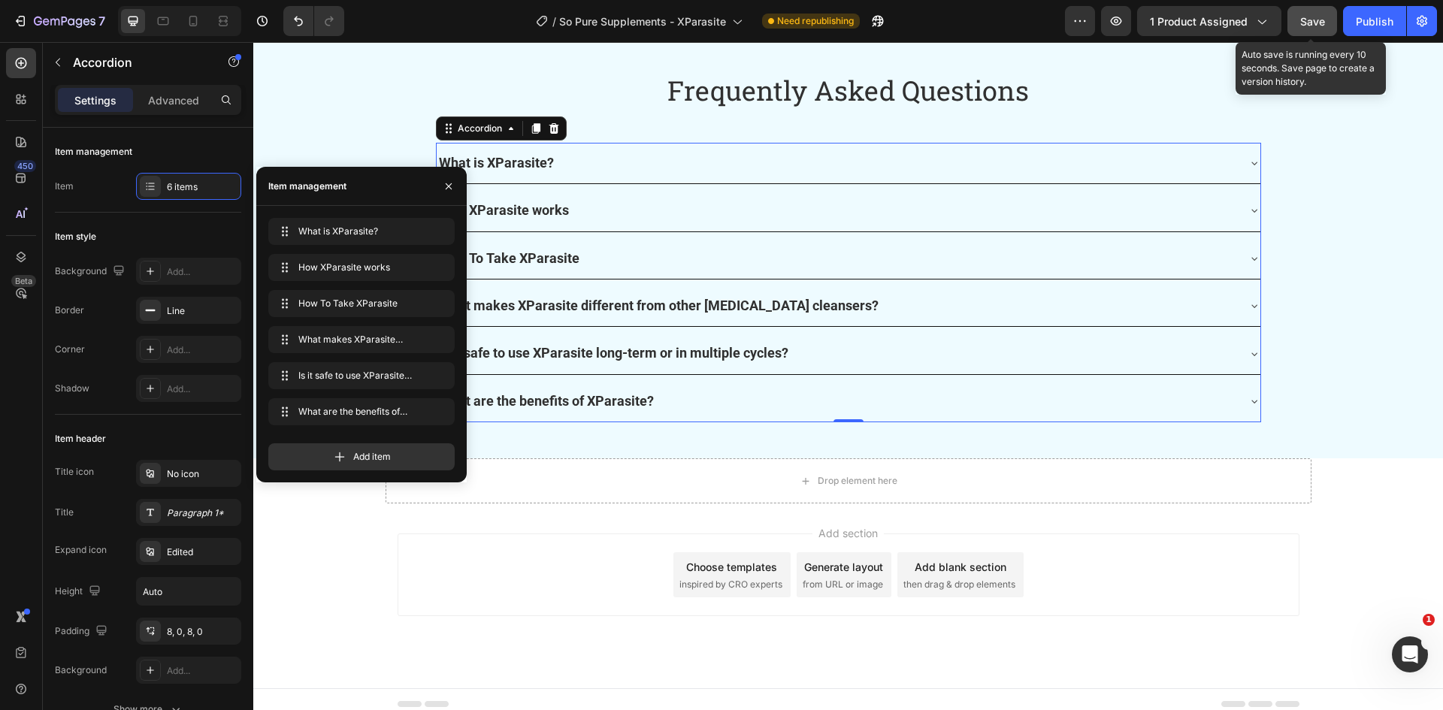
click at [1325, 33] on button "Save" at bounding box center [1312, 21] width 50 height 30
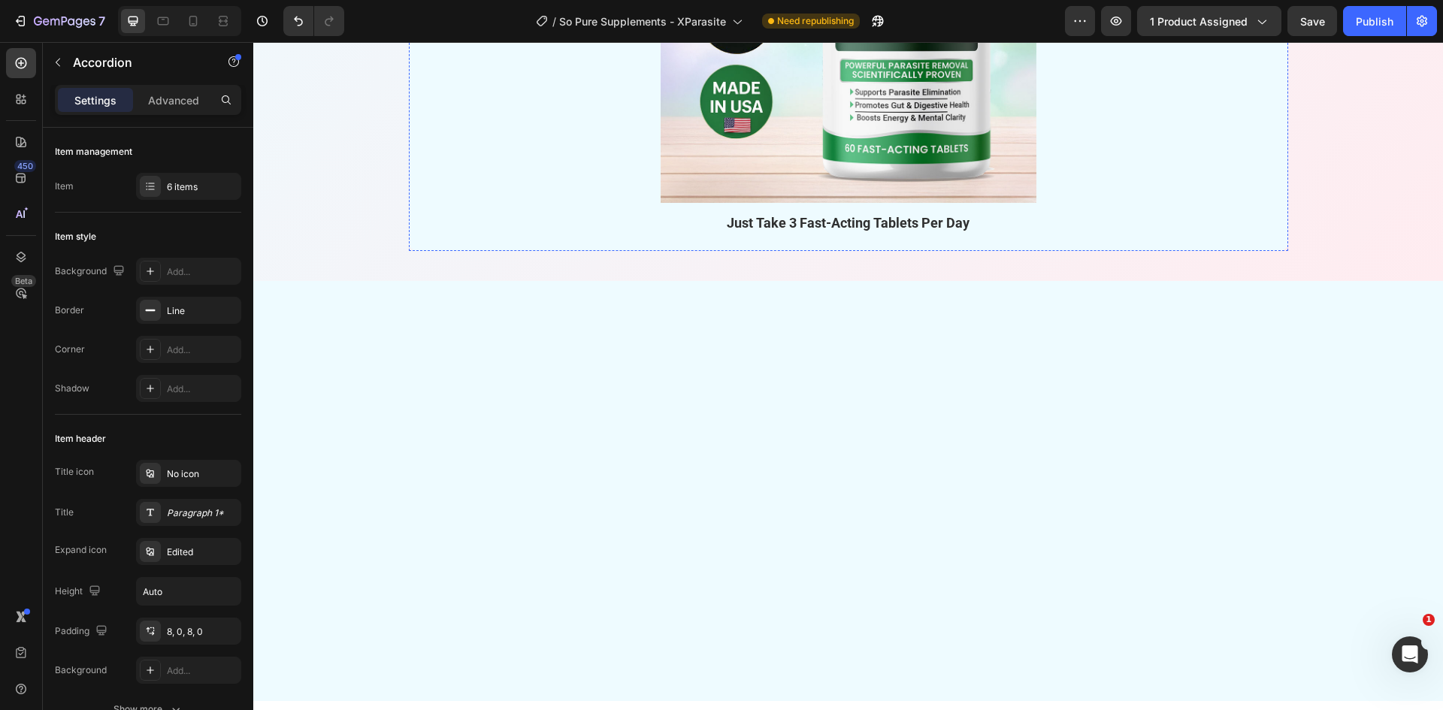
scroll to position [5047, 0]
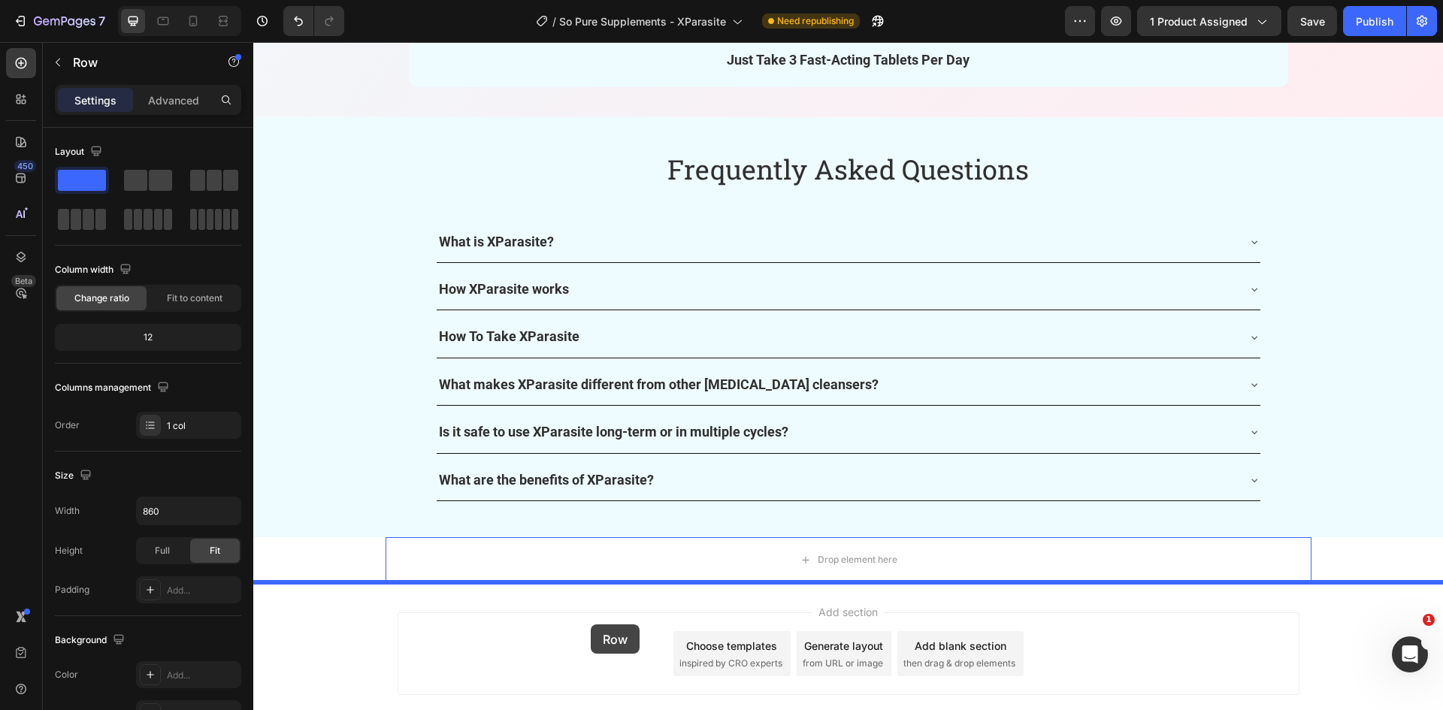
scroll to position [5840, 0]
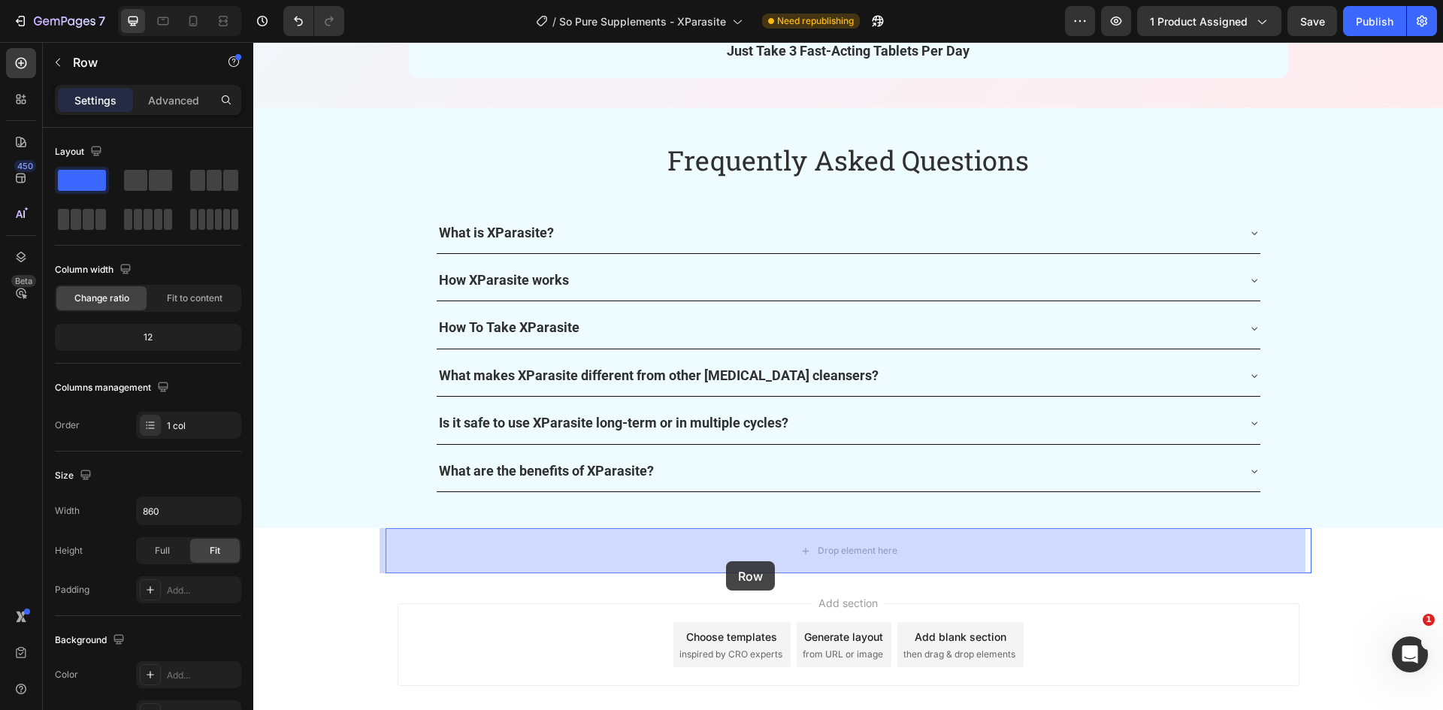
drag, startPoint x: 528, startPoint y: 290, endPoint x: 726, endPoint y: 561, distance: 335.6
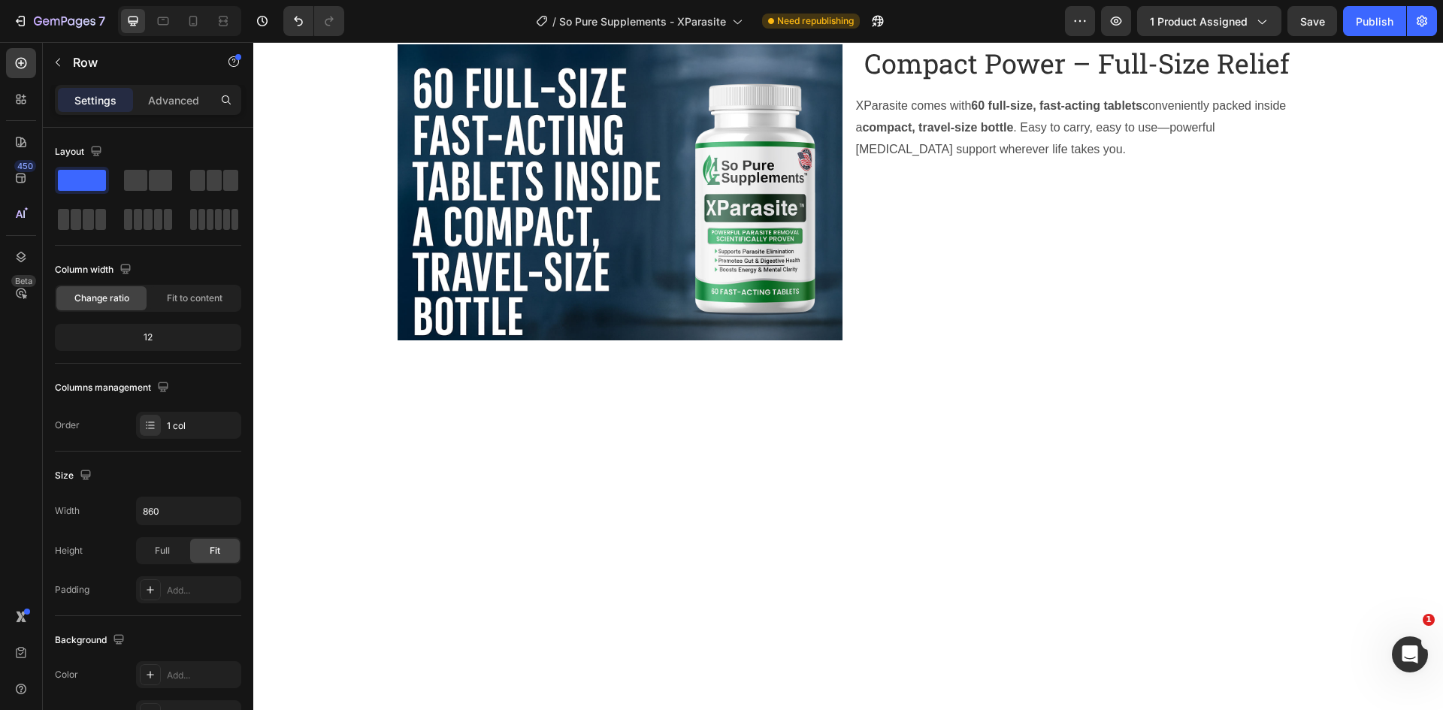
scroll to position [4509, 0]
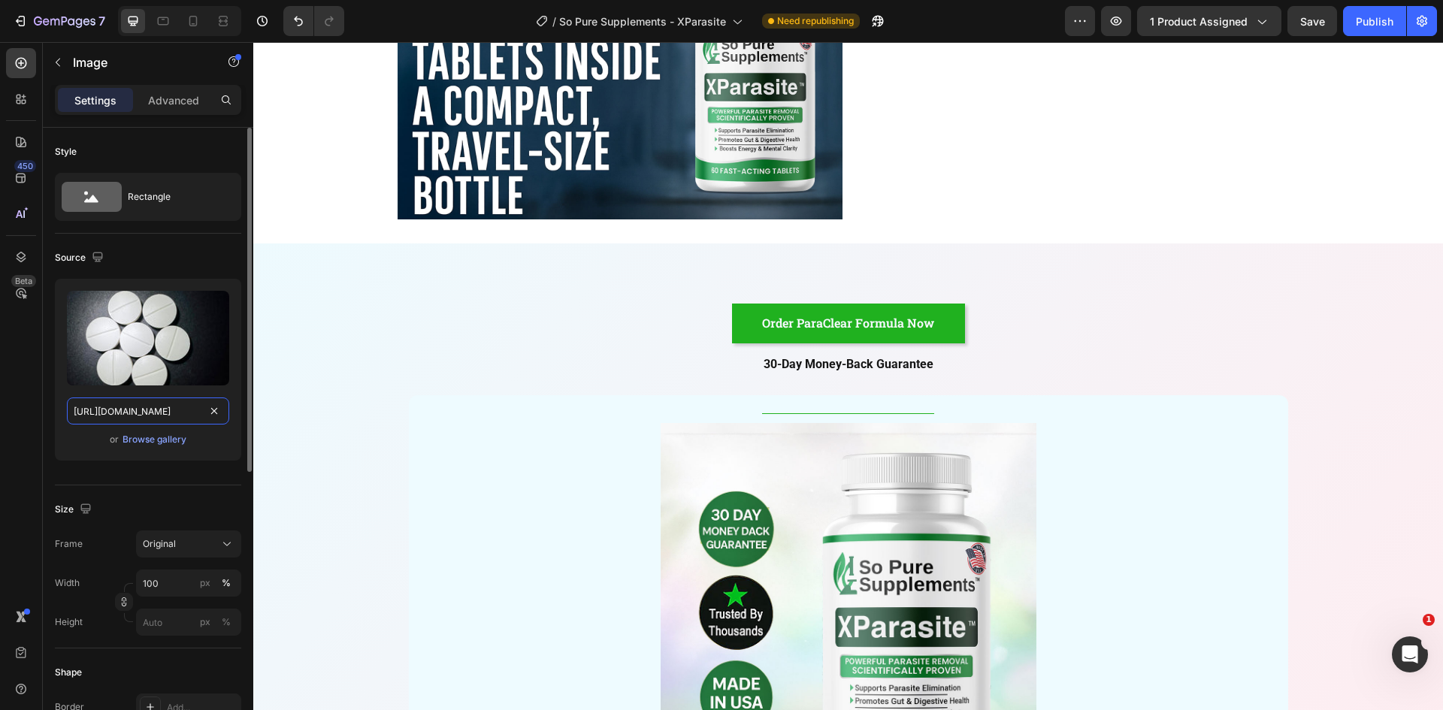
click at [185, 409] on input "[URL][DOMAIN_NAME]" at bounding box center [148, 410] width 162 height 27
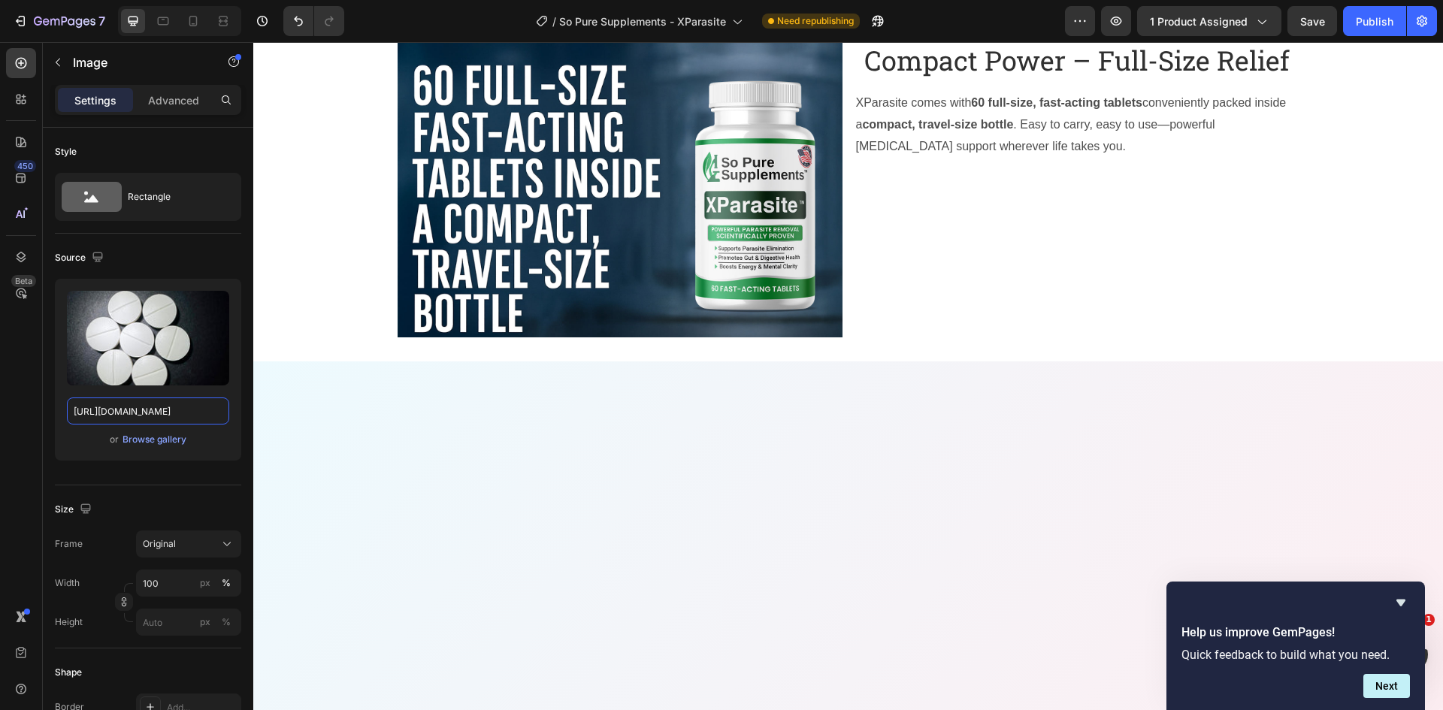
scroll to position [4284, 0]
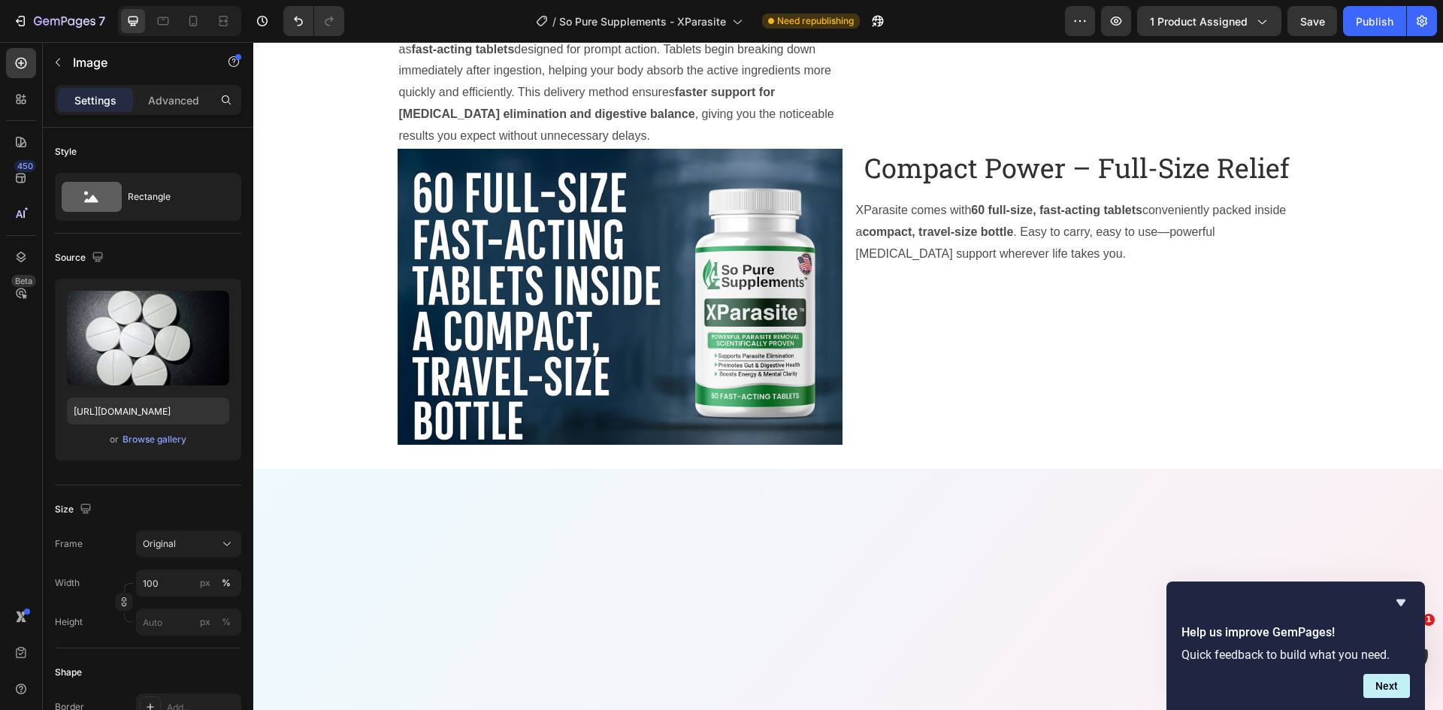
click at [152, 441] on div "Browse gallery" at bounding box center [154, 440] width 64 height 14
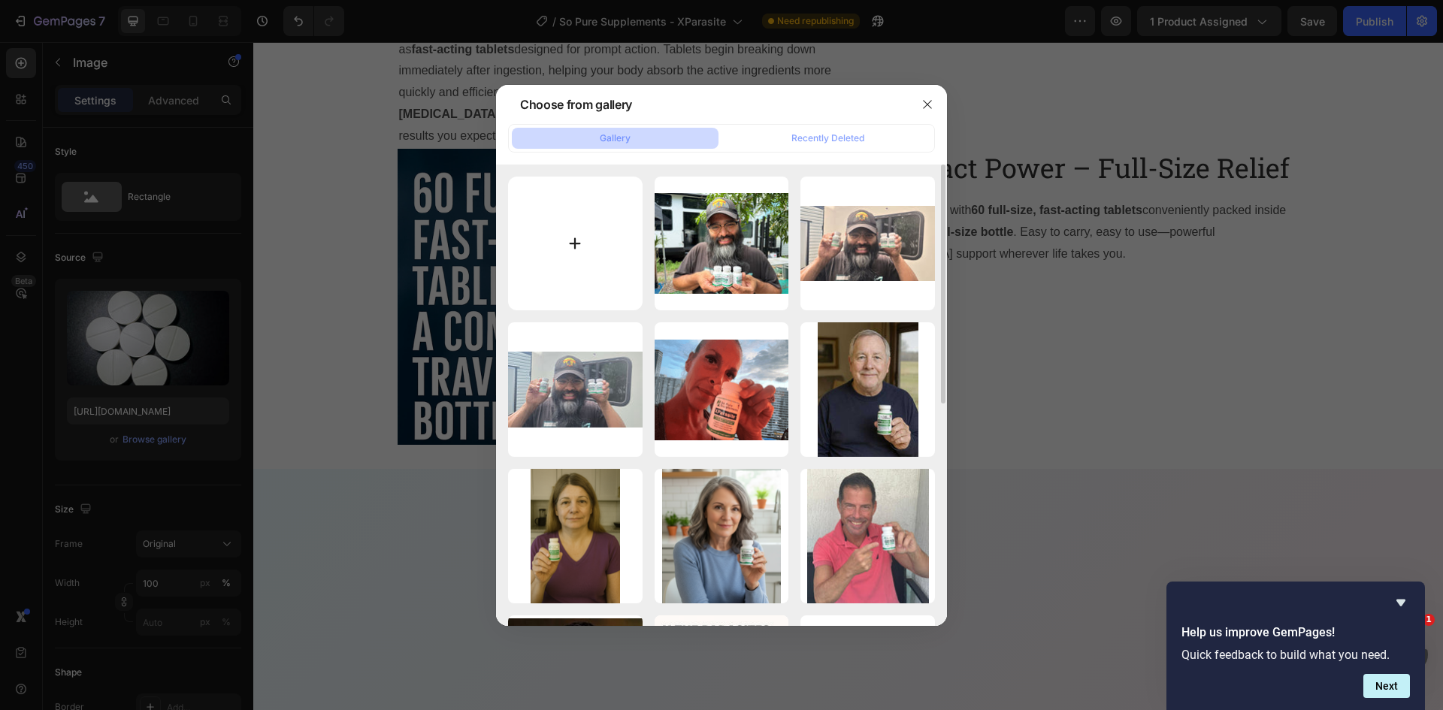
click at [582, 240] on input "file" at bounding box center [575, 244] width 135 height 135
type input "C:\fakepath\tablets-XParasite.jpg"
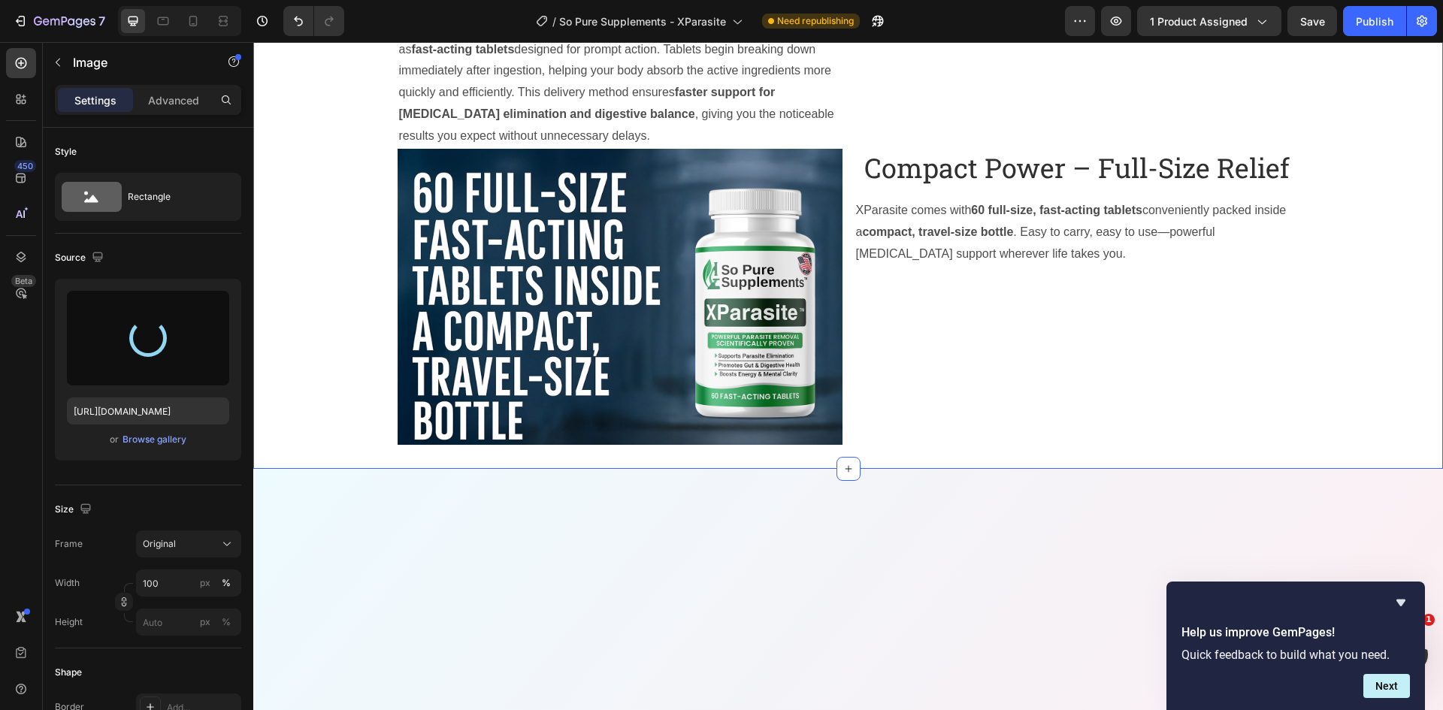
type input "[URL][DOMAIN_NAME]"
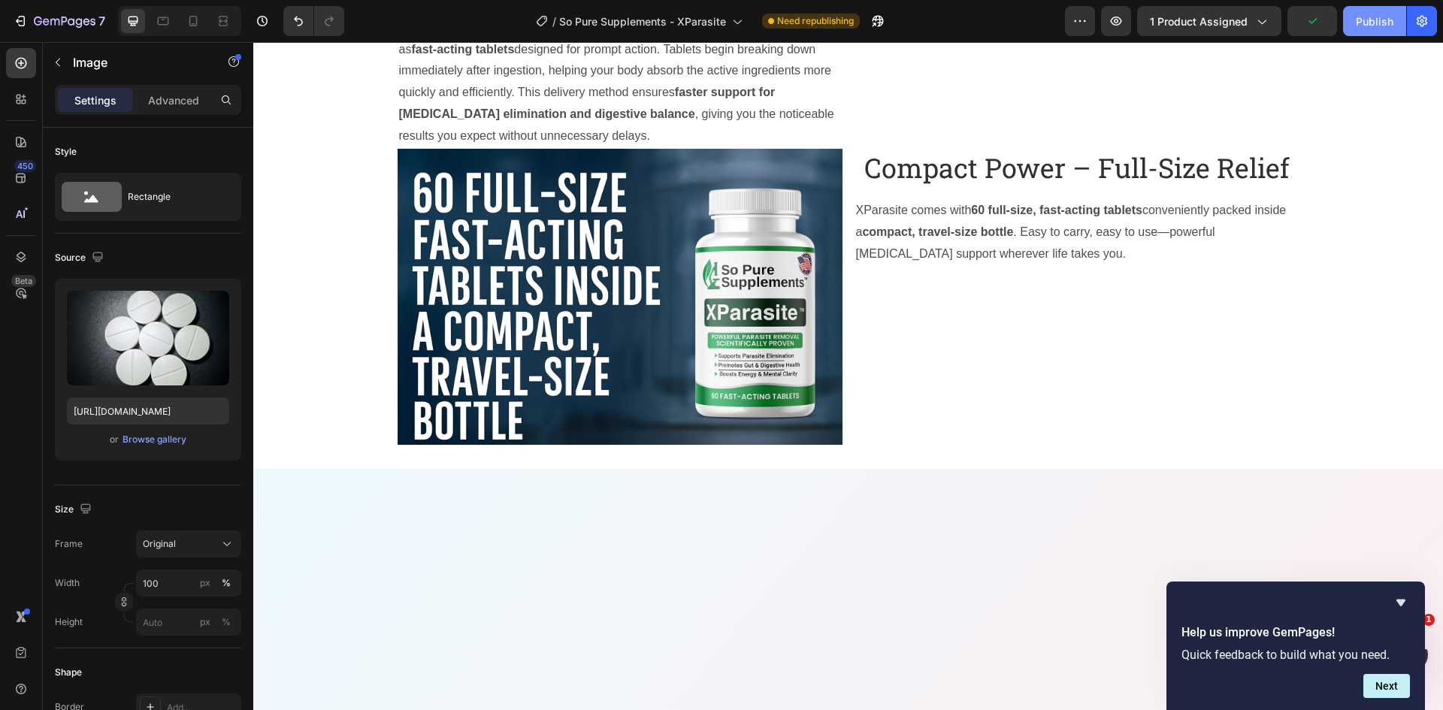
click at [1365, 21] on div "Publish" at bounding box center [1375, 22] width 38 height 16
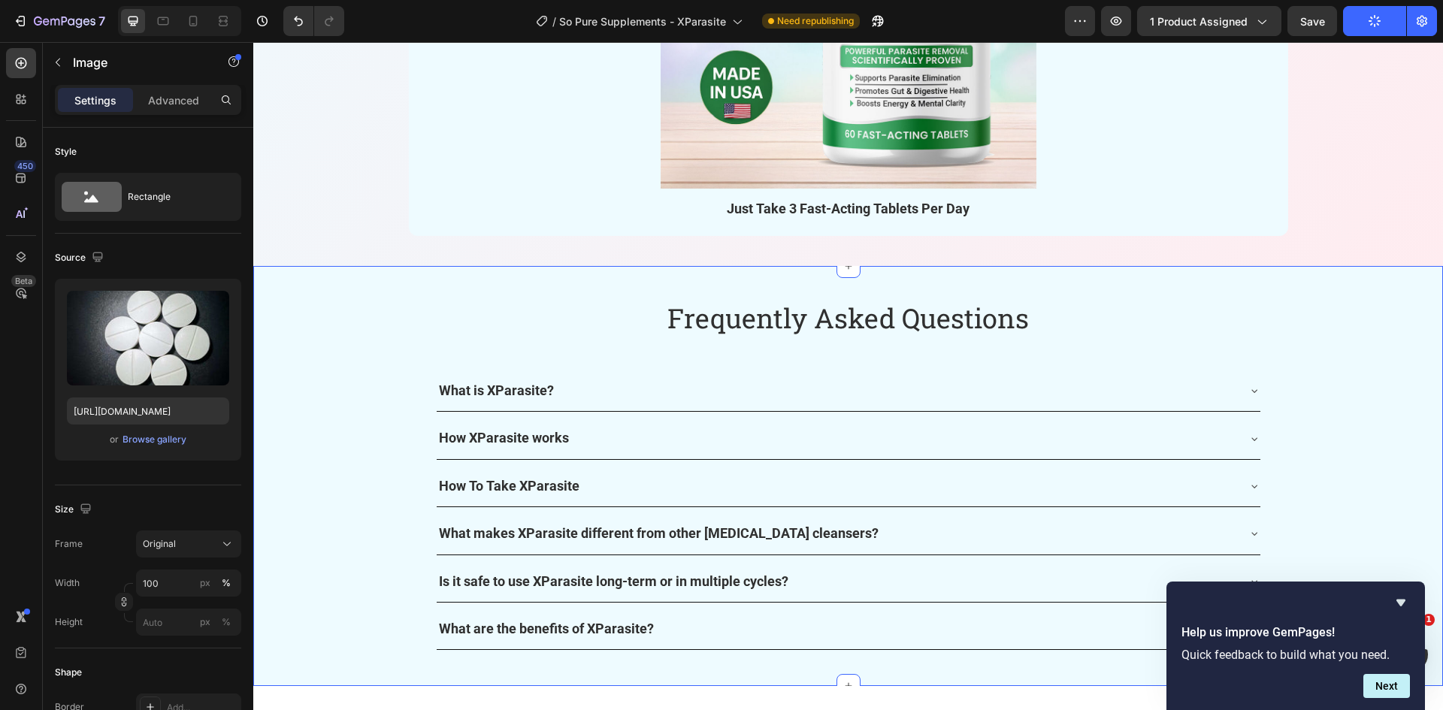
scroll to position [5712, 0]
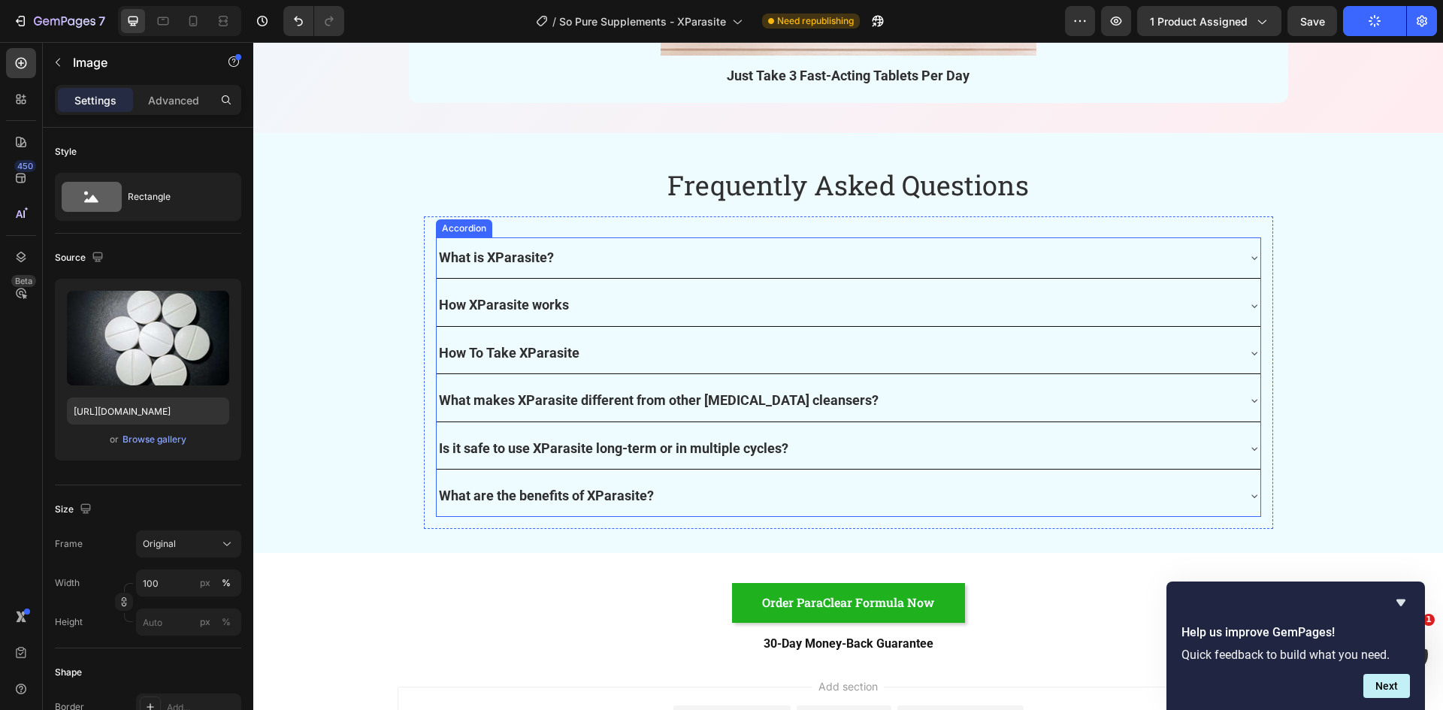
click at [926, 397] on div "What makes XParasite different from other [MEDICAL_DATA] cleansers?" at bounding box center [837, 400] width 800 height 29
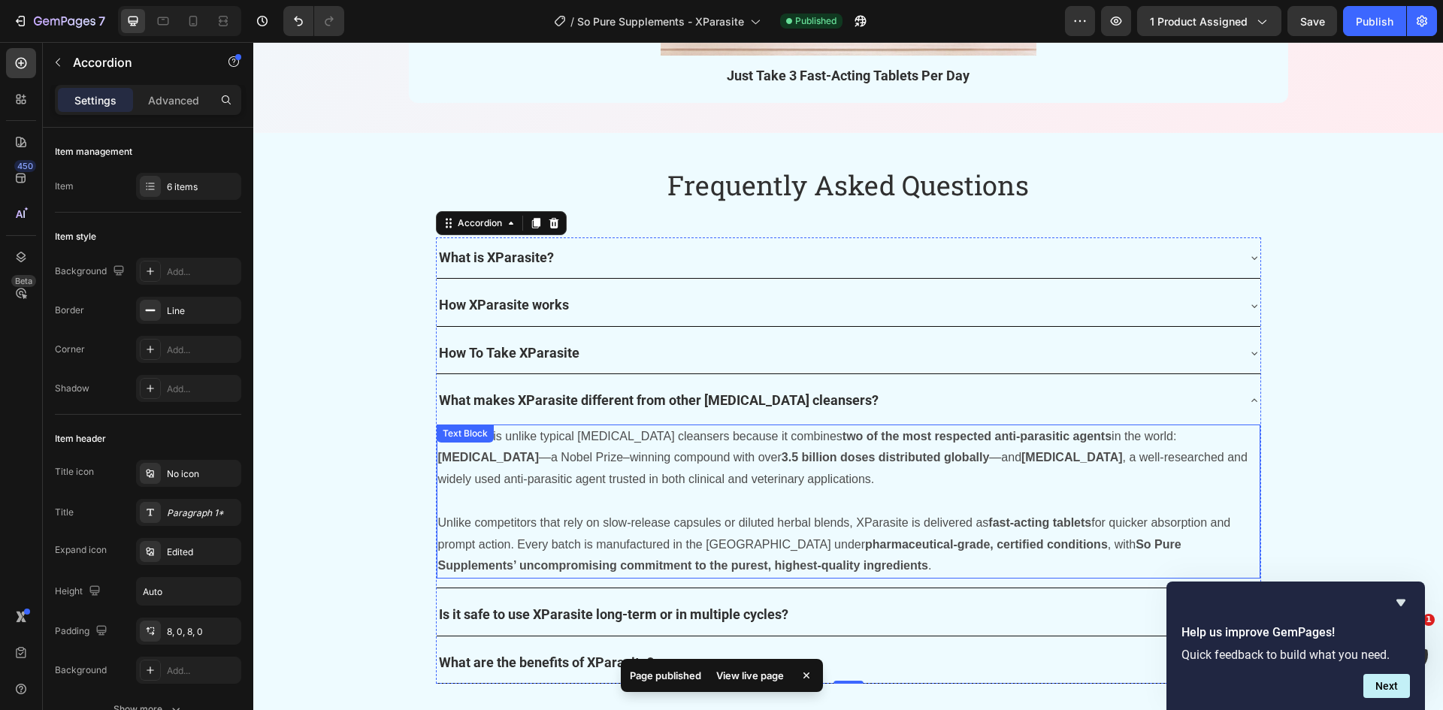
click at [749, 473] on p "XParasite is unlike typical [MEDICAL_DATA] cleansers because it combines two of…" at bounding box center [848, 469] width 821 height 86
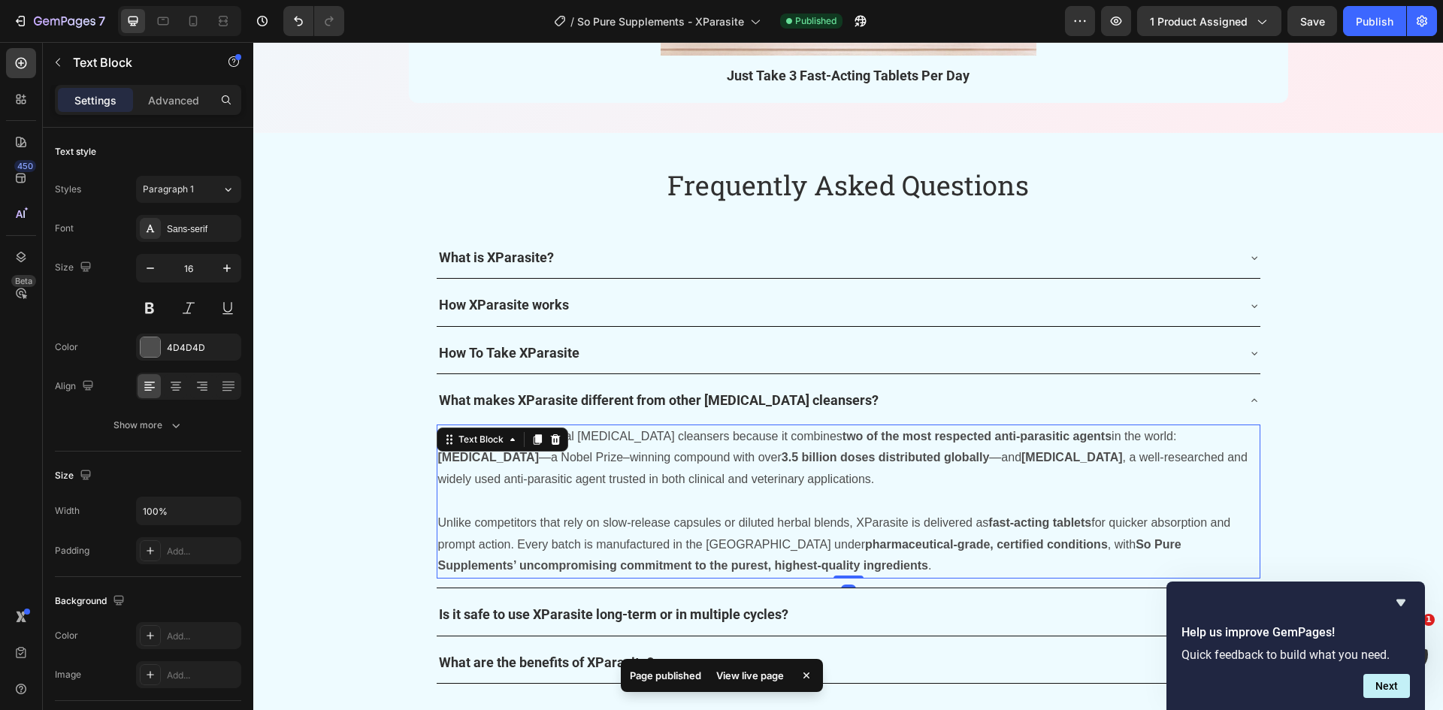
click at [509, 544] on p "Unlike competitors that rely on slow-release capsules or diluted herbal blends,…" at bounding box center [848, 544] width 821 height 65
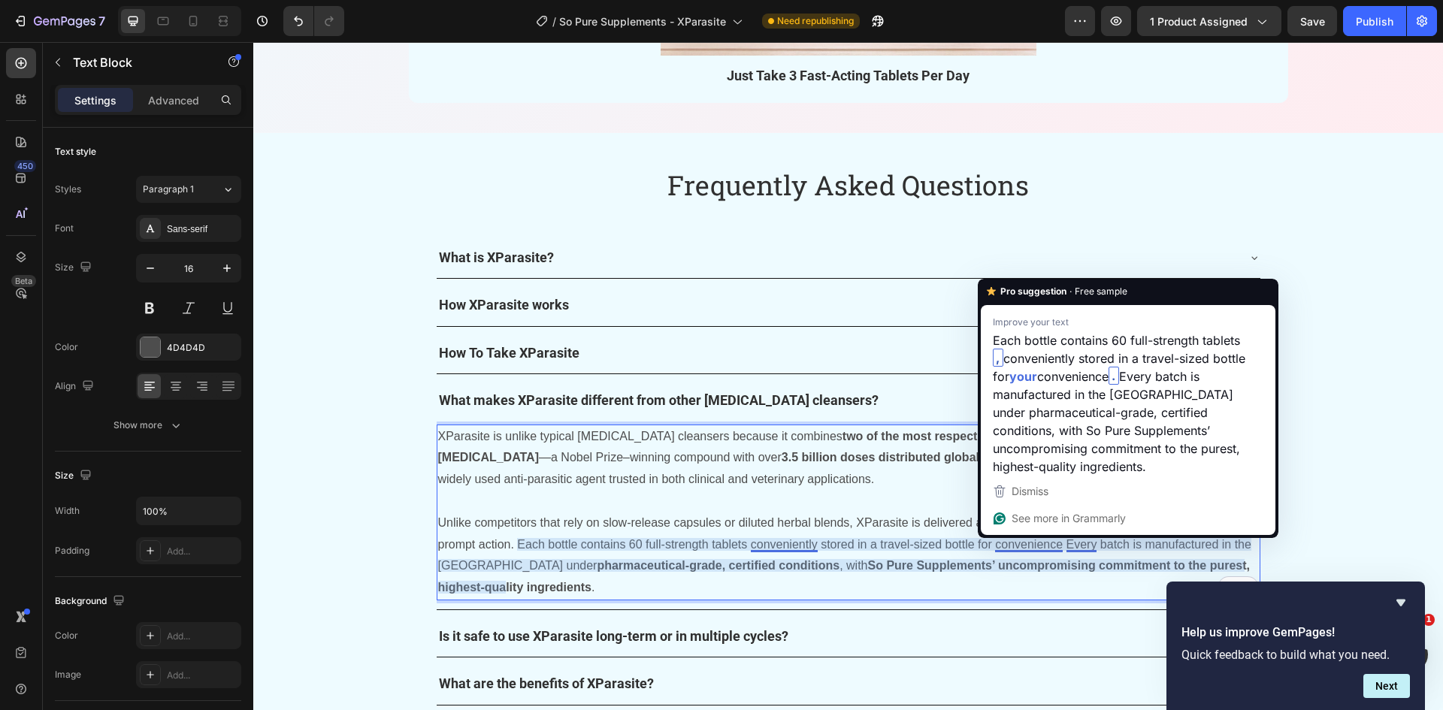
click at [1056, 537] on div "Pro suggestion · Free sample Improve your text Each bottle contains 60 full-str…" at bounding box center [1128, 408] width 301 height 259
click at [1056, 546] on p "Unlike competitors that rely on slow-release capsules or diluted herbal blends,…" at bounding box center [848, 555] width 821 height 86
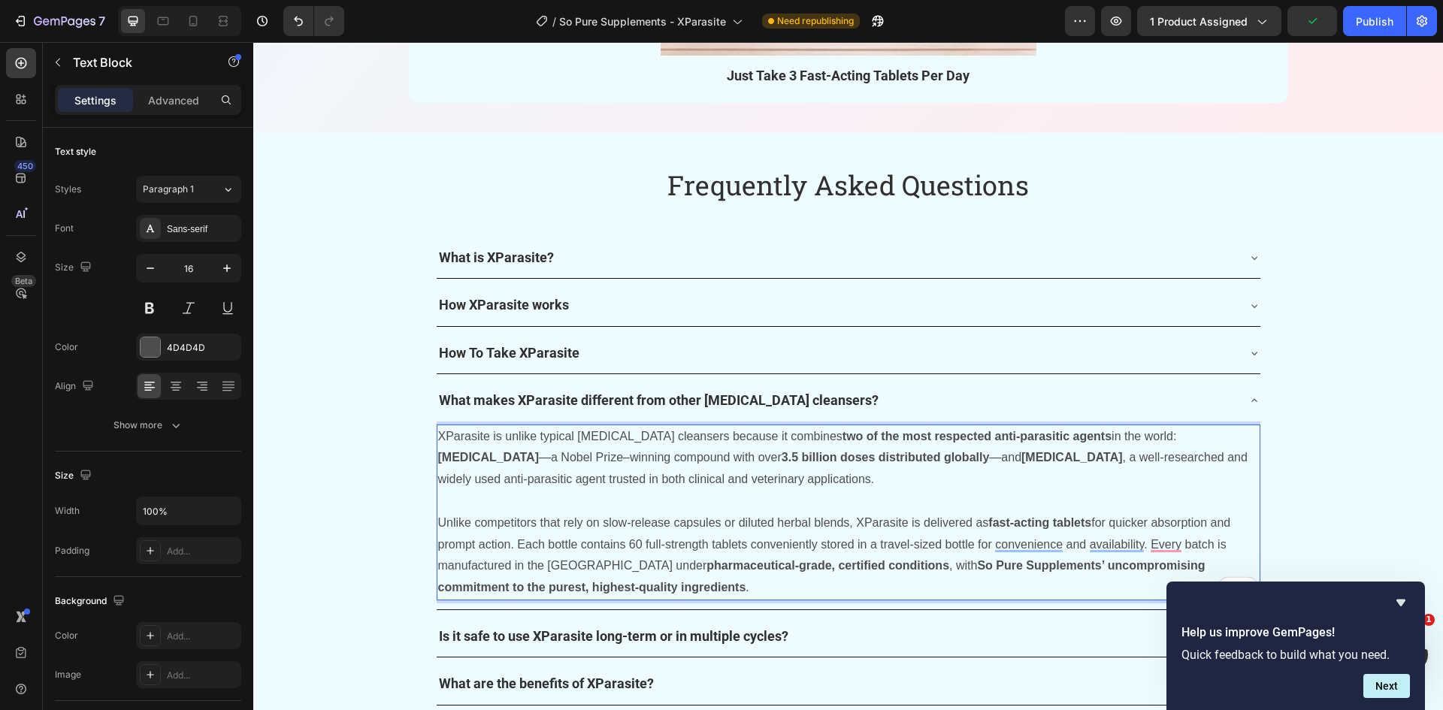
scroll to position [5862, 0]
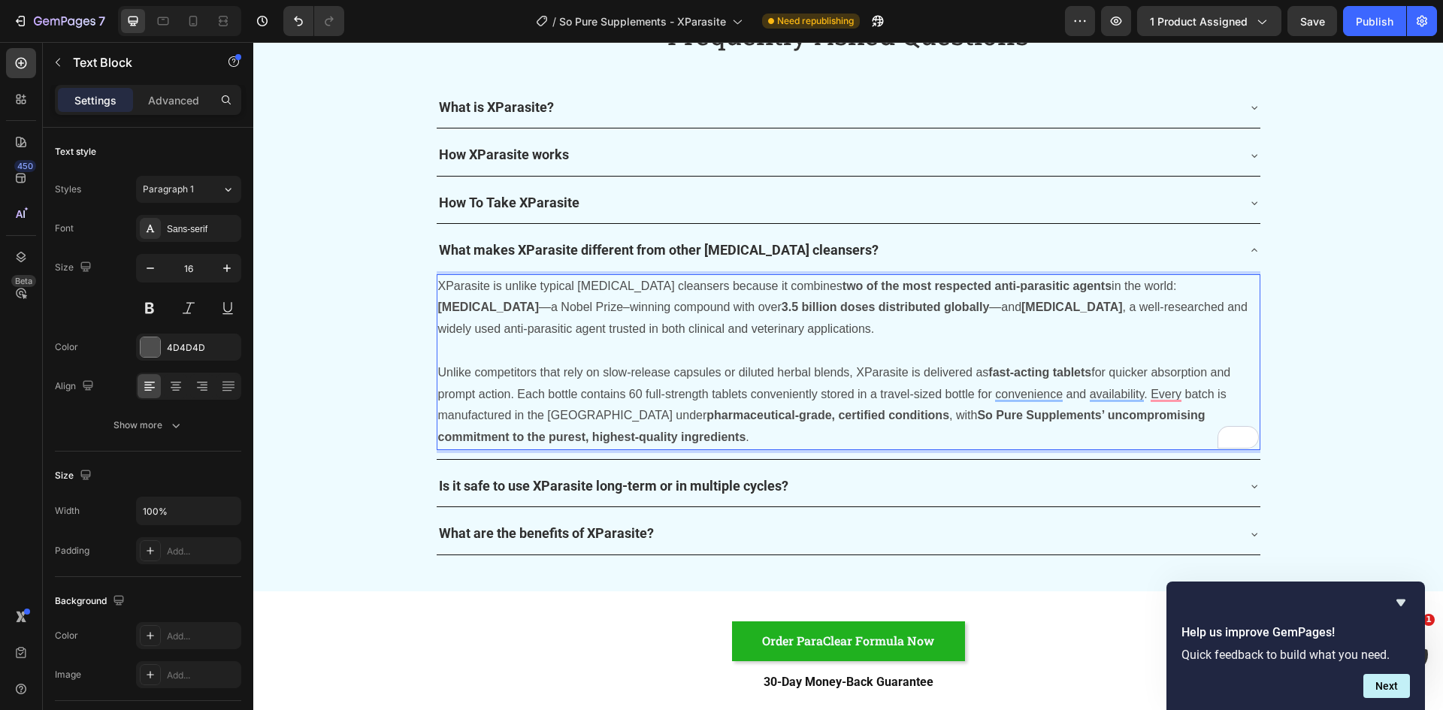
click at [510, 300] on p "XParasite is unlike typical [MEDICAL_DATA] cleansers because it combines two of…" at bounding box center [848, 319] width 821 height 86
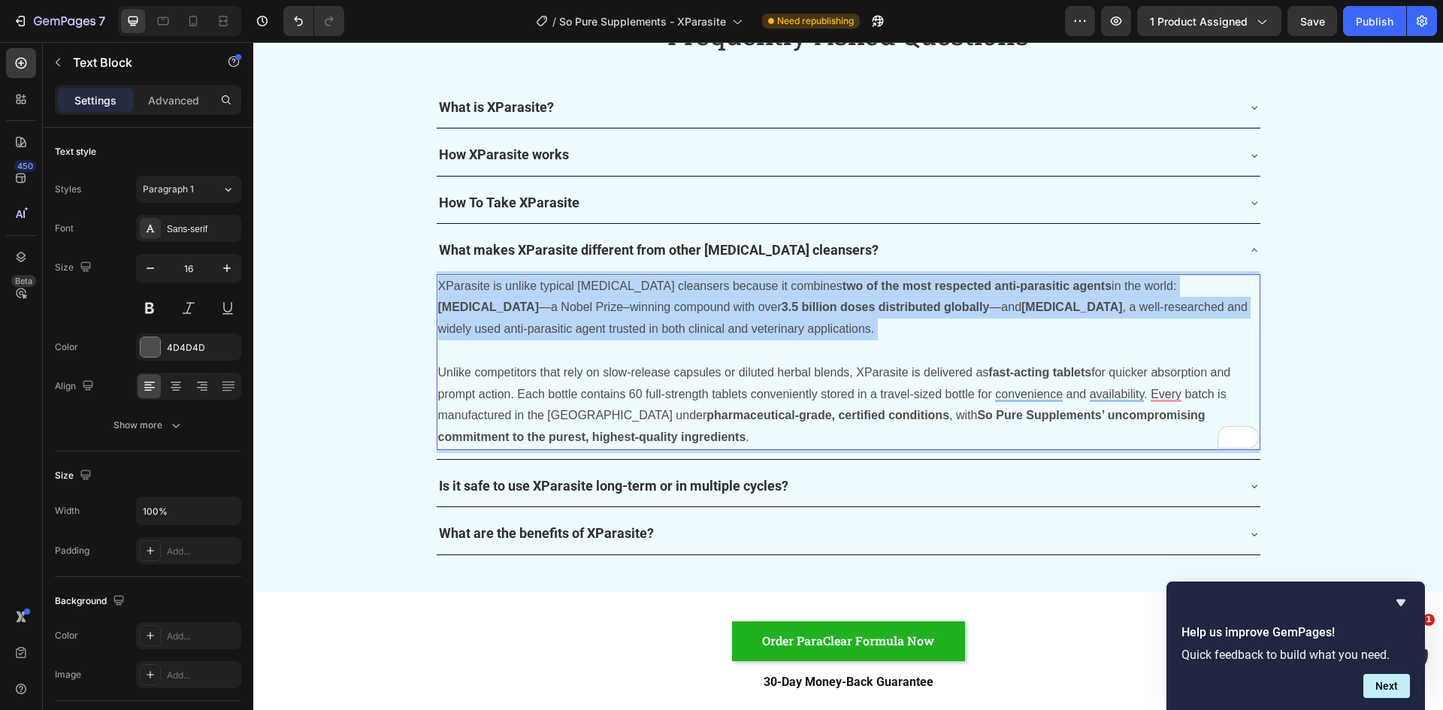
click at [510, 300] on p "XParasite is unlike typical [MEDICAL_DATA] cleansers because it combines two of…" at bounding box center [848, 319] width 821 height 86
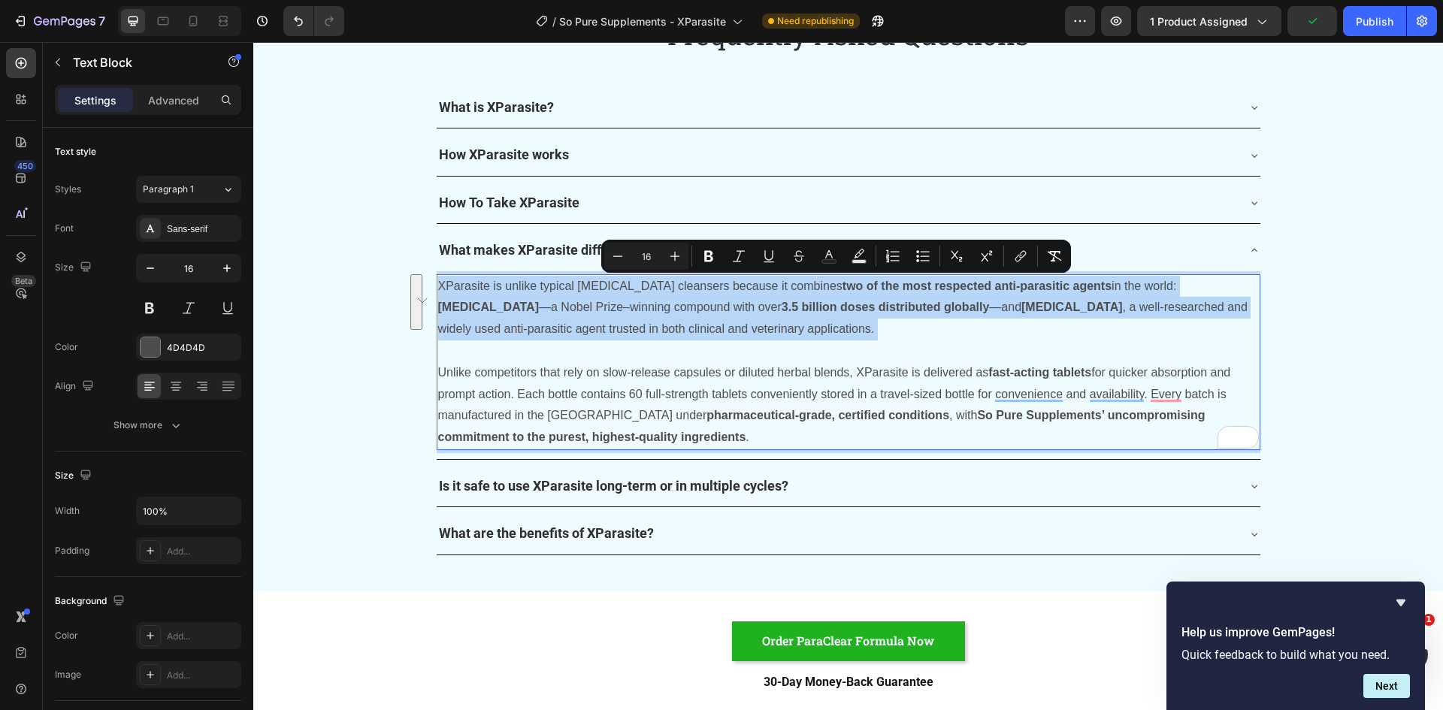
click at [510, 300] on p "XParasite is unlike typical [MEDICAL_DATA] cleansers because it combines two of…" at bounding box center [848, 319] width 821 height 86
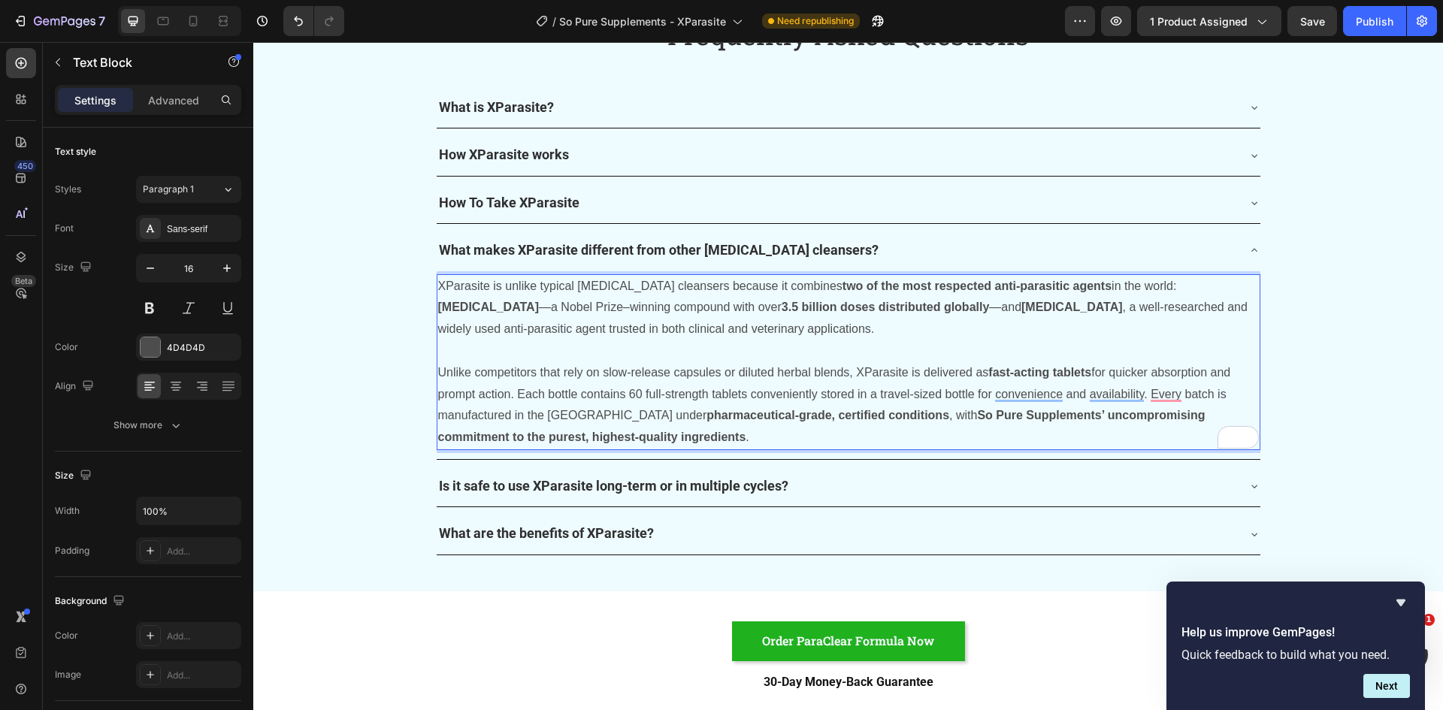
click at [743, 396] on p "Unlike competitors that rely on slow-release capsules or diluted herbal blends,…" at bounding box center [848, 405] width 821 height 86
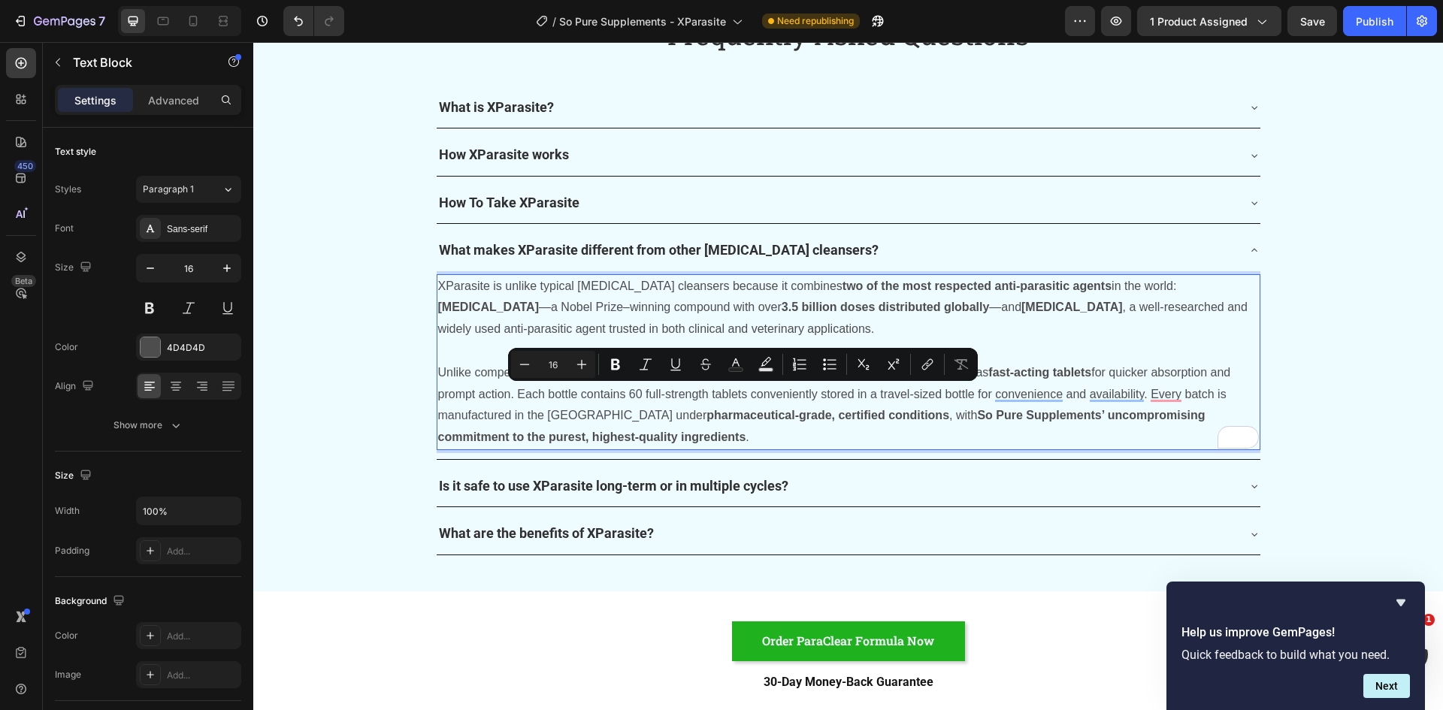
click at [824, 391] on p "Unlike competitors that rely on slow-release capsules or diluted herbal blends,…" at bounding box center [848, 405] width 821 height 86
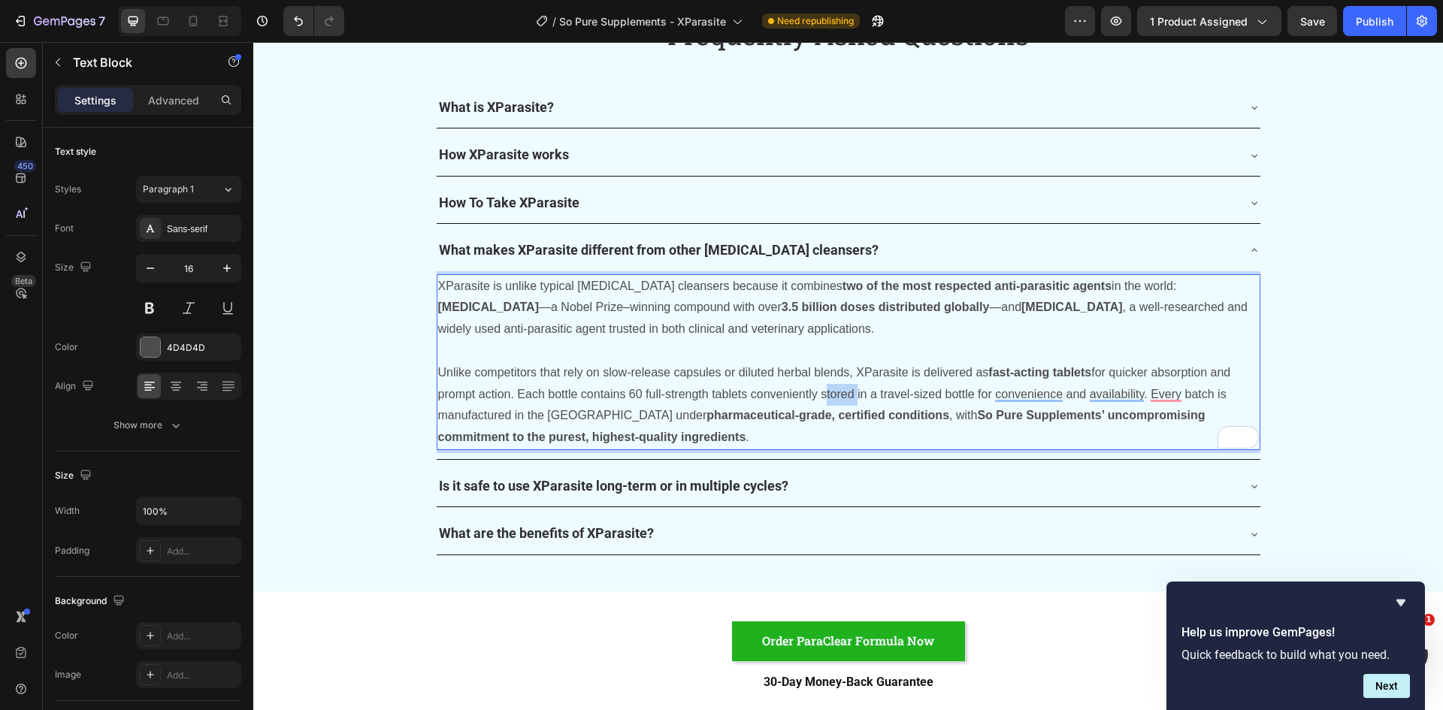
click at [825, 391] on p "Unlike competitors that rely on slow-release capsules or diluted herbal blends,…" at bounding box center [848, 405] width 821 height 86
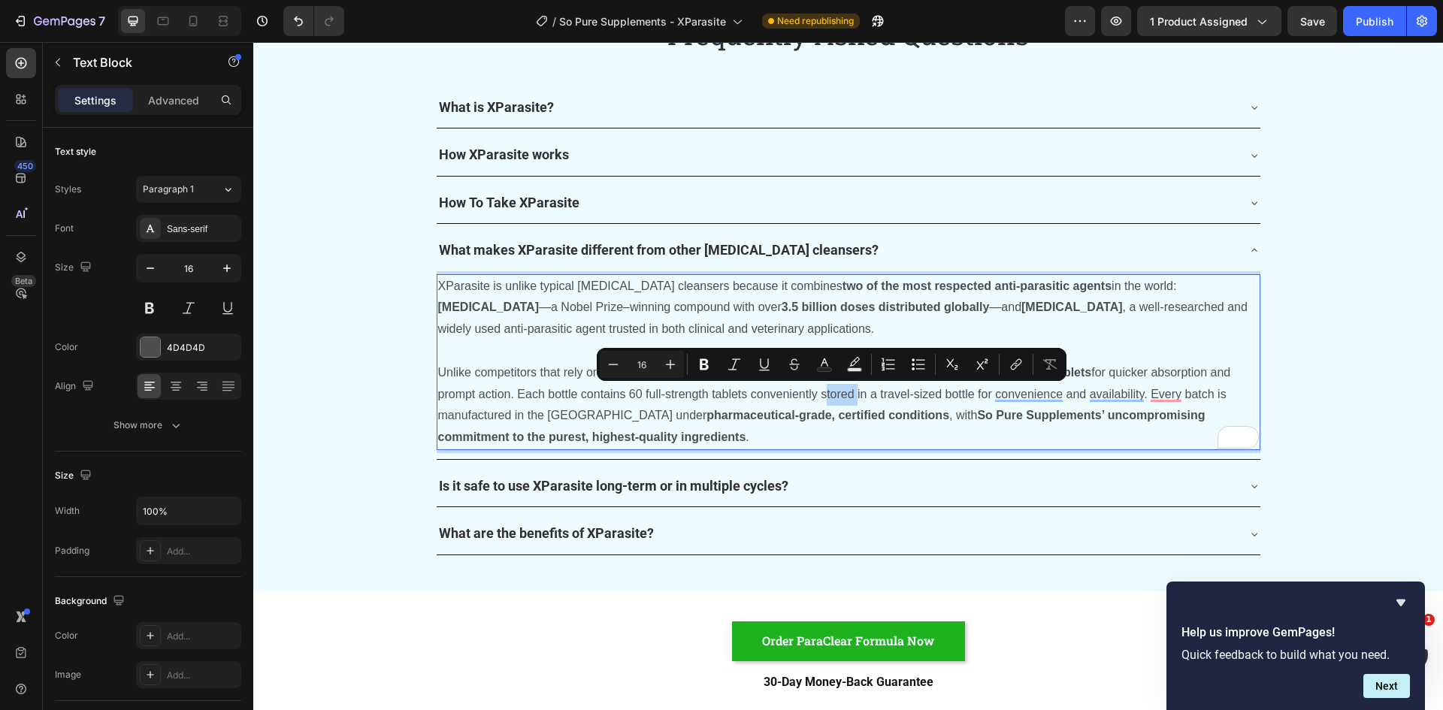
click at [825, 391] on p "Unlike competitors that rely on slow-release capsules or diluted herbal blends,…" at bounding box center [848, 405] width 821 height 86
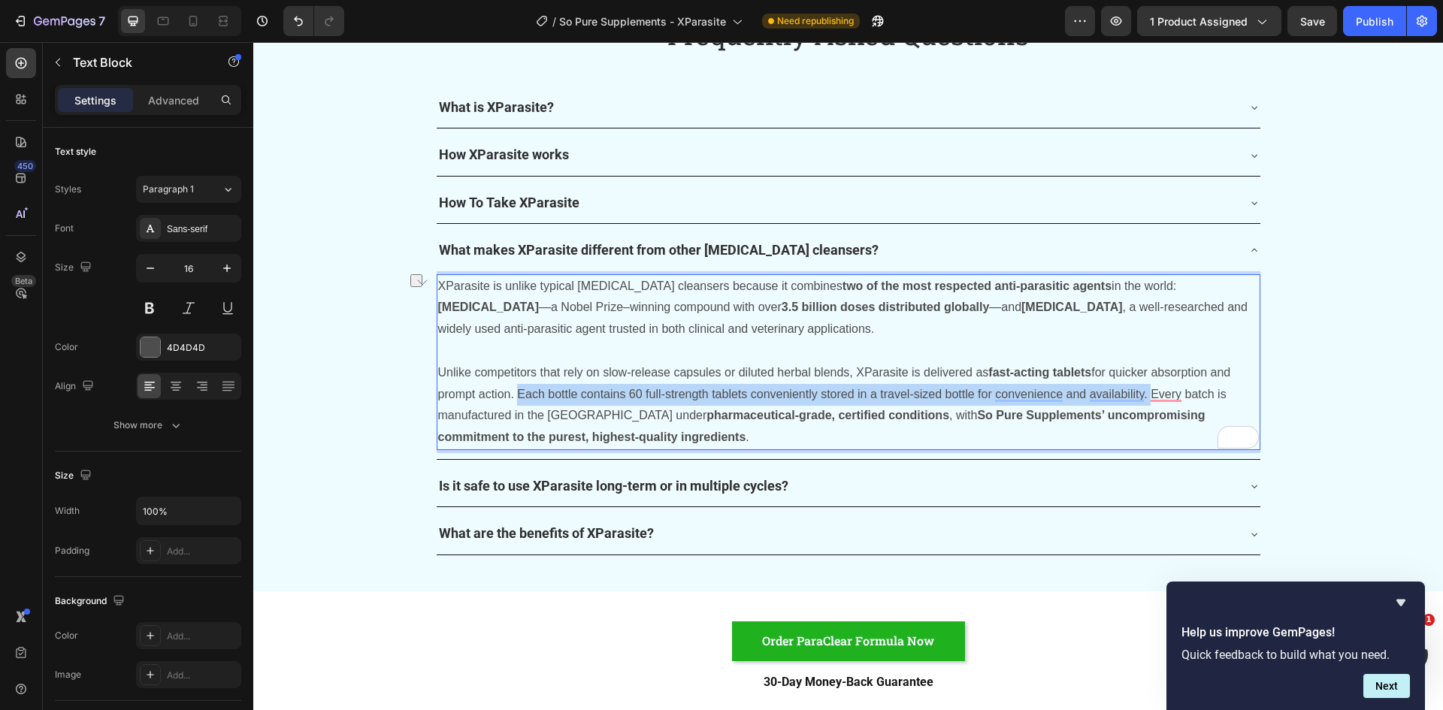
drag, startPoint x: 509, startPoint y: 394, endPoint x: 1140, endPoint y: 392, distance: 631.2
click at [1141, 392] on p "Unlike competitors that rely on slow-release capsules or diluted herbal blends,…" at bounding box center [848, 405] width 821 height 86
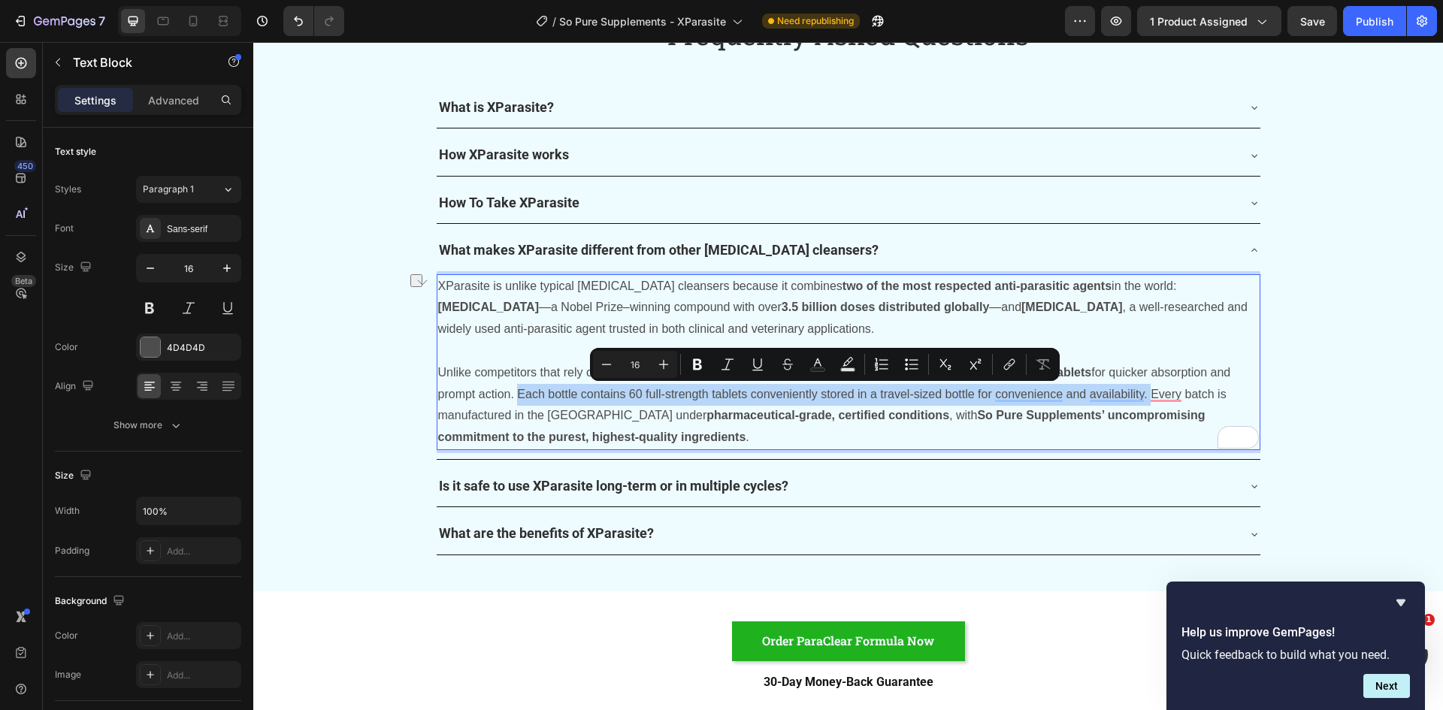
copy p "Each bottle contains 60 full-strength tablets conveniently stored in a travel-s…"
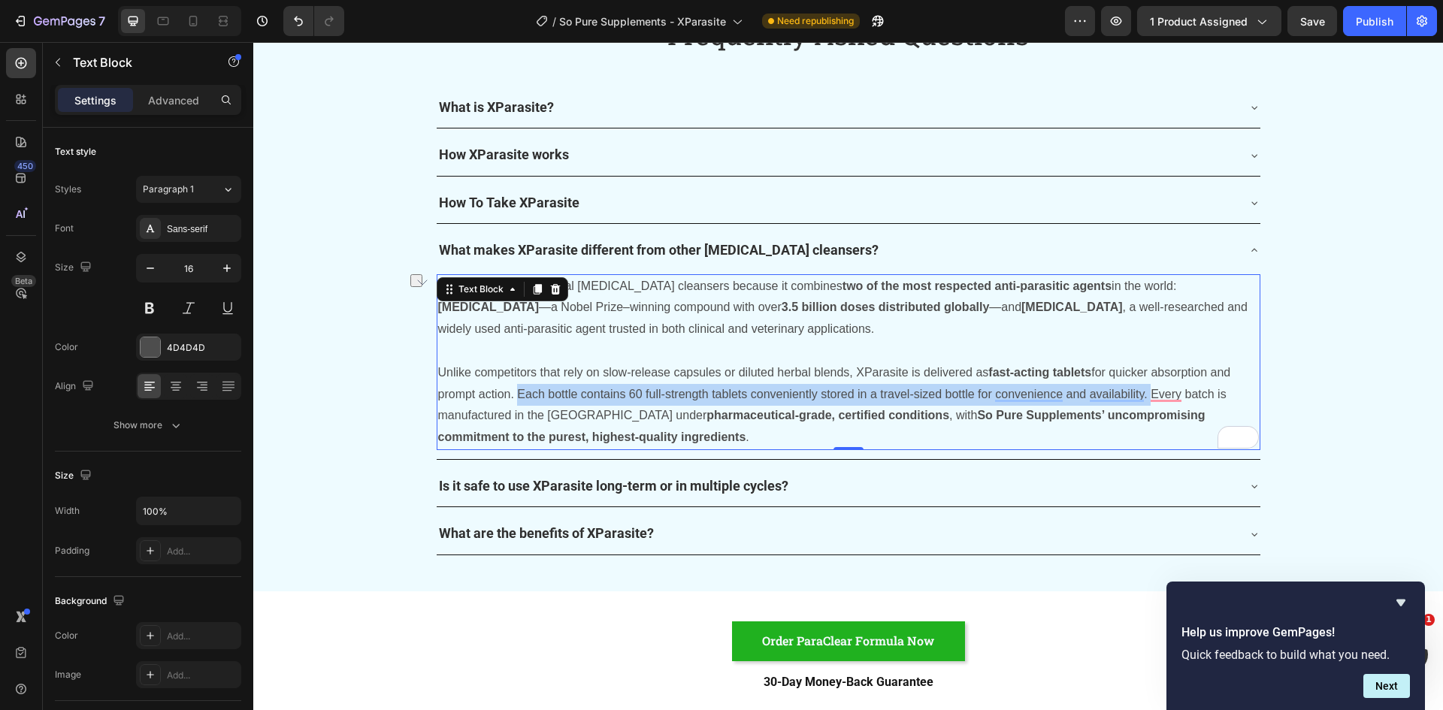
click at [812, 391] on p "Unlike competitors that rely on slow-release capsules or diluted herbal blends,…" at bounding box center [848, 405] width 821 height 86
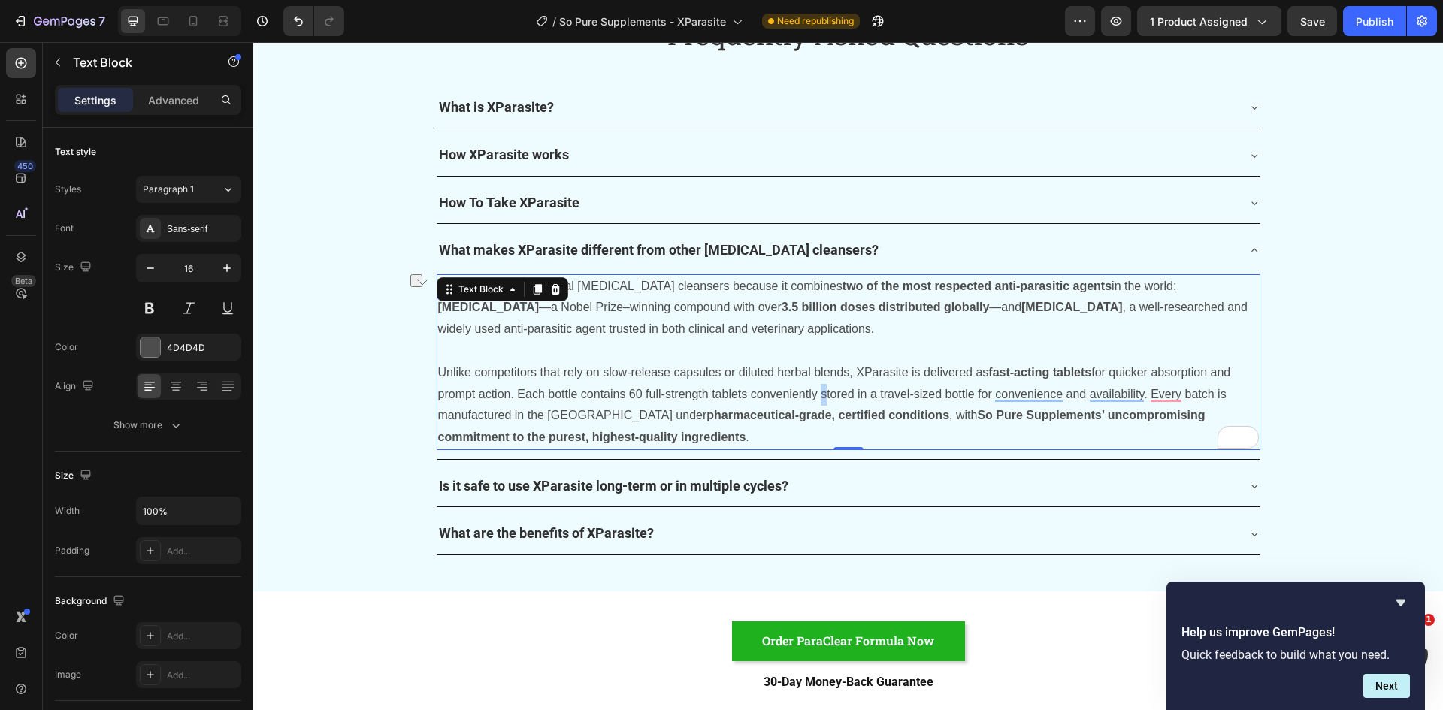
click at [812, 391] on p "Unlike competitors that rely on slow-release capsules or diluted herbal blends,…" at bounding box center [848, 405] width 821 height 86
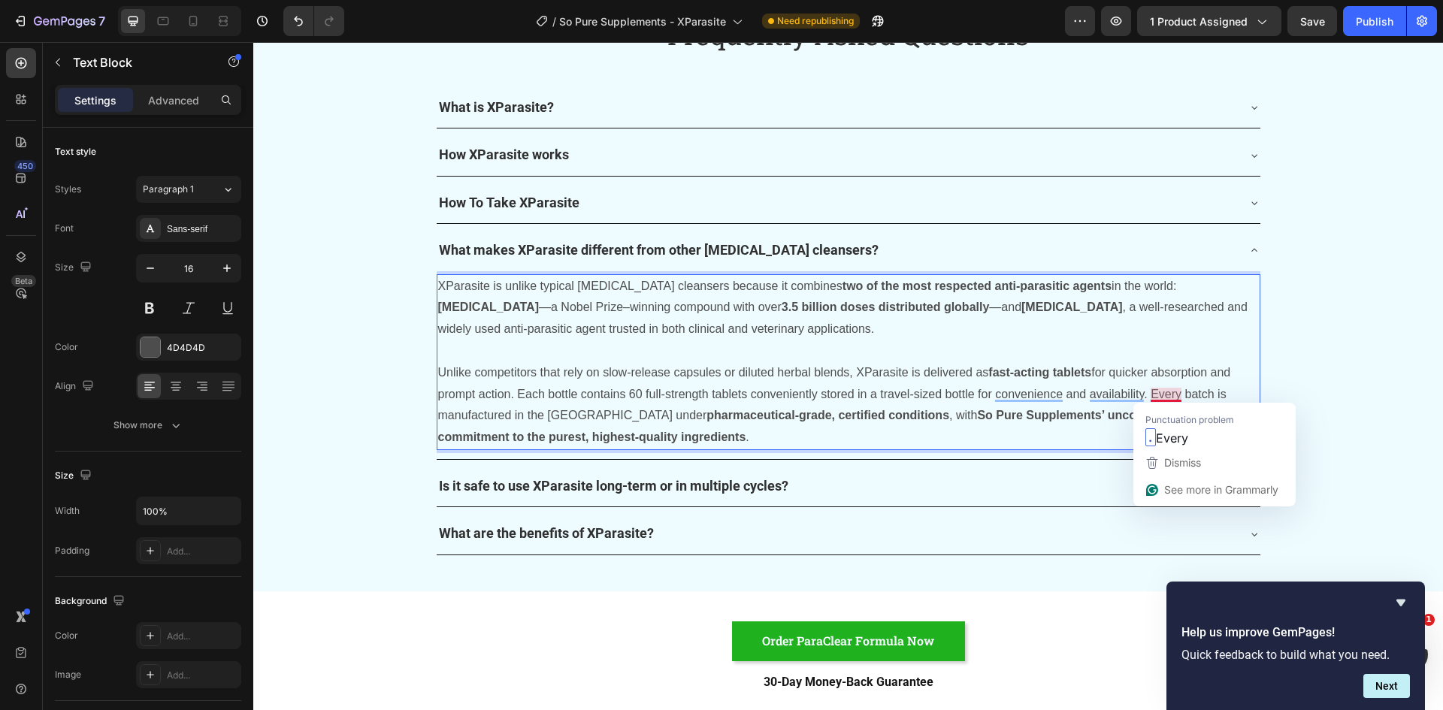
click at [1138, 394] on p "Unlike competitors that rely on slow-release capsules or diluted herbal blends,…" at bounding box center [848, 405] width 821 height 86
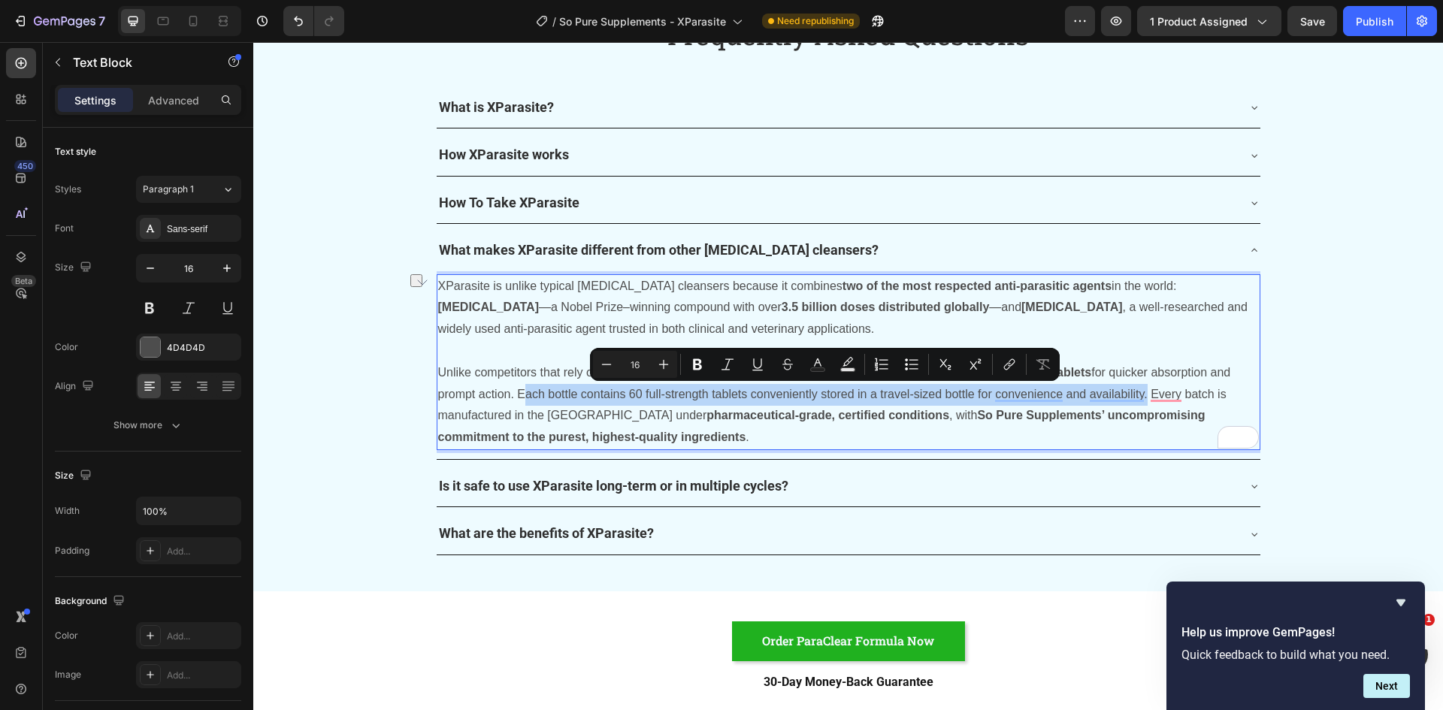
drag, startPoint x: 1138, startPoint y: 394, endPoint x: 512, endPoint y: 391, distance: 625.9
click at [512, 391] on p "Unlike competitors that rely on slow-release capsules or diluted herbal blends,…" at bounding box center [848, 405] width 821 height 86
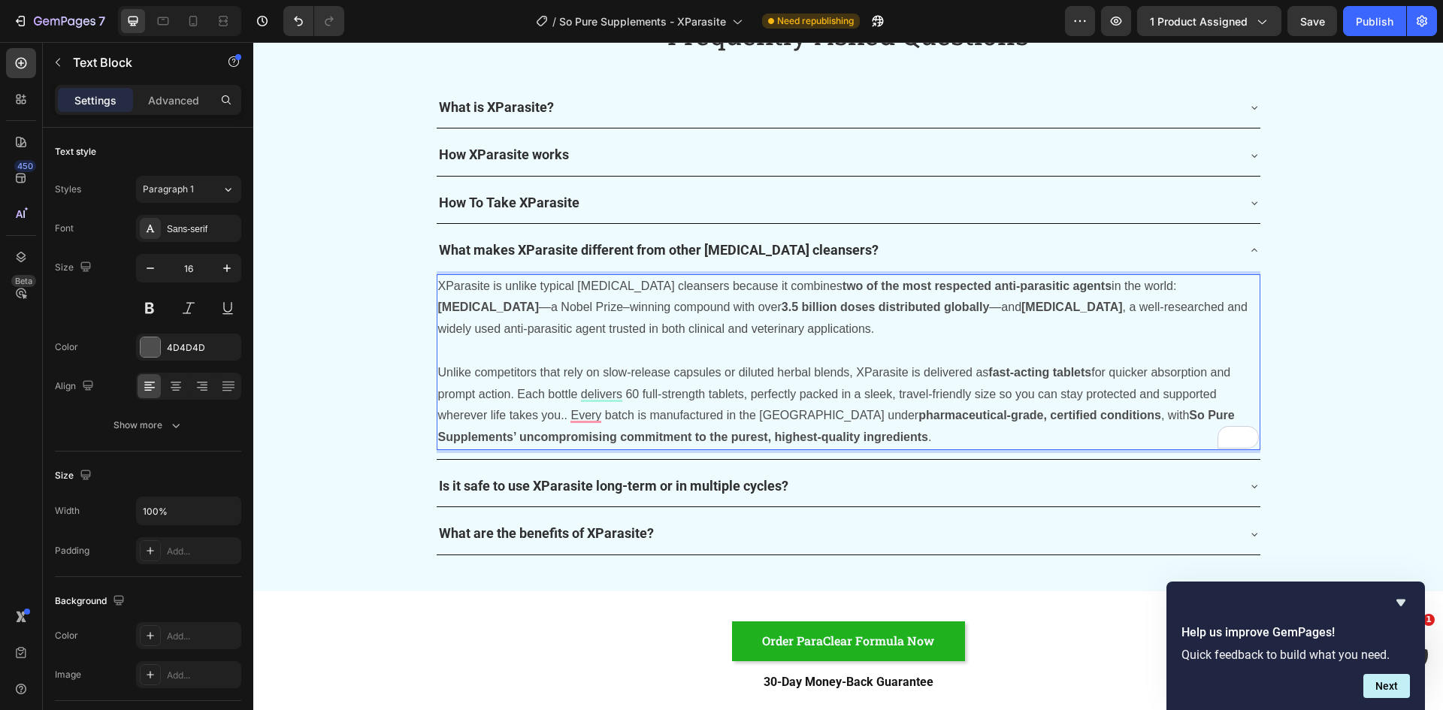
click at [563, 417] on p "Unlike competitors that rely on slow-release capsules or diluted herbal blends,…" at bounding box center [848, 405] width 821 height 86
click at [868, 428] on p "Unlike competitors that rely on slow-release capsules or diluted herbal blends,…" at bounding box center [848, 405] width 821 height 86
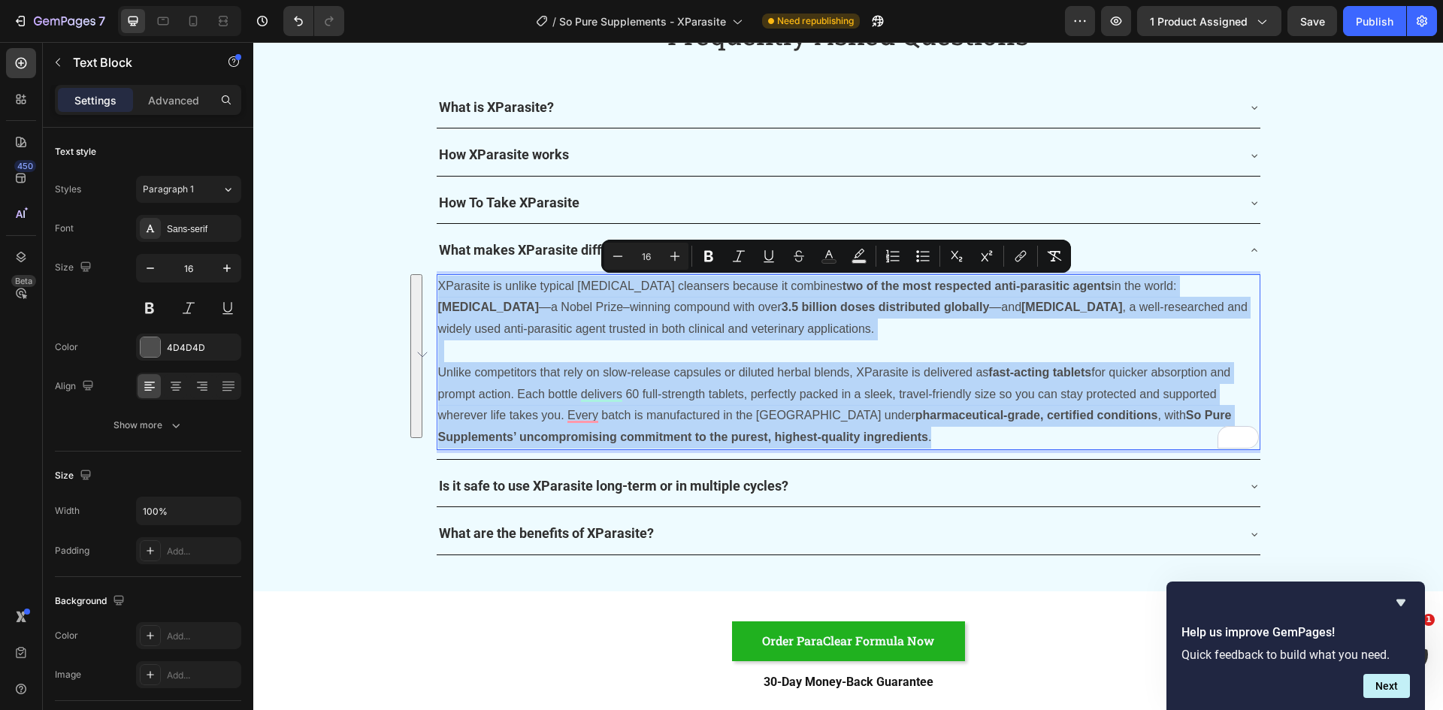
drag, startPoint x: 861, startPoint y: 442, endPoint x: 431, endPoint y: 293, distance: 455.5
click at [437, 294] on div "XParasite is unlike typical [MEDICAL_DATA] cleansers because it combines two of…" at bounding box center [849, 362] width 824 height 176
copy div "XParasite is unlike typical [MEDICAL_DATA] cleansers because it combines two of…"
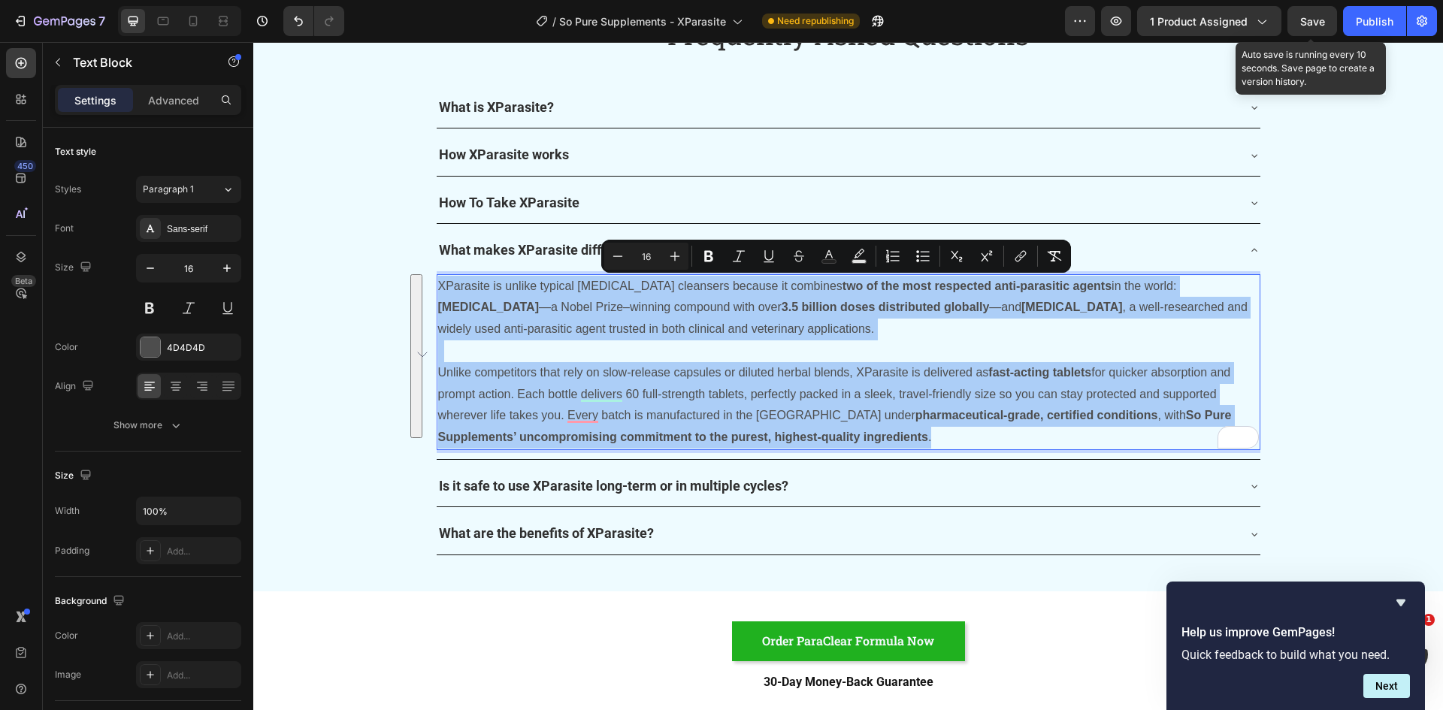
click at [1310, 29] on div "Save" at bounding box center [1312, 22] width 25 height 16
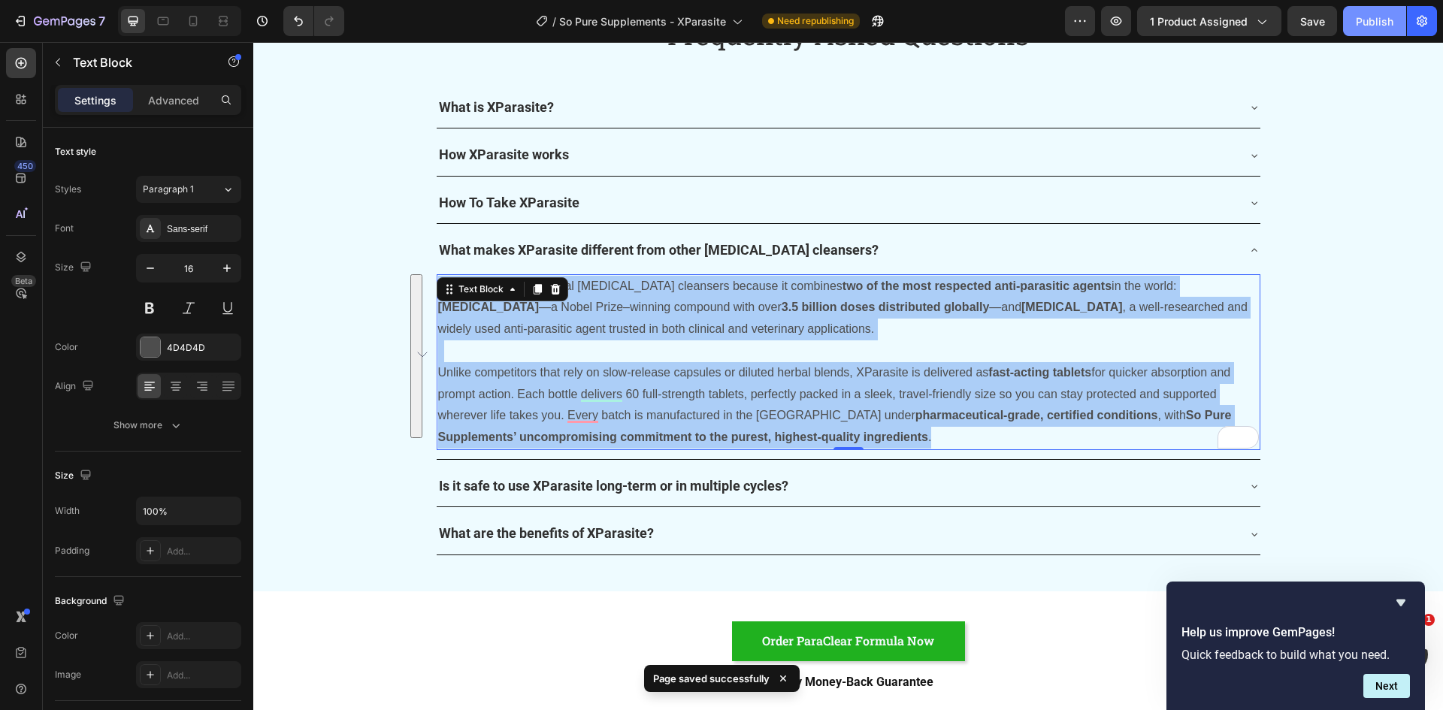
click at [1372, 26] on div "Publish" at bounding box center [1375, 22] width 38 height 16
